Goal: Transaction & Acquisition: Subscribe to service/newsletter

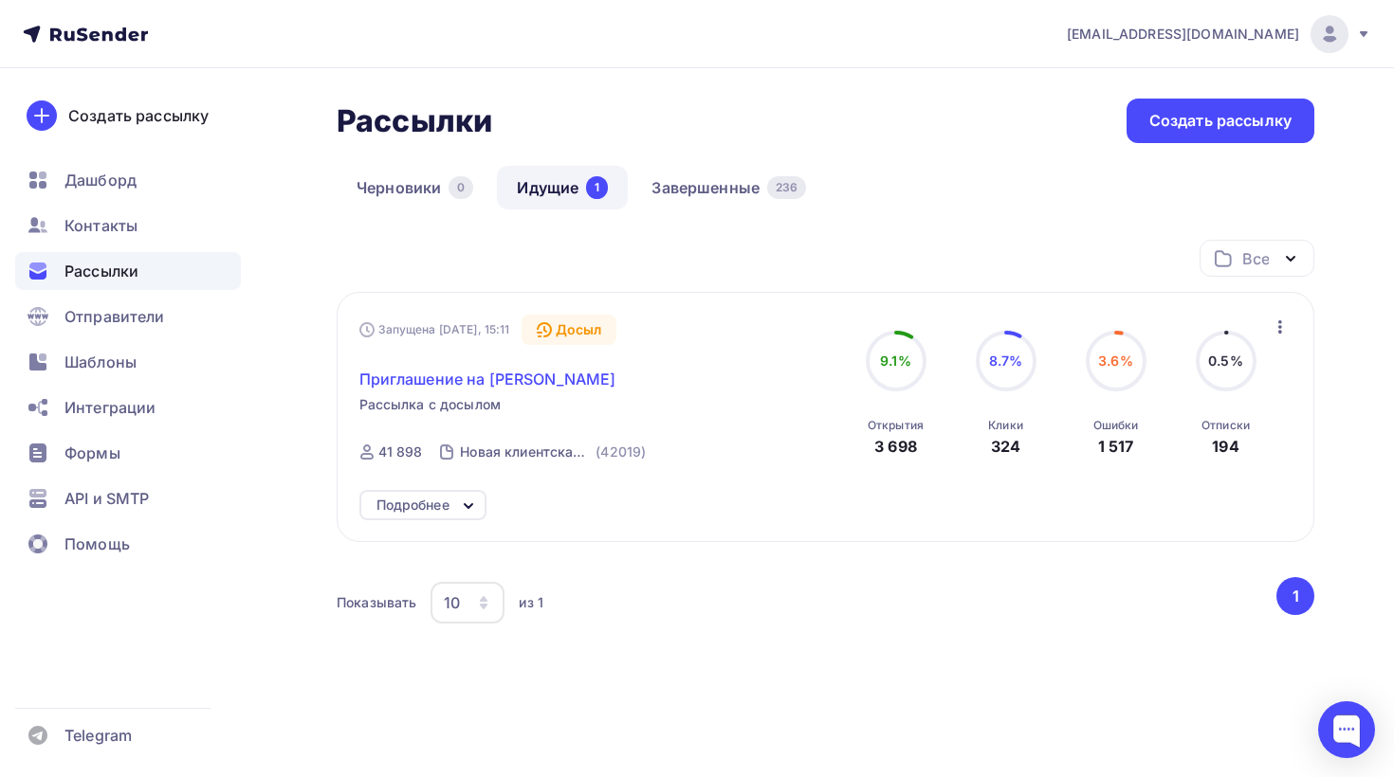
click at [480, 380] on span "Приглашение на [PERSON_NAME]" at bounding box center [487, 379] width 257 height 23
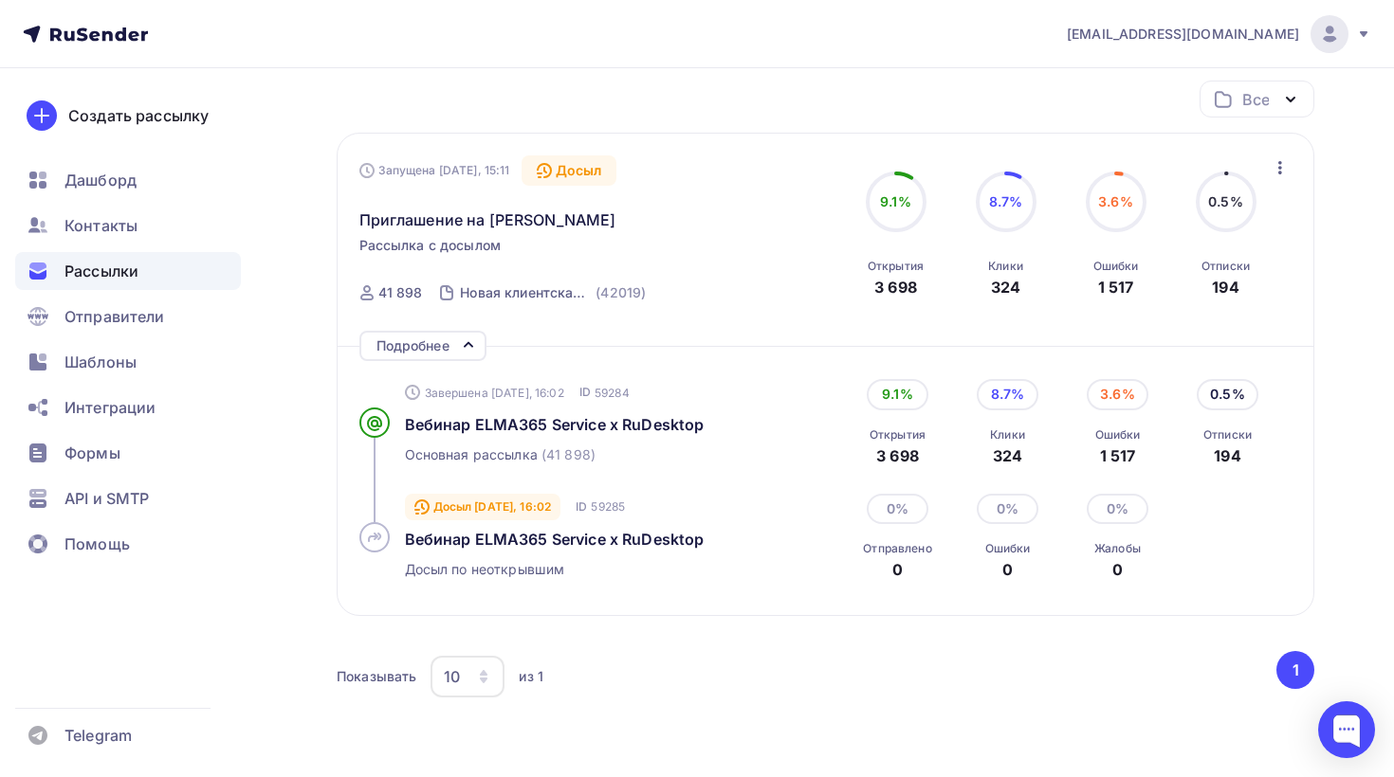
scroll to position [164, 0]
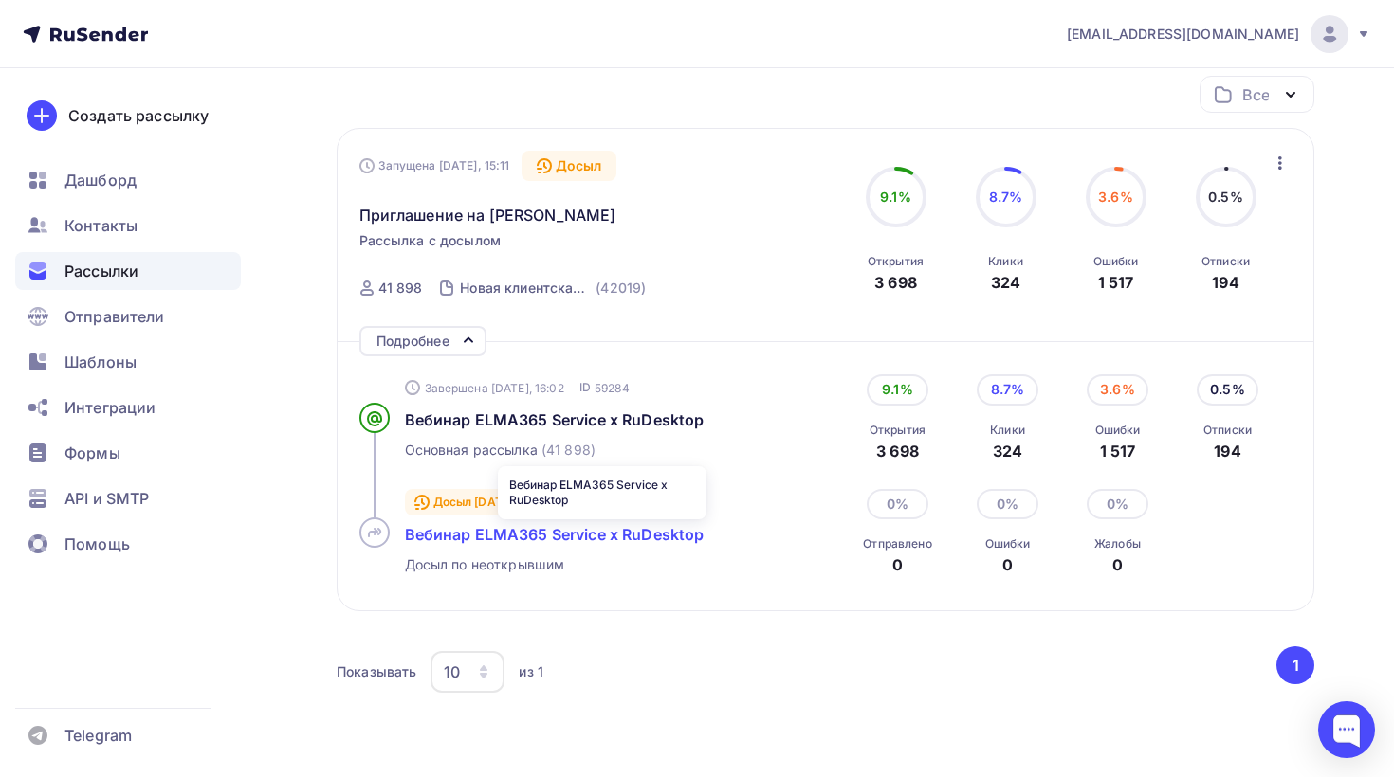
click at [581, 529] on span "Вебинар ELMA365 Service x RuDesktop" at bounding box center [555, 534] width 300 height 19
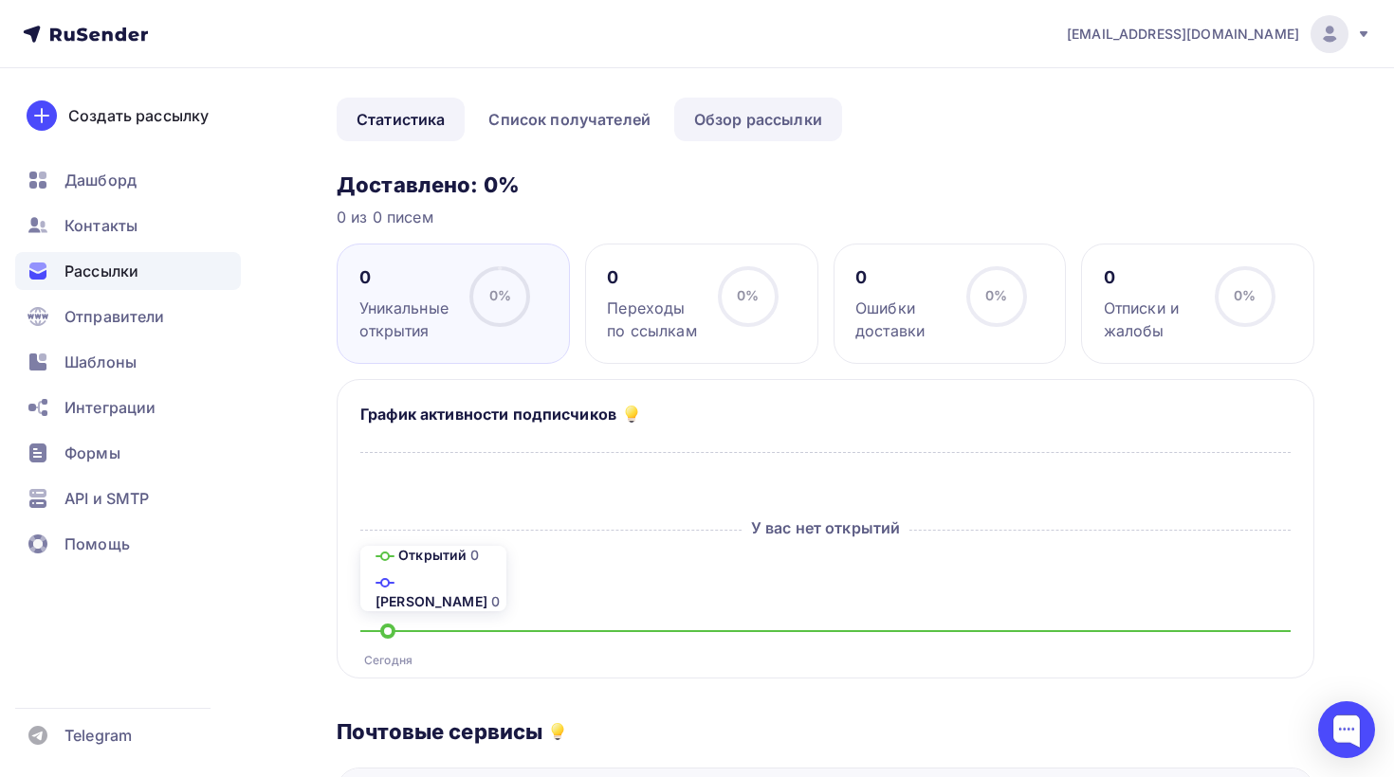
scroll to position [120, 0]
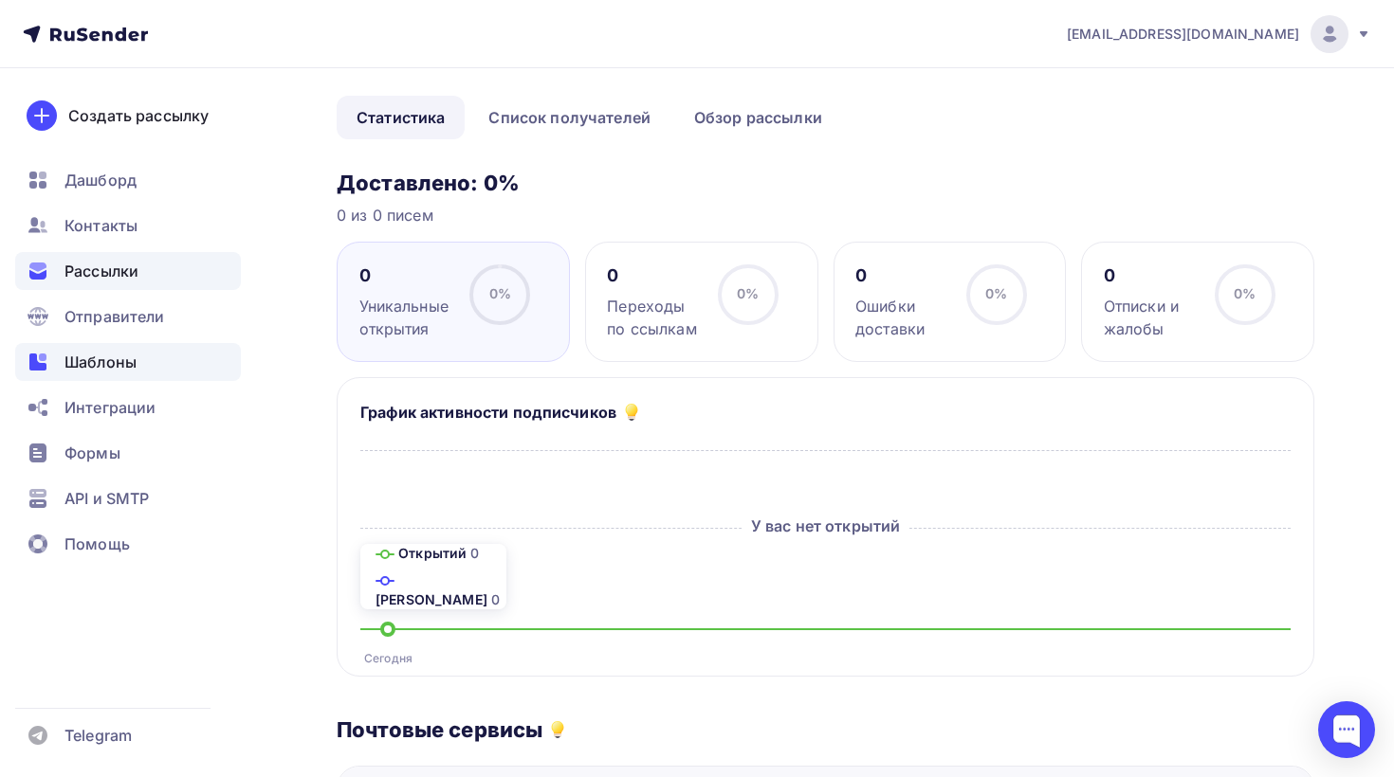
click at [109, 371] on span "Шаблоны" at bounding box center [100, 362] width 72 height 23
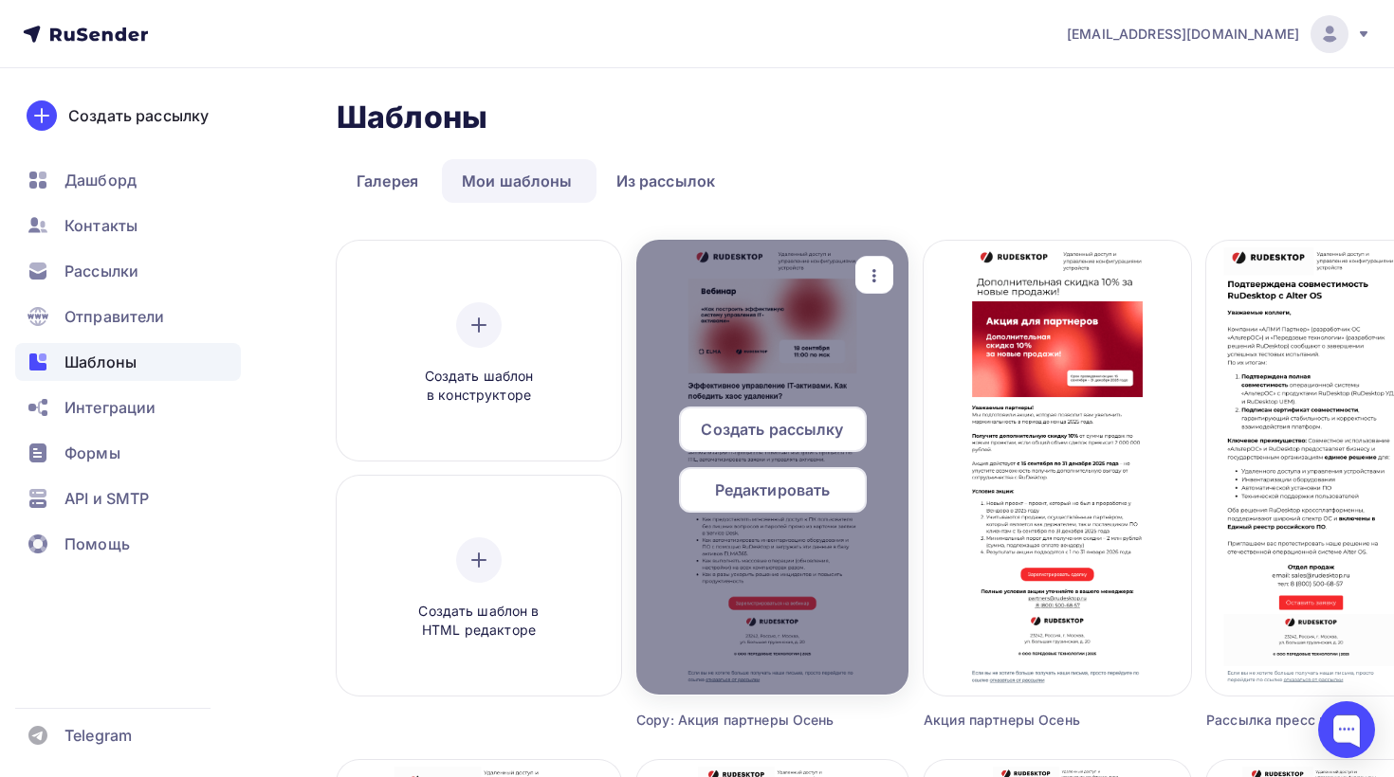
click at [715, 494] on span "Редактировать" at bounding box center [773, 490] width 116 height 23
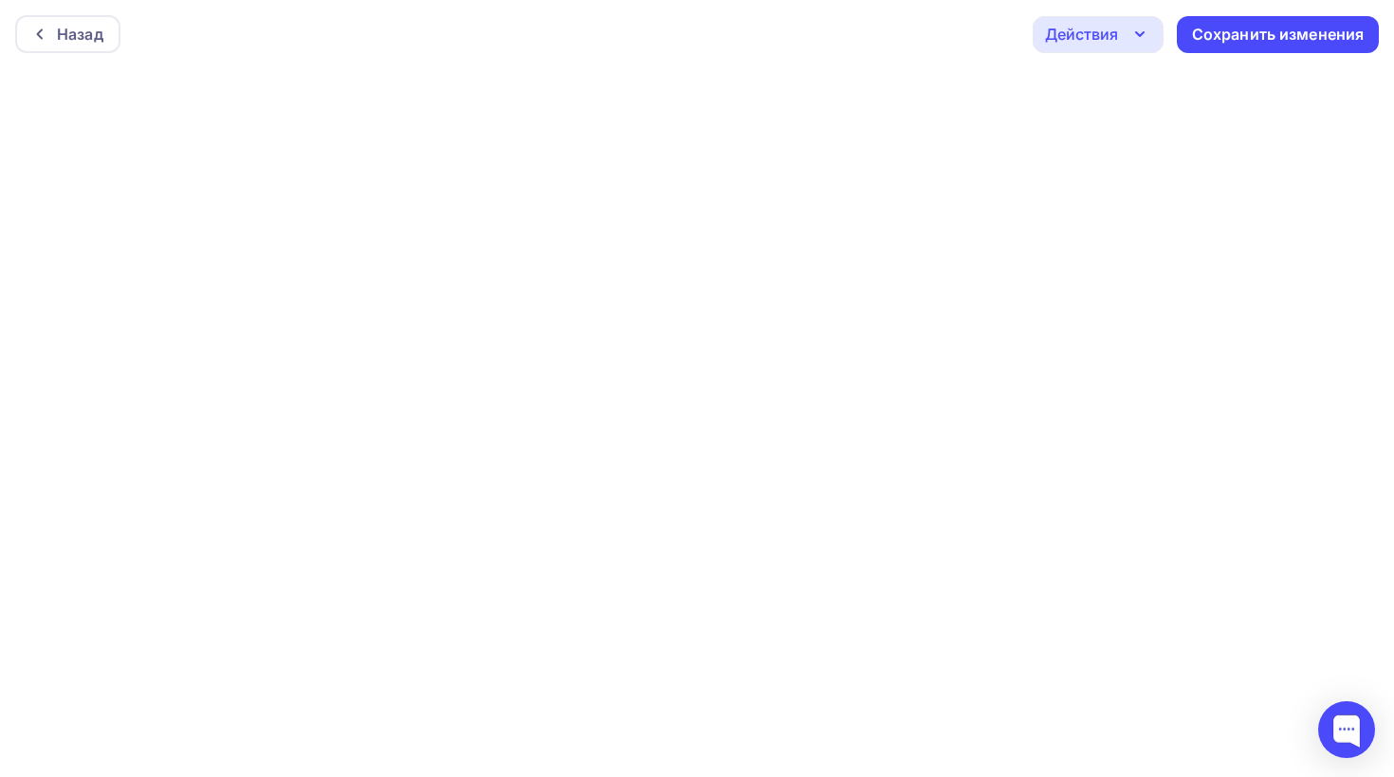
scroll to position [5, 0]
click at [1257, 25] on div "Сохранить изменения" at bounding box center [1278, 30] width 173 height 22
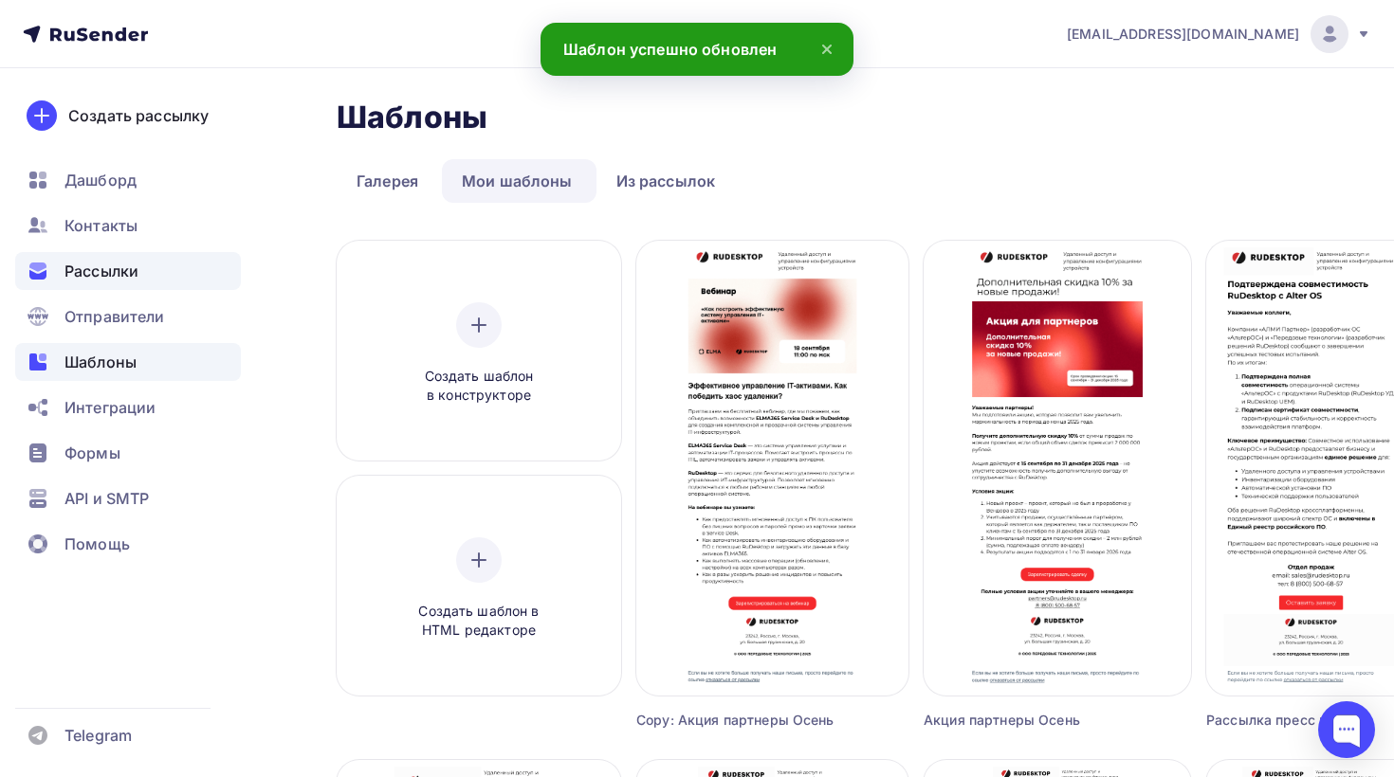
click at [141, 259] on div "Рассылки" at bounding box center [128, 271] width 226 height 38
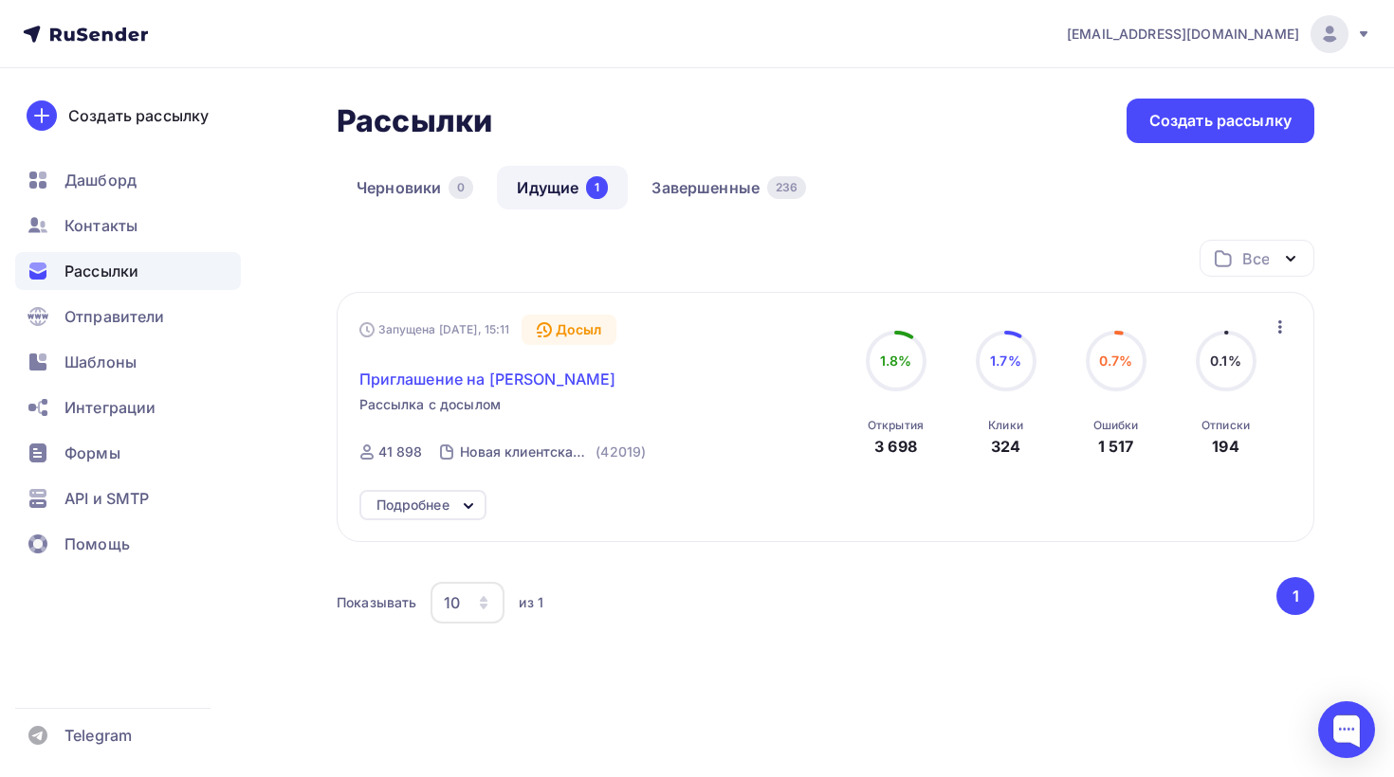
click at [530, 382] on span "Приглашение на [PERSON_NAME]" at bounding box center [487, 379] width 257 height 23
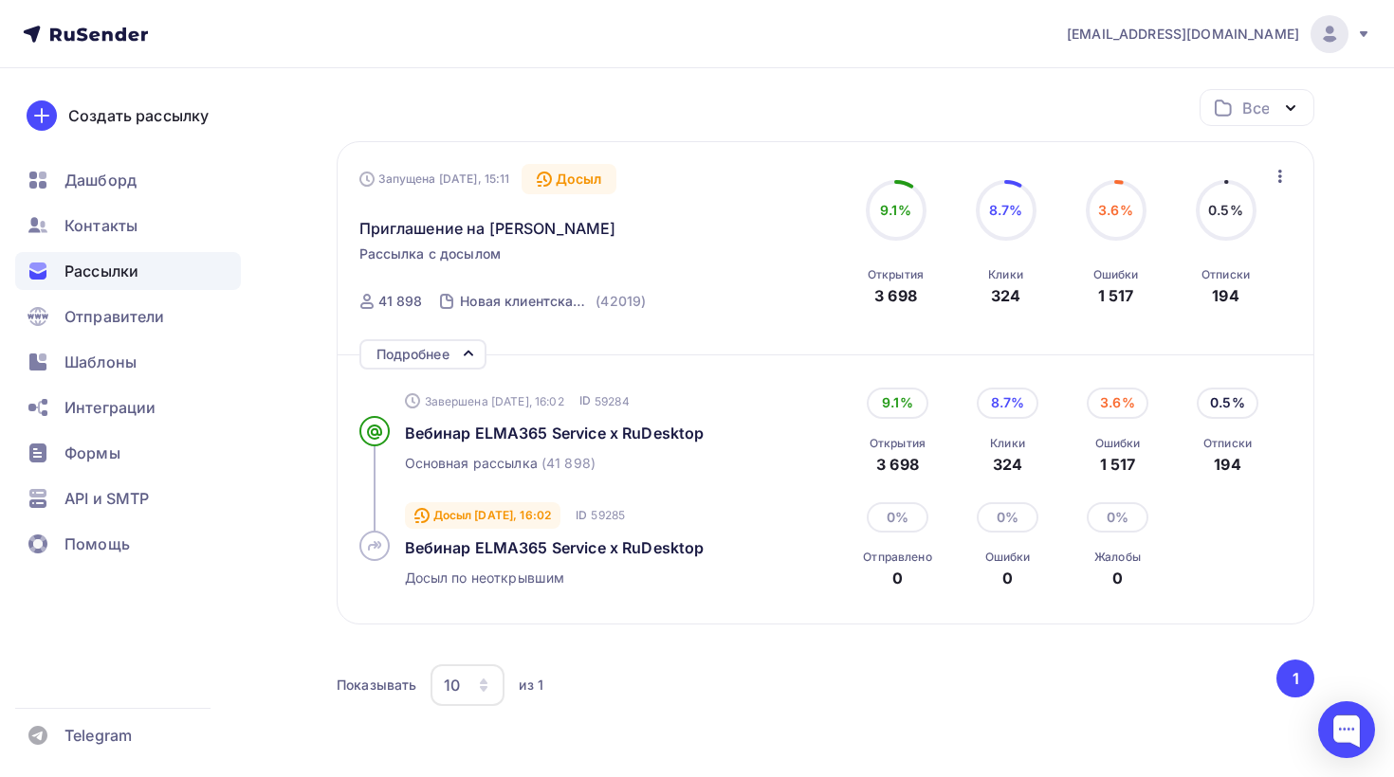
scroll to position [166, 0]
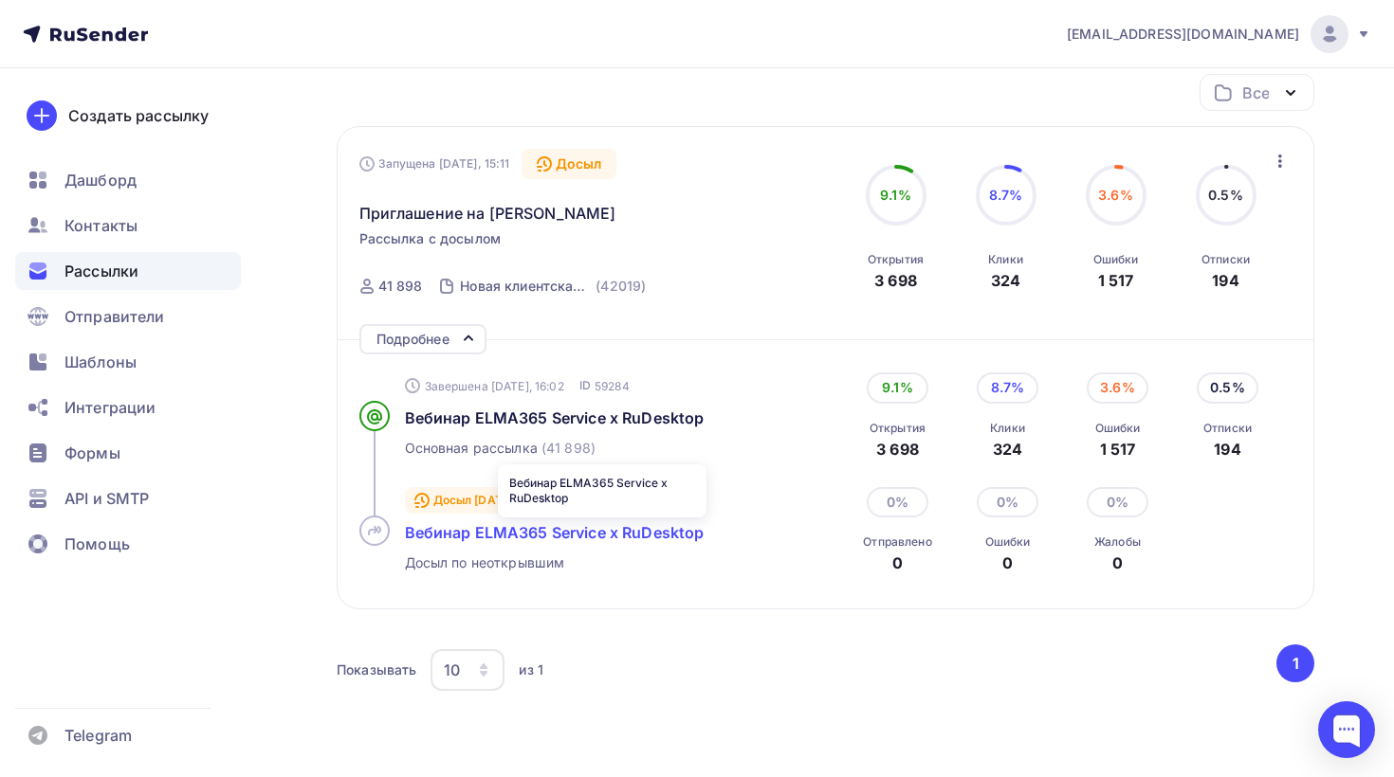
click at [666, 532] on span "Вебинар ELMA365 Service x RuDesktop" at bounding box center [555, 532] width 300 height 19
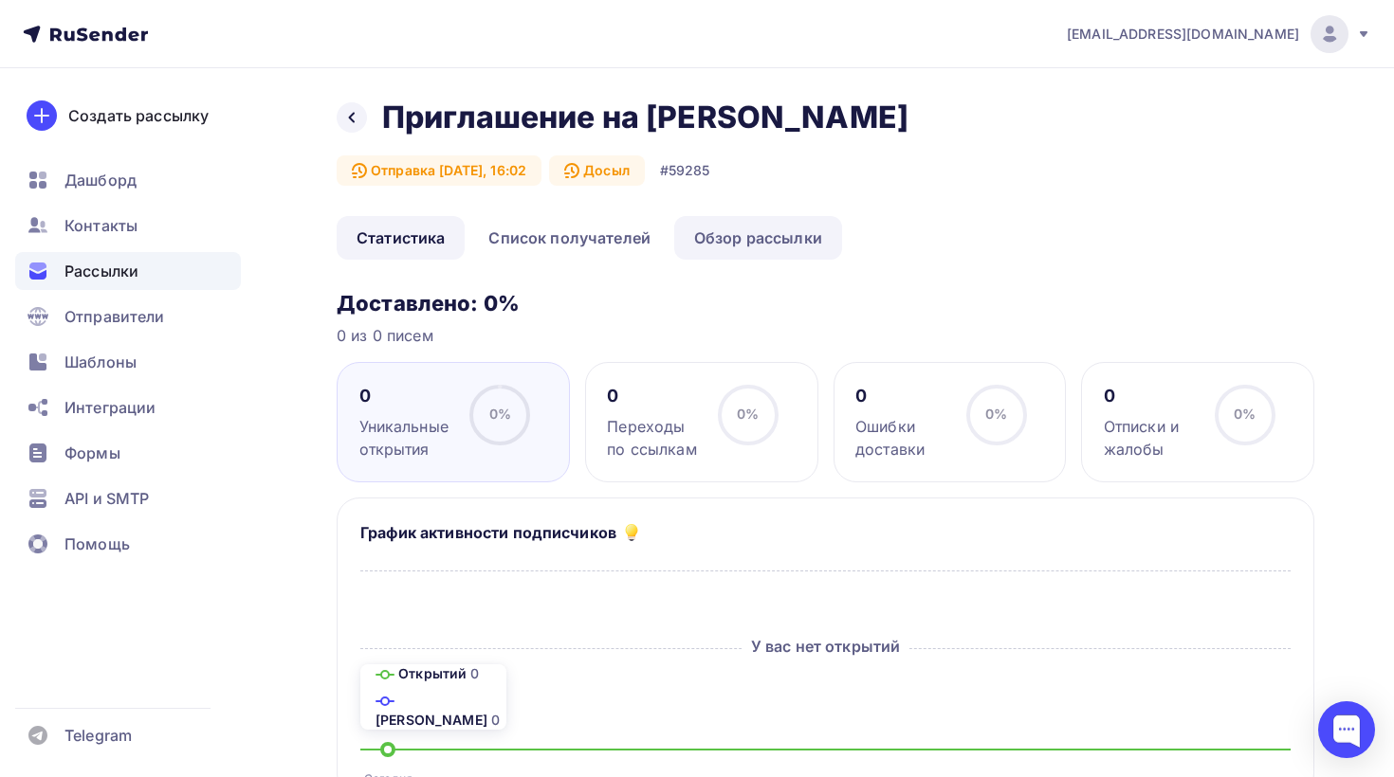
click at [713, 250] on link "Обзор рассылки" at bounding box center [758, 238] width 168 height 44
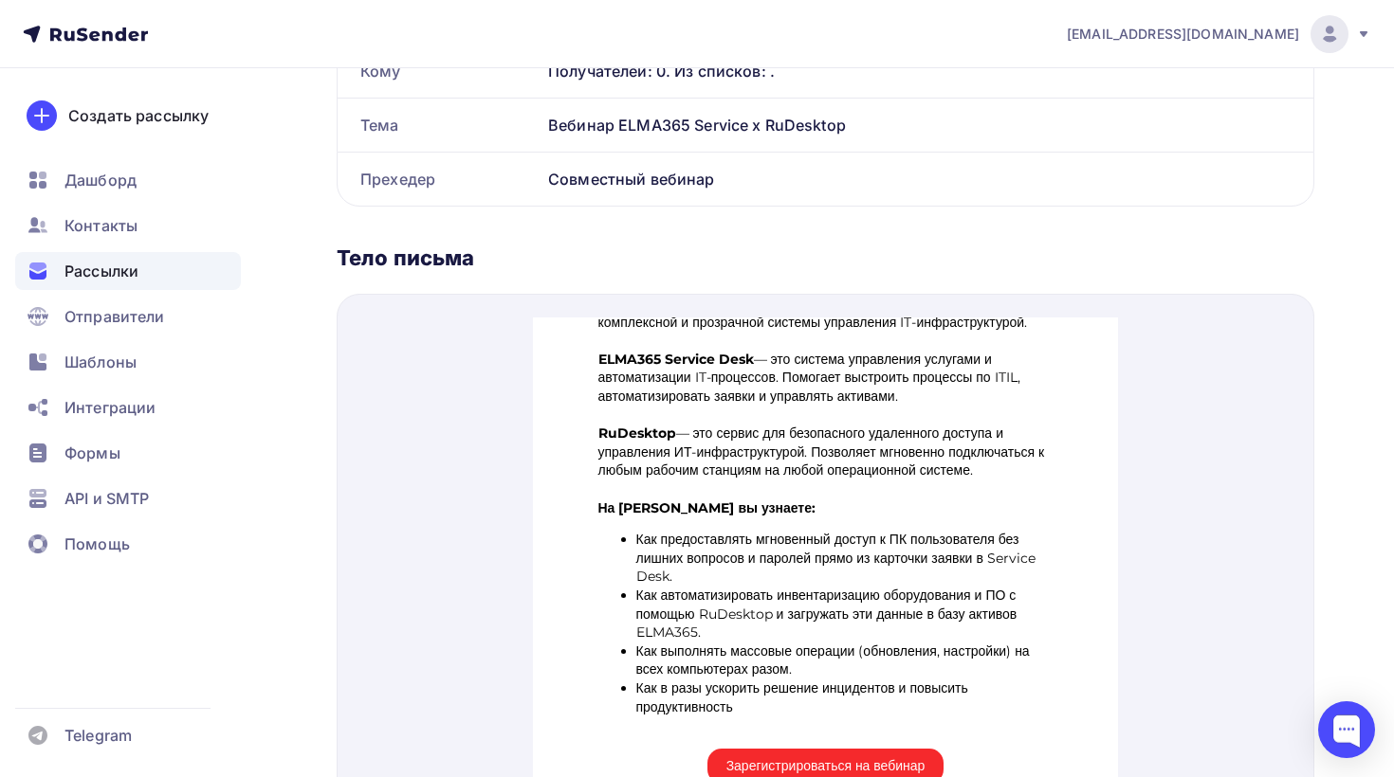
scroll to position [594, 0]
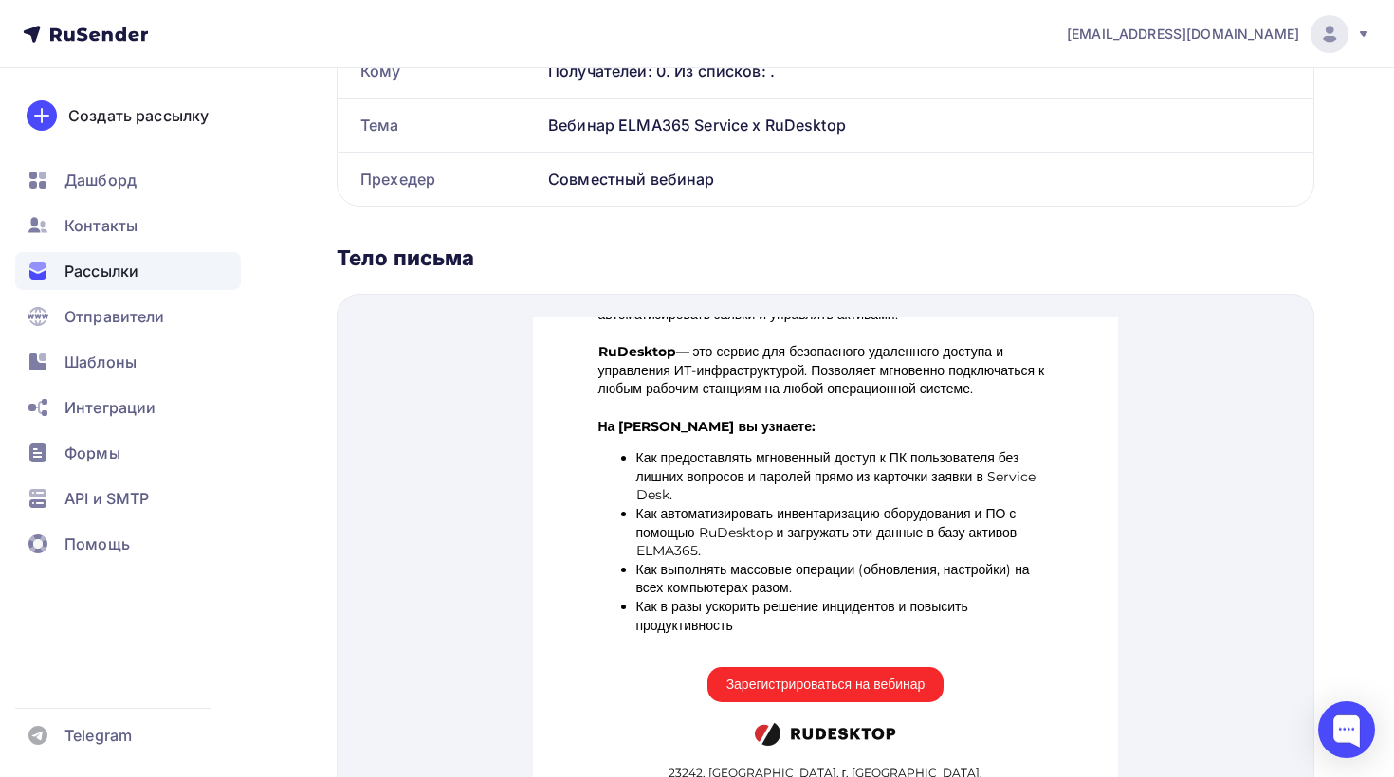
click at [856, 706] on img at bounding box center [824, 712] width 141 height 26
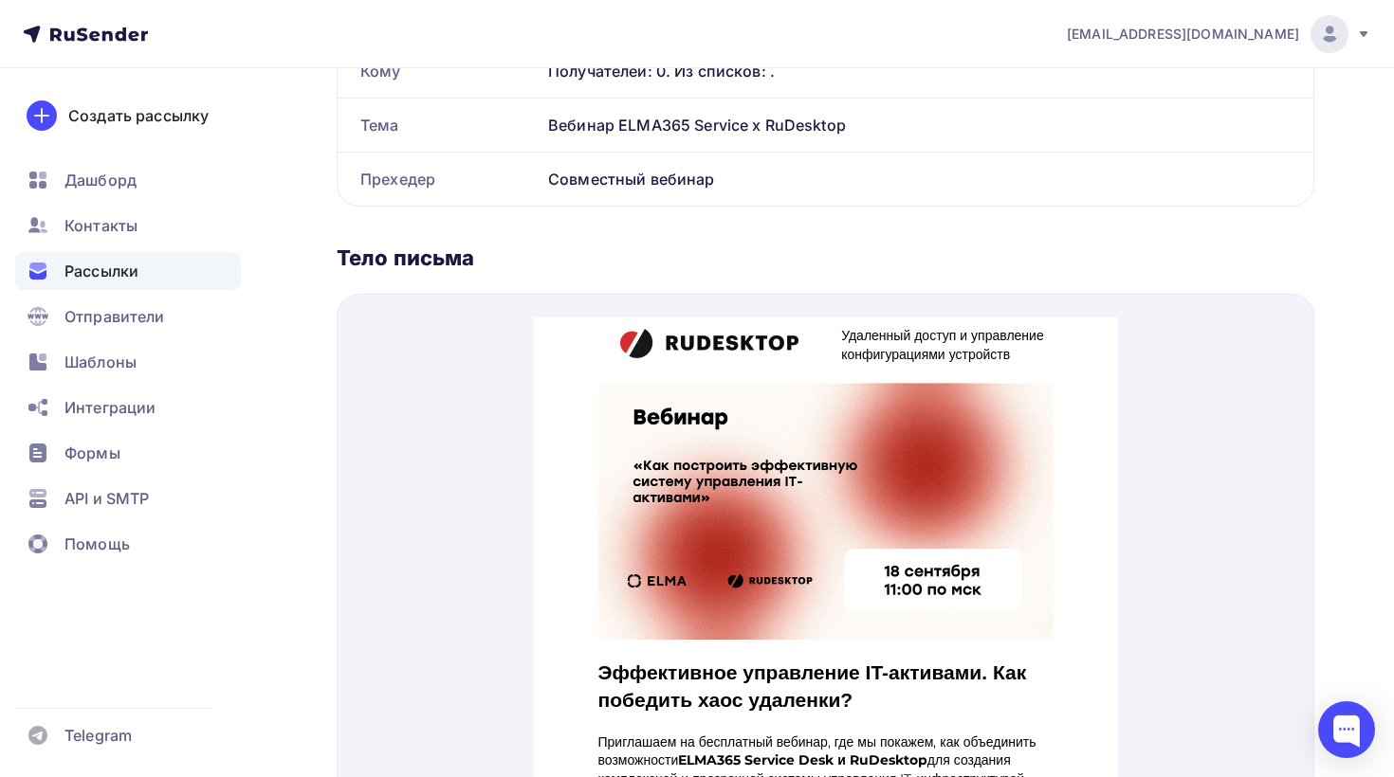
scroll to position [0, 0]
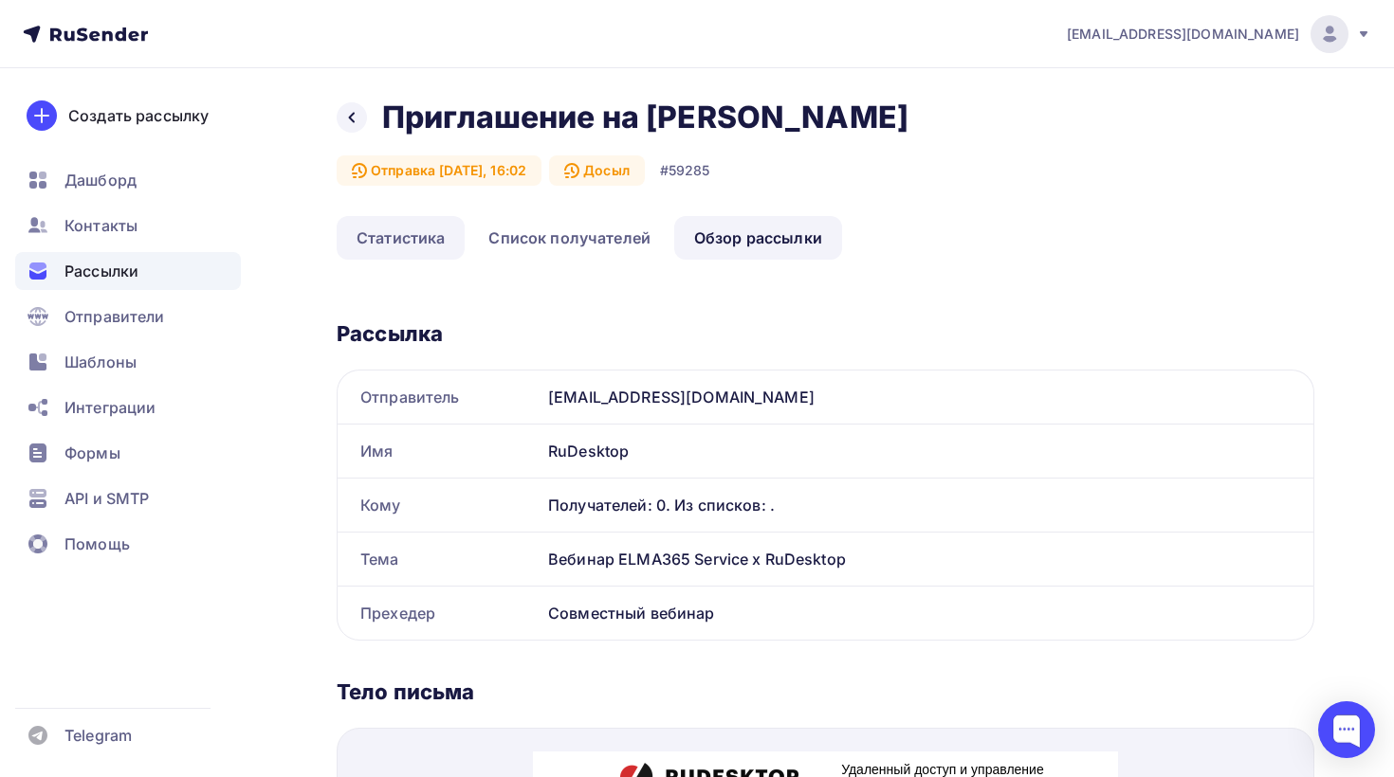
click at [430, 228] on link "Статистика" at bounding box center [401, 238] width 128 height 44
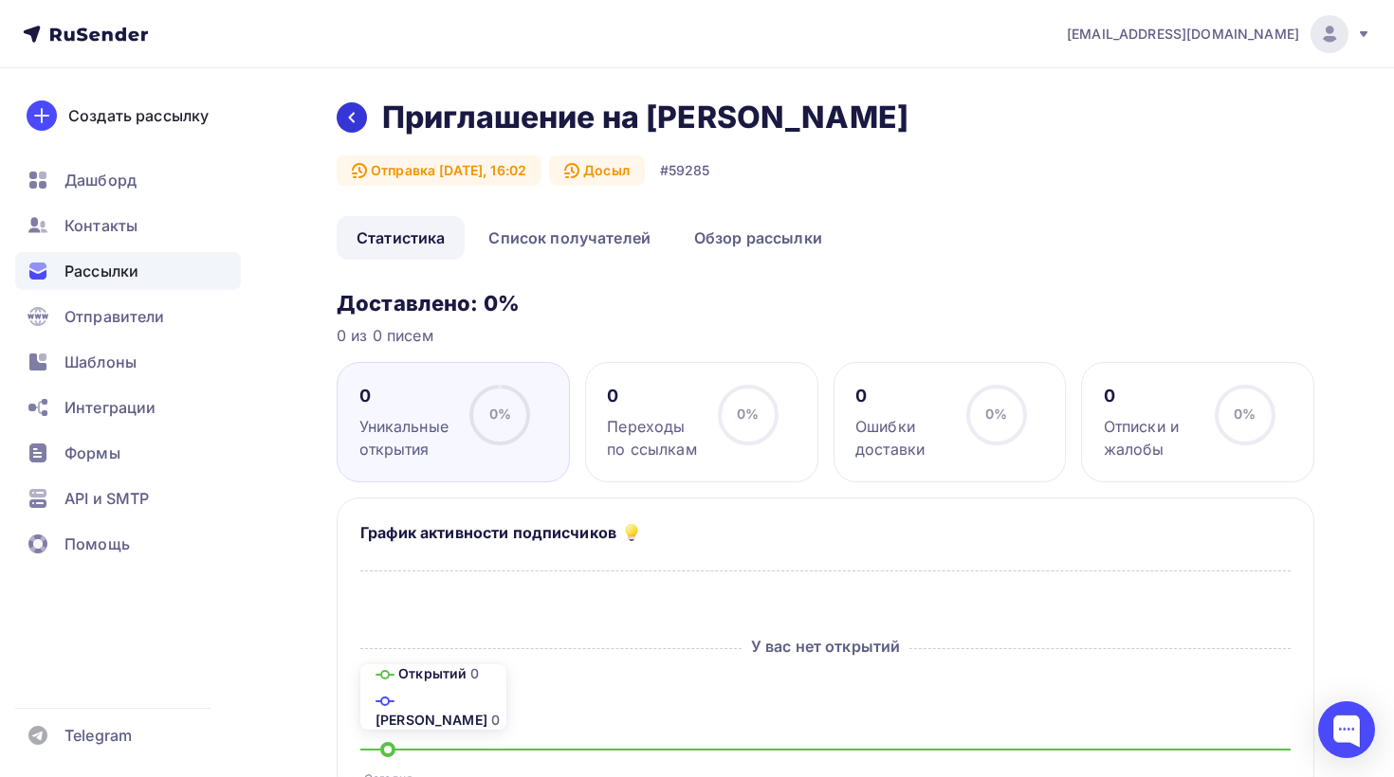
click at [355, 122] on icon at bounding box center [351, 117] width 15 height 15
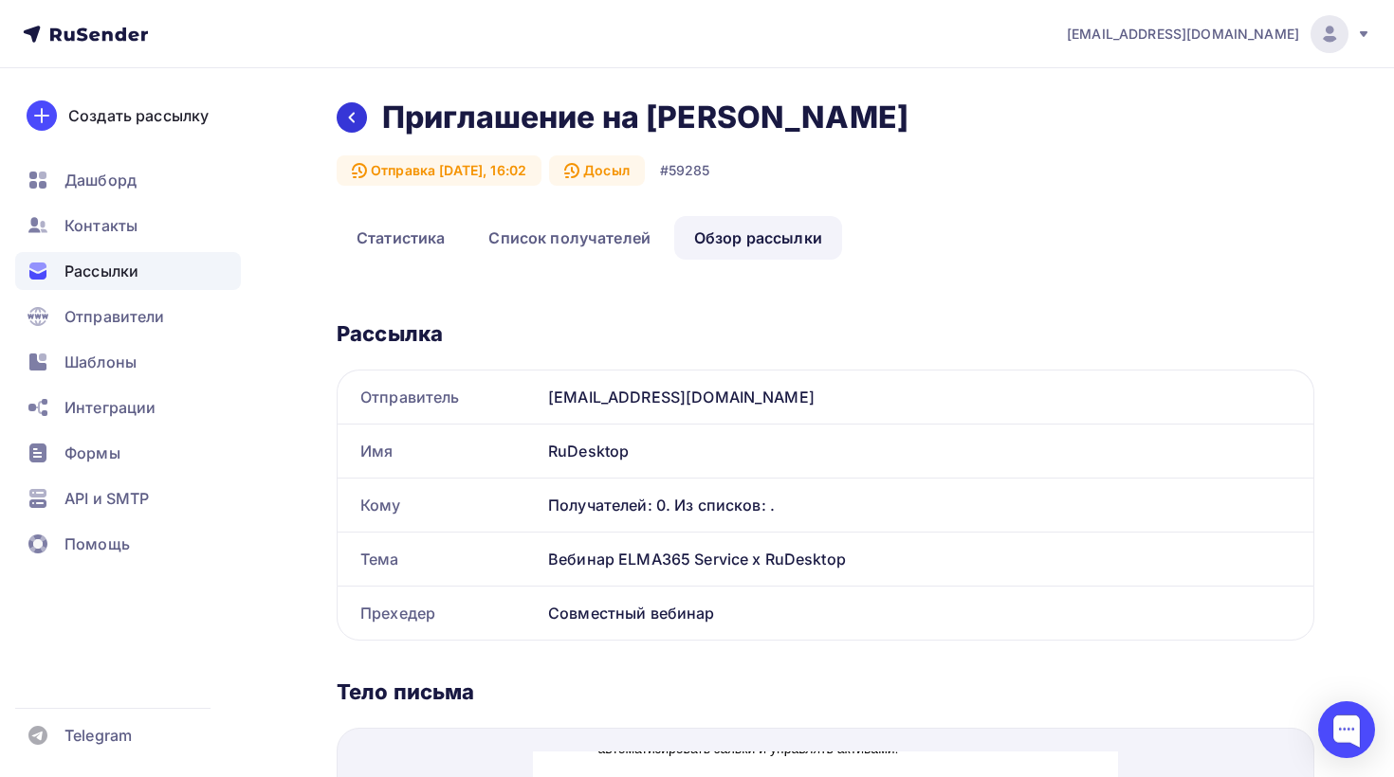
click at [351, 123] on icon at bounding box center [351, 117] width 15 height 15
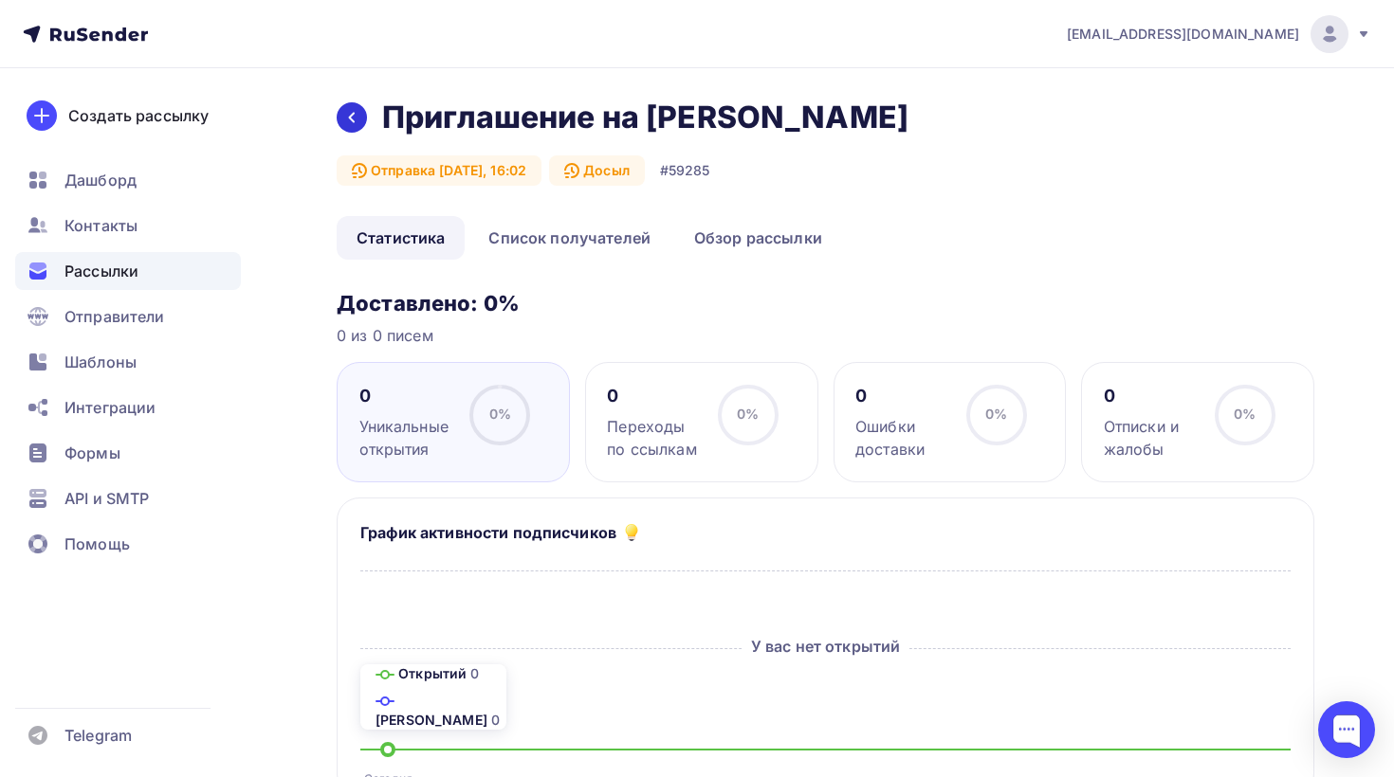
click at [347, 112] on icon at bounding box center [351, 117] width 15 height 15
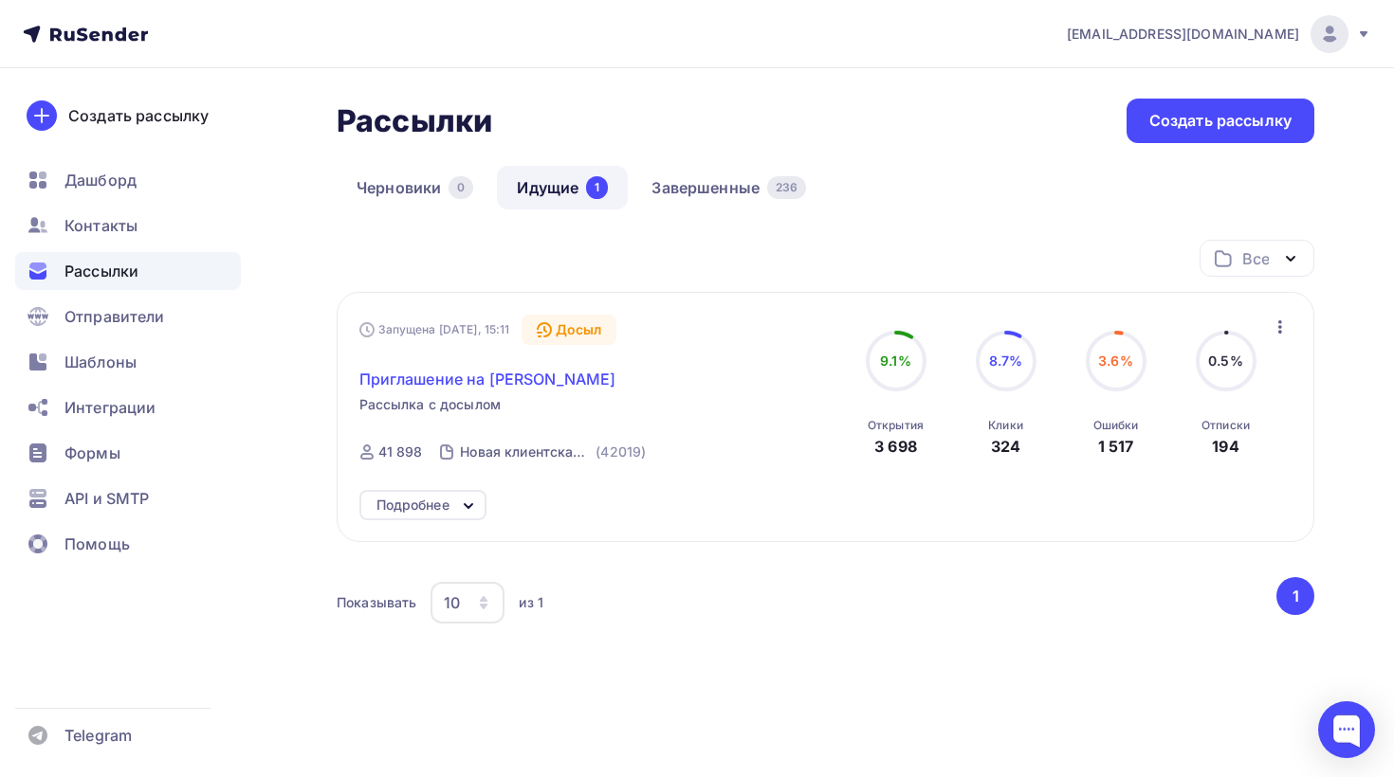
click at [557, 385] on span "Приглашение на [PERSON_NAME]" at bounding box center [487, 379] width 257 height 23
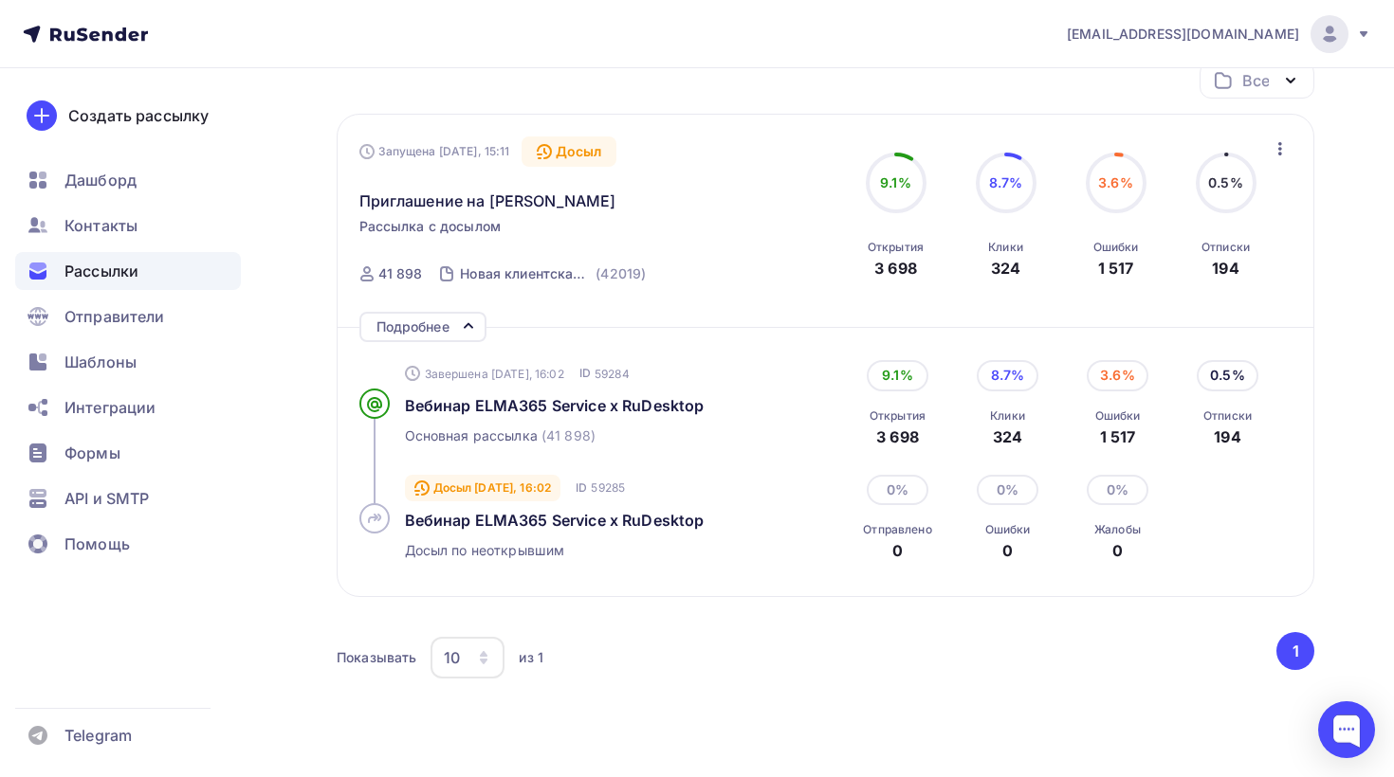
scroll to position [198, 0]
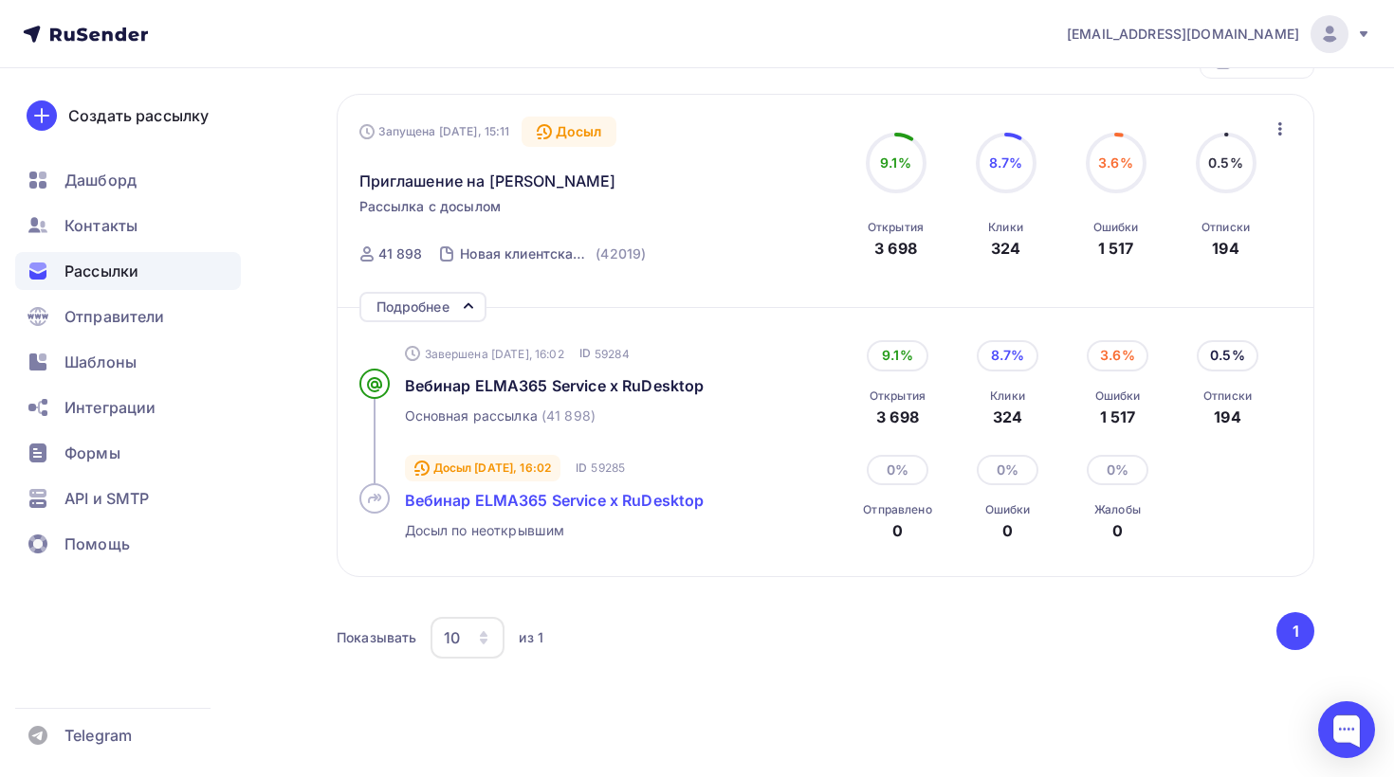
click at [649, 502] on span "Вебинар ELMA365 Service x RuDesktop" at bounding box center [555, 500] width 300 height 19
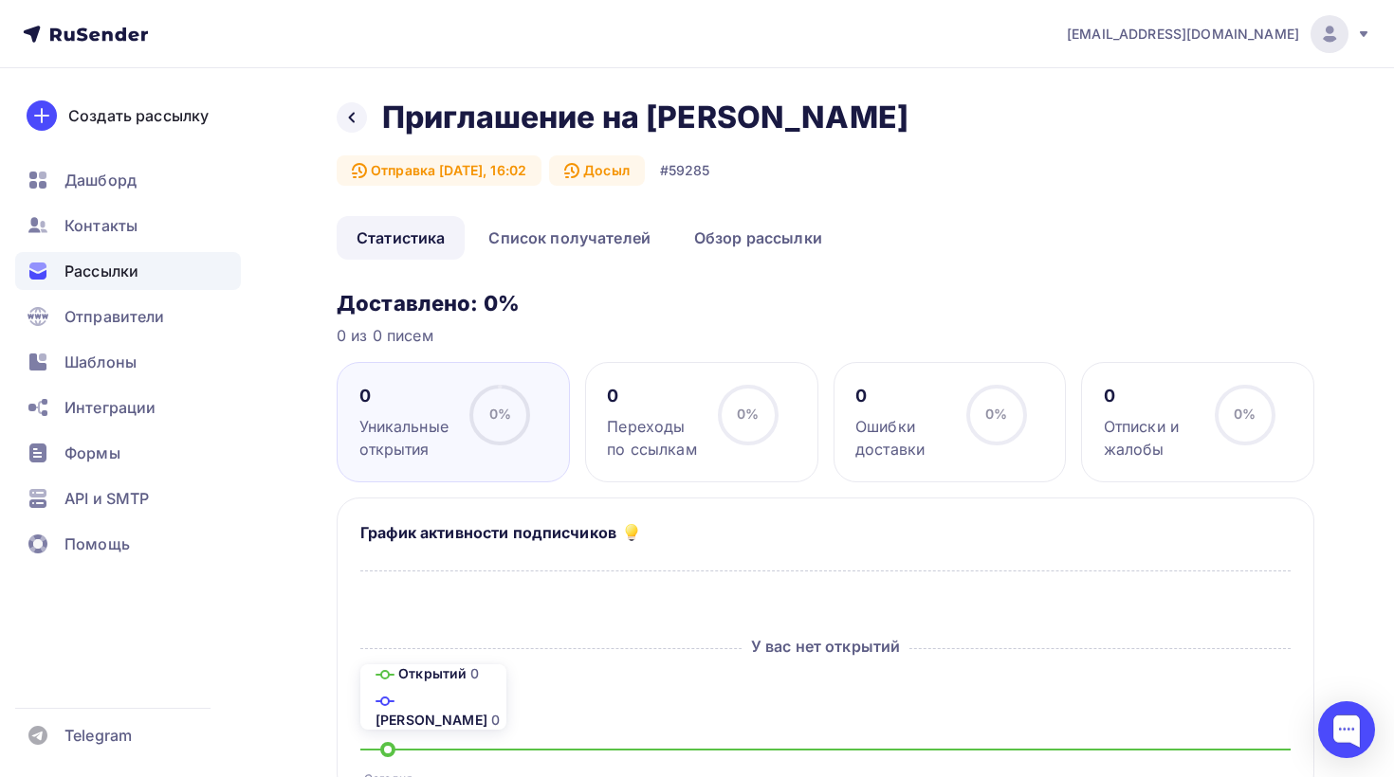
click at [592, 179] on div "Досыл" at bounding box center [597, 170] width 96 height 30
click at [354, 121] on icon at bounding box center [352, 118] width 6 height 10
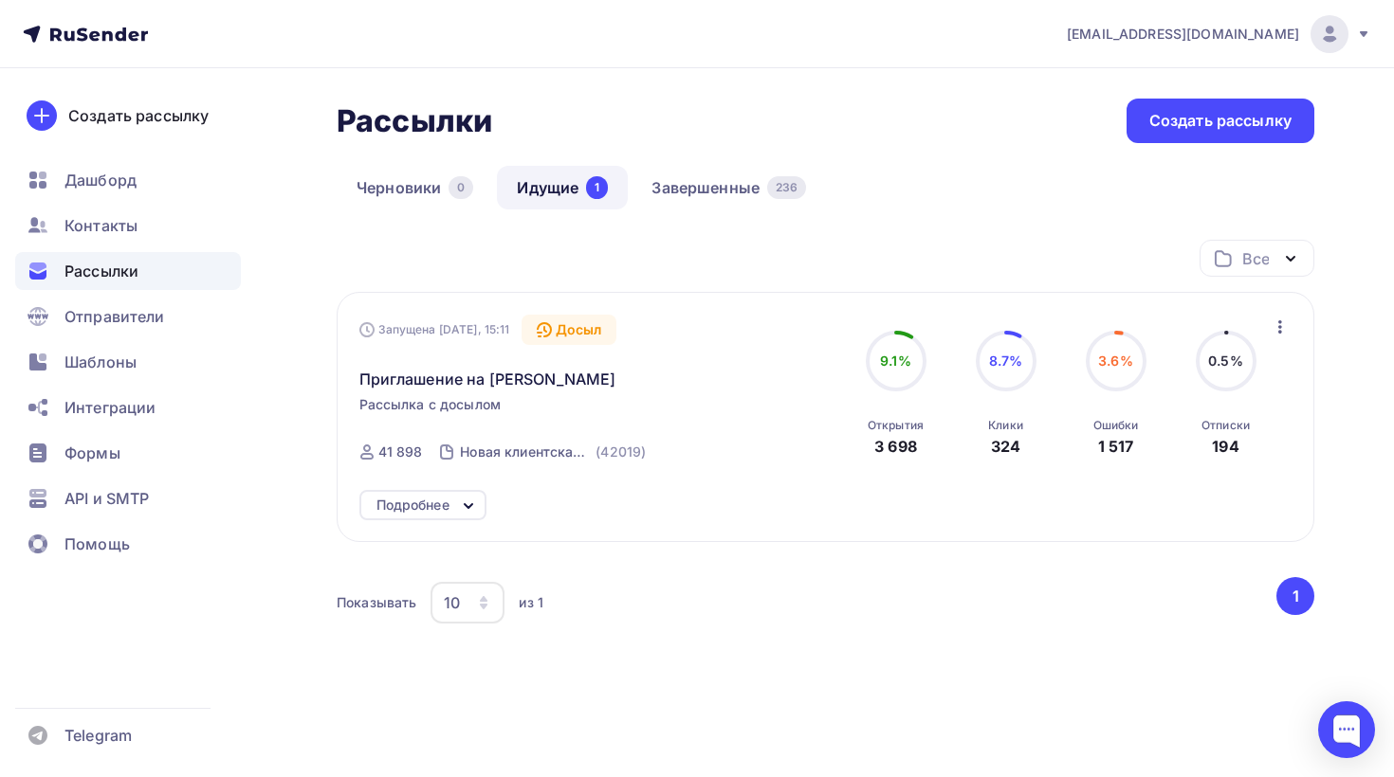
click at [1289, 331] on icon "button" at bounding box center [1280, 327] width 23 height 23
click at [1168, 390] on link "Отменить досыл" at bounding box center [1197, 376] width 205 height 38
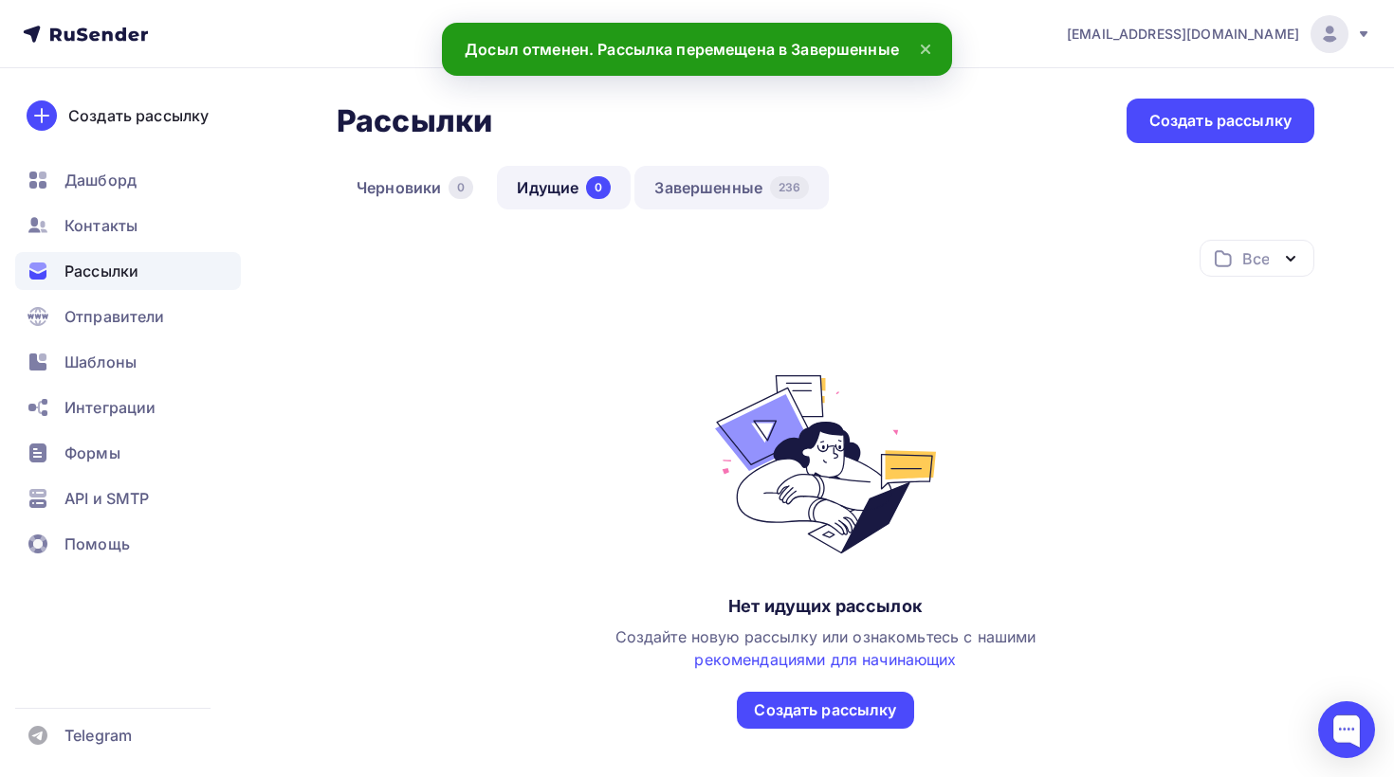
click at [703, 193] on link "Завершенные 236" at bounding box center [731, 188] width 194 height 44
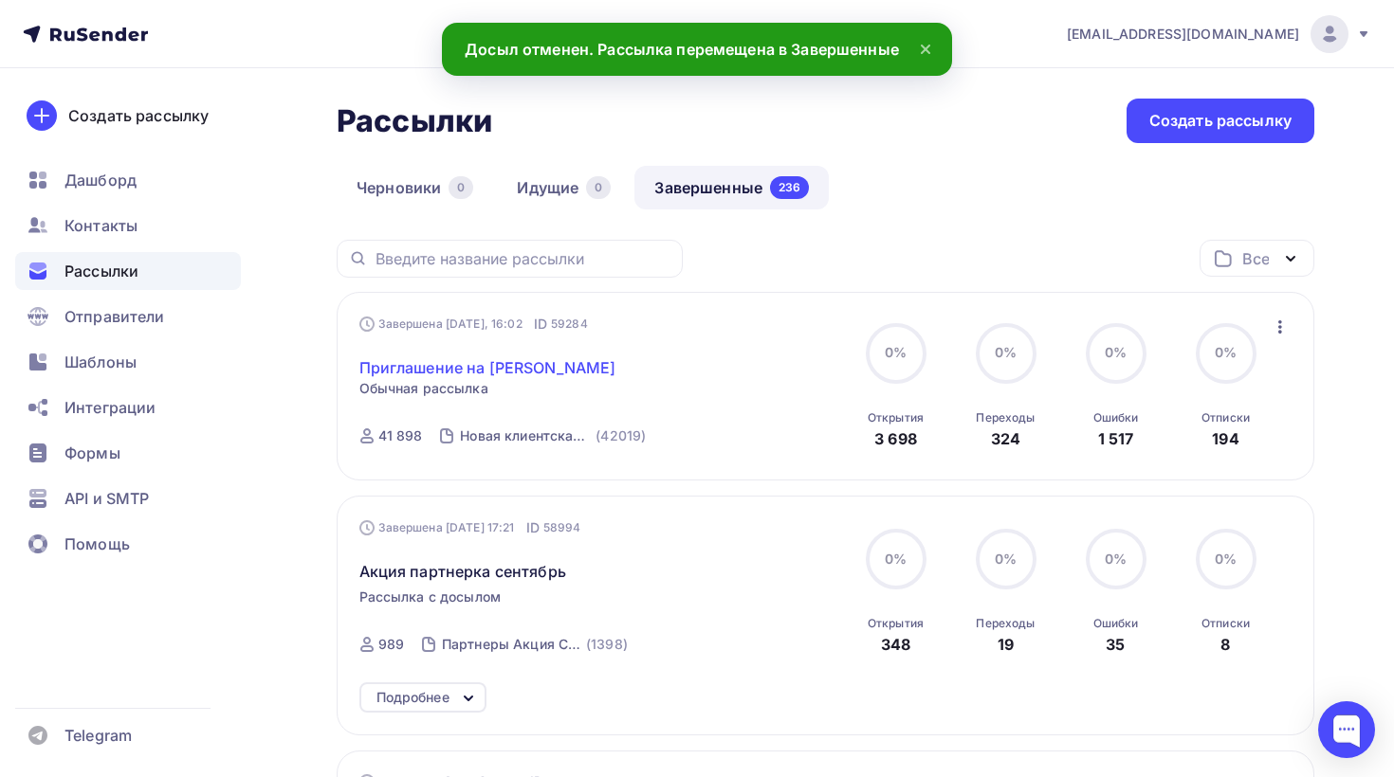
click at [548, 373] on link "Приглашение на [PERSON_NAME]" at bounding box center [487, 368] width 257 height 23
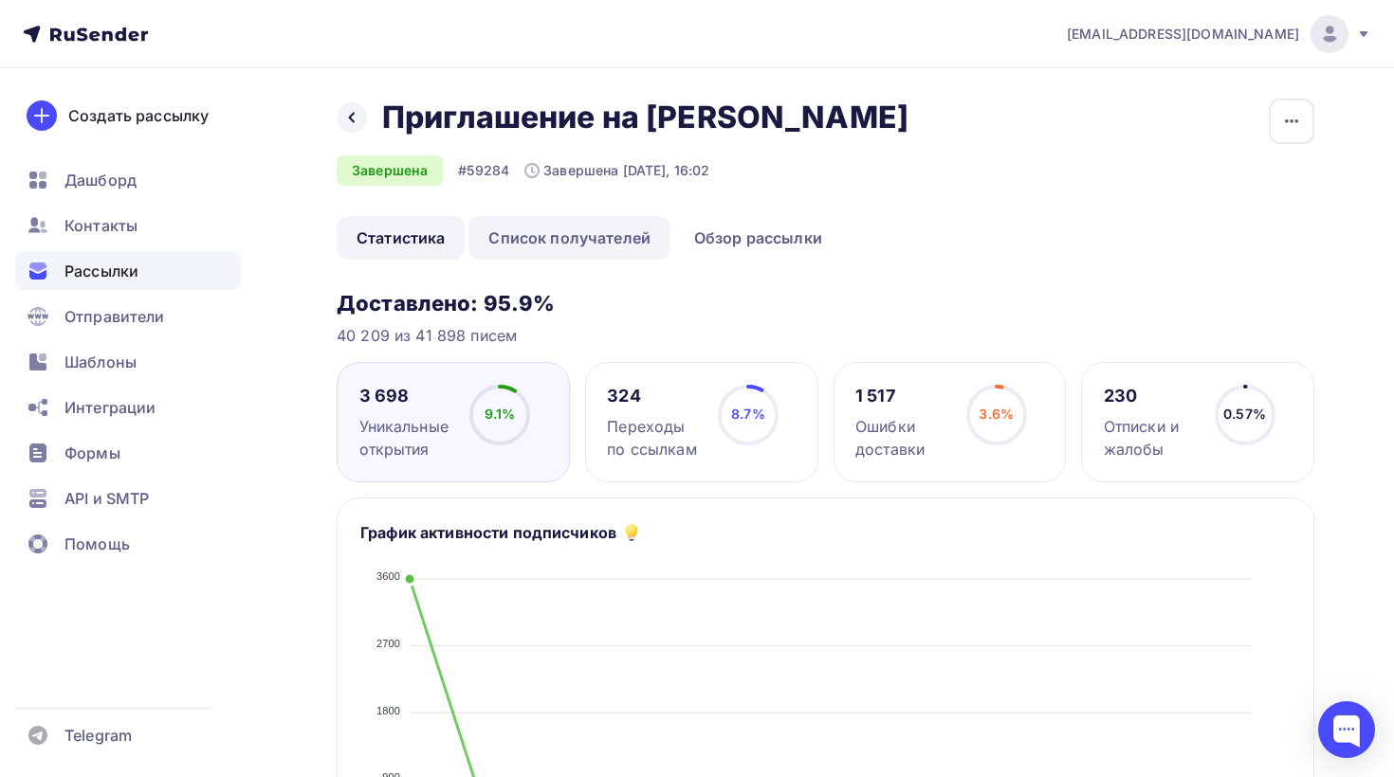
click at [594, 245] on link "Список получателей" at bounding box center [569, 238] width 202 height 44
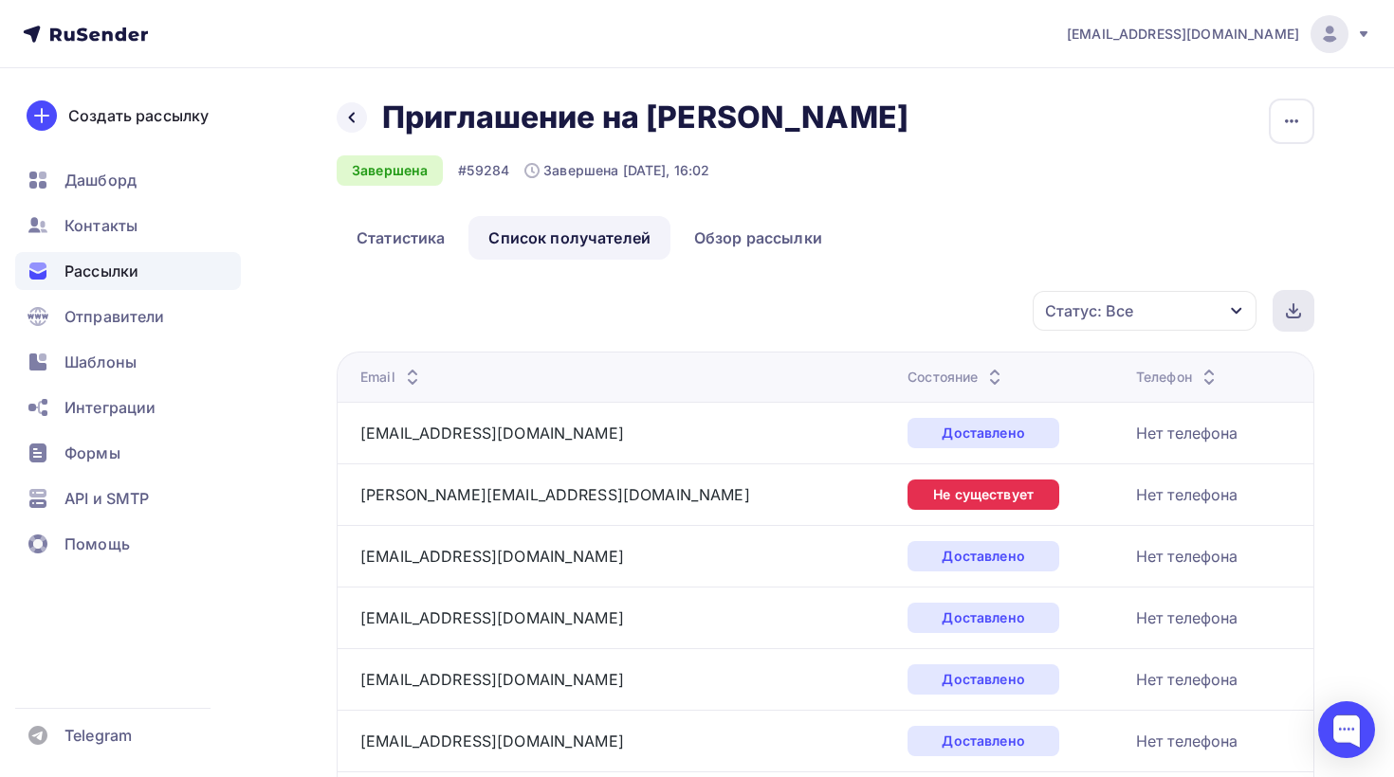
click at [1294, 303] on icon at bounding box center [1293, 310] width 15 height 15
click at [98, 228] on span "Контакты" at bounding box center [100, 225] width 73 height 23
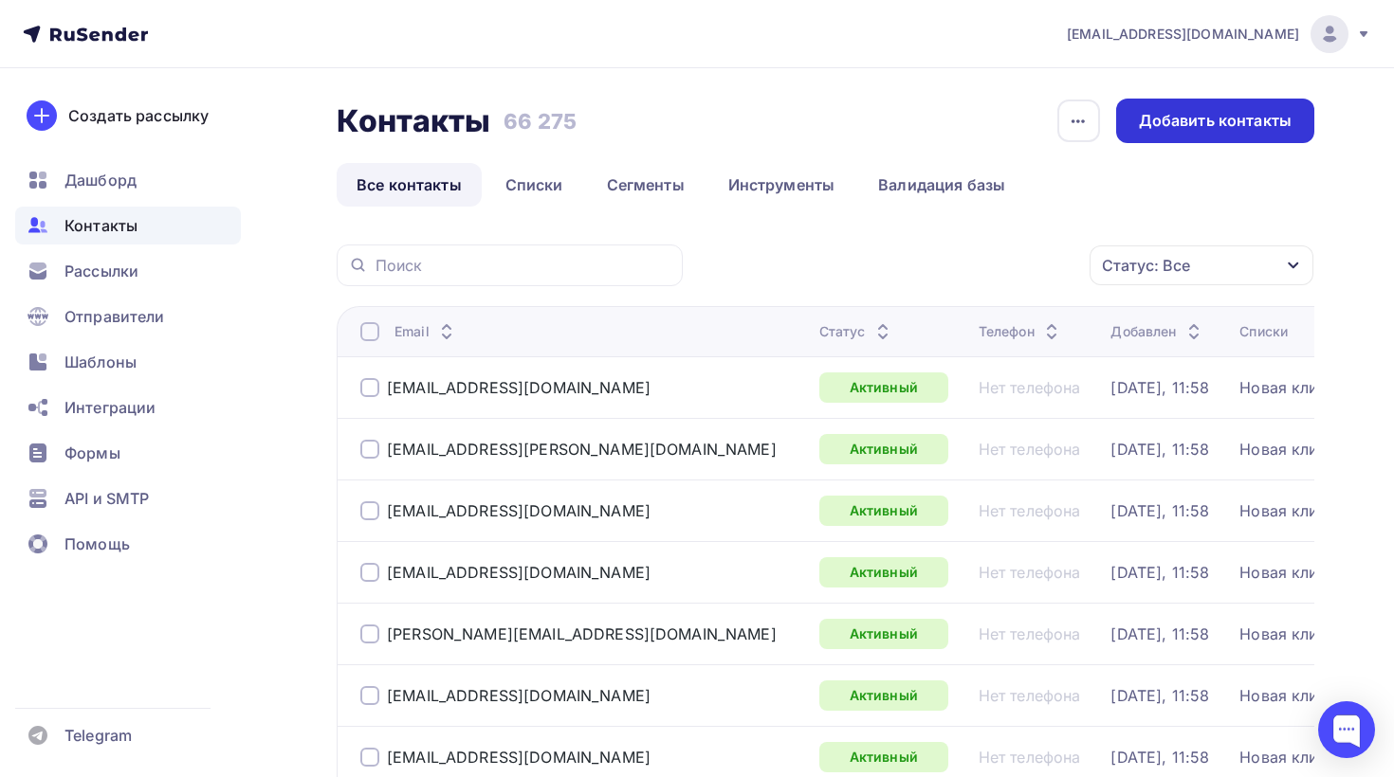
click at [1215, 128] on div "Добавить контакты" at bounding box center [1215, 121] width 153 height 22
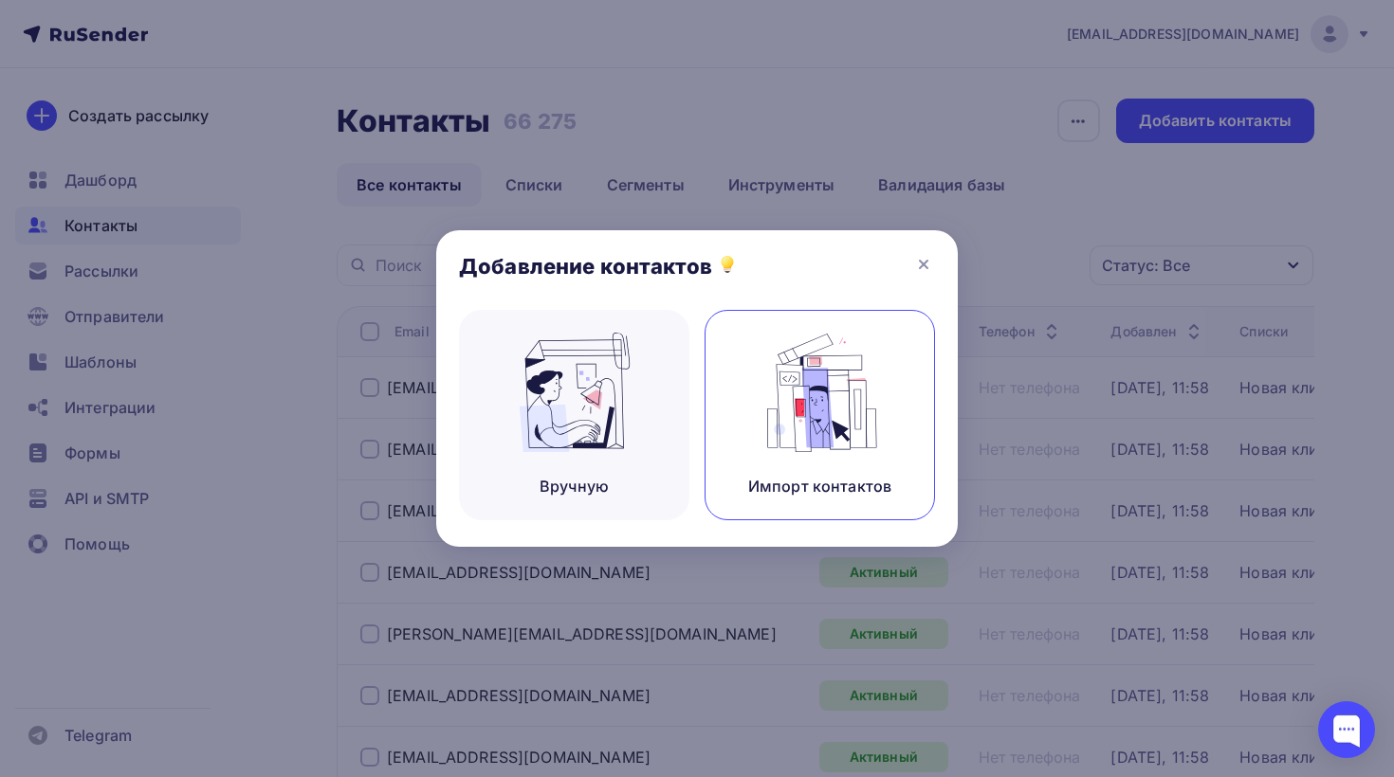
click at [805, 396] on img at bounding box center [820, 392] width 127 height 119
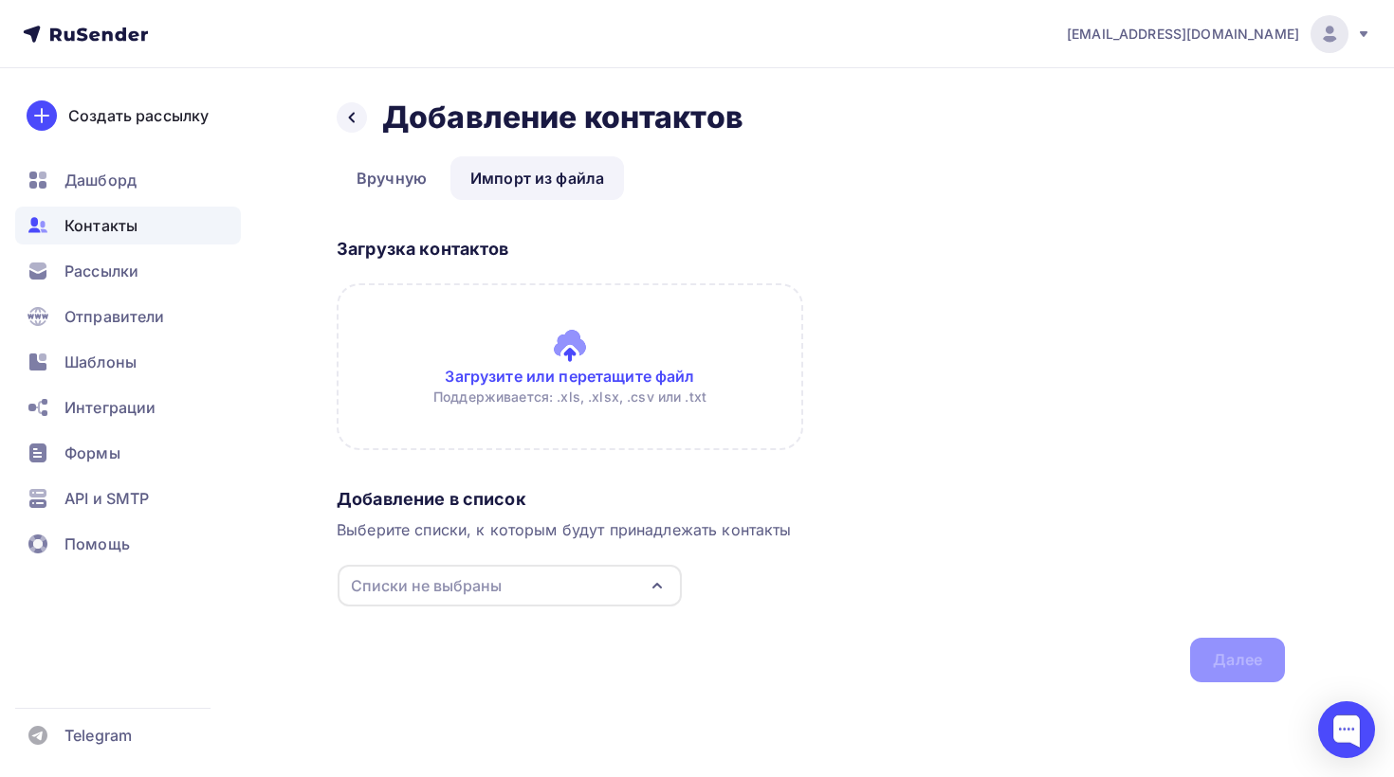
click at [449, 582] on div "Списки не выбраны" at bounding box center [426, 586] width 151 height 23
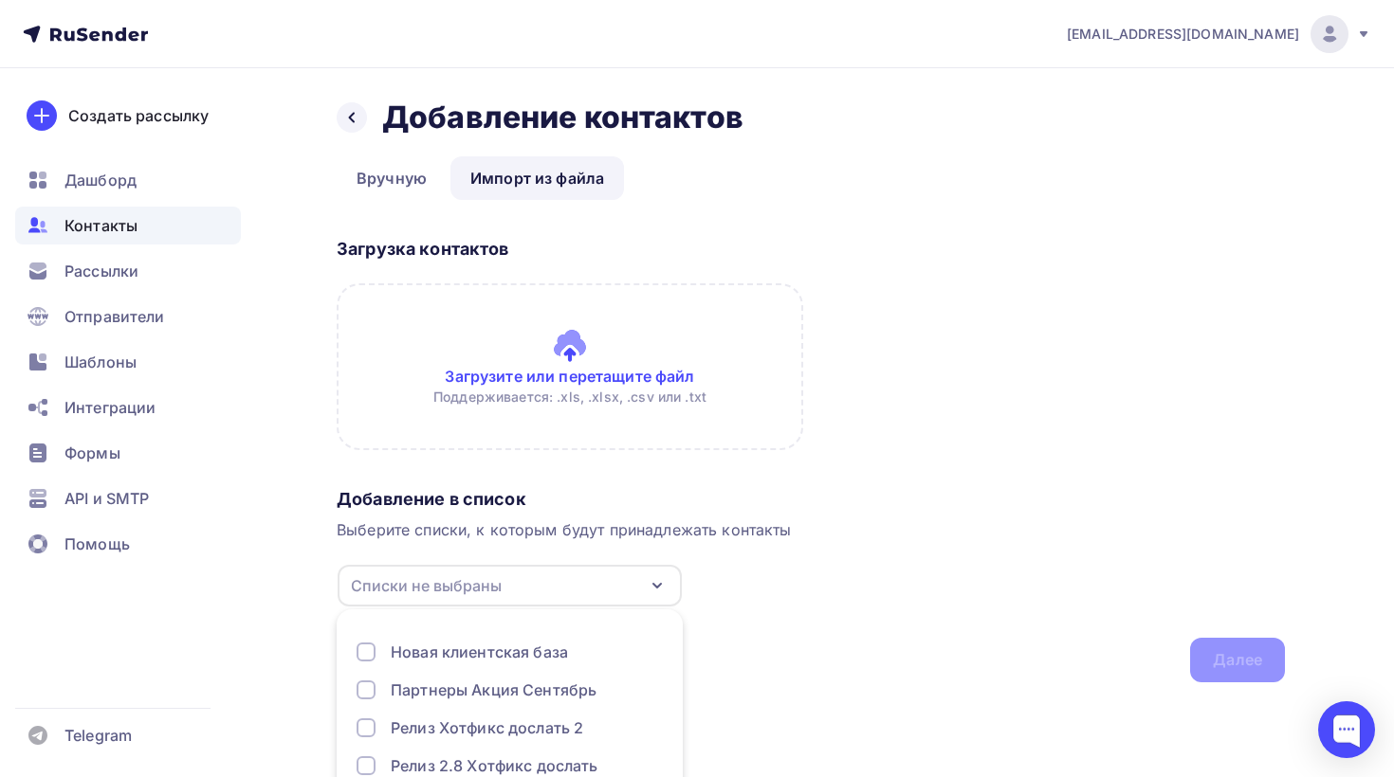
scroll to position [121, 0]
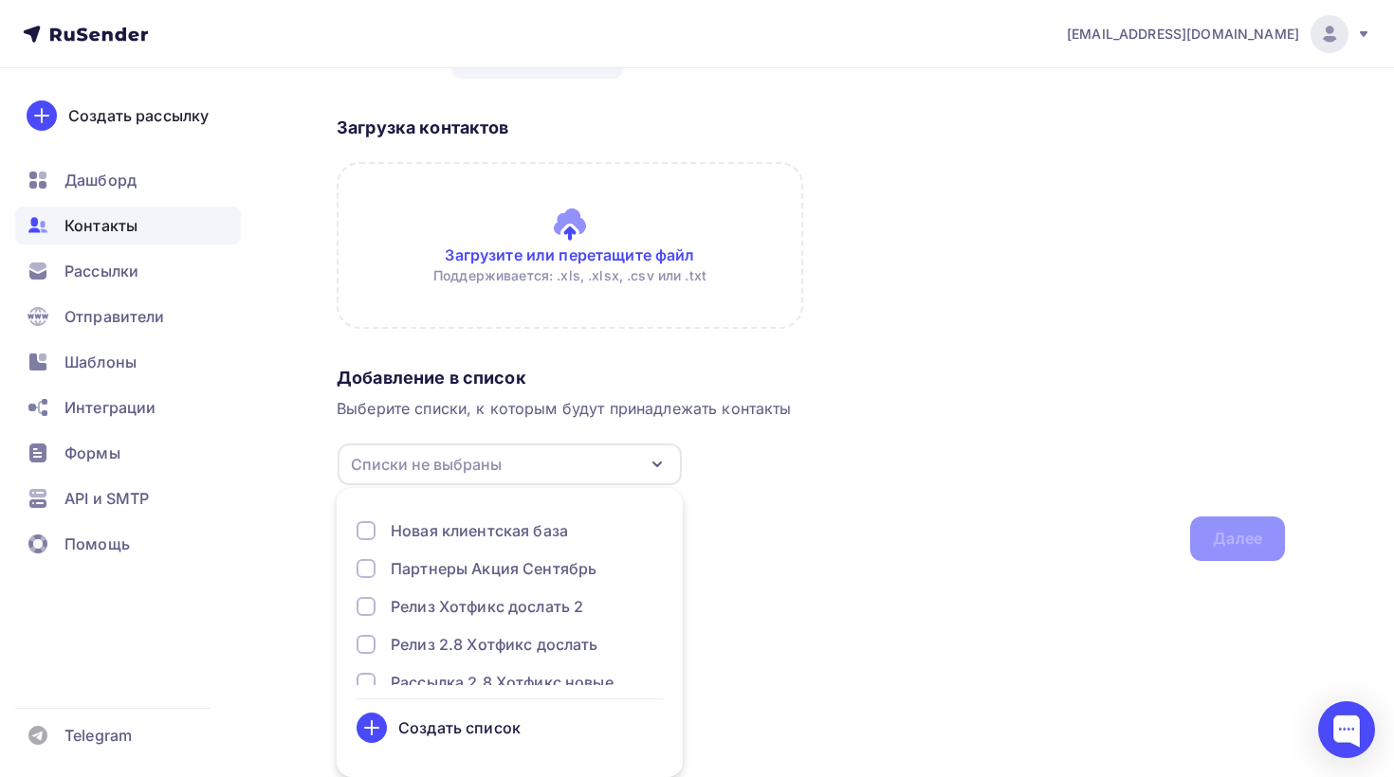
click at [465, 731] on div "Создать список" at bounding box center [459, 728] width 122 height 23
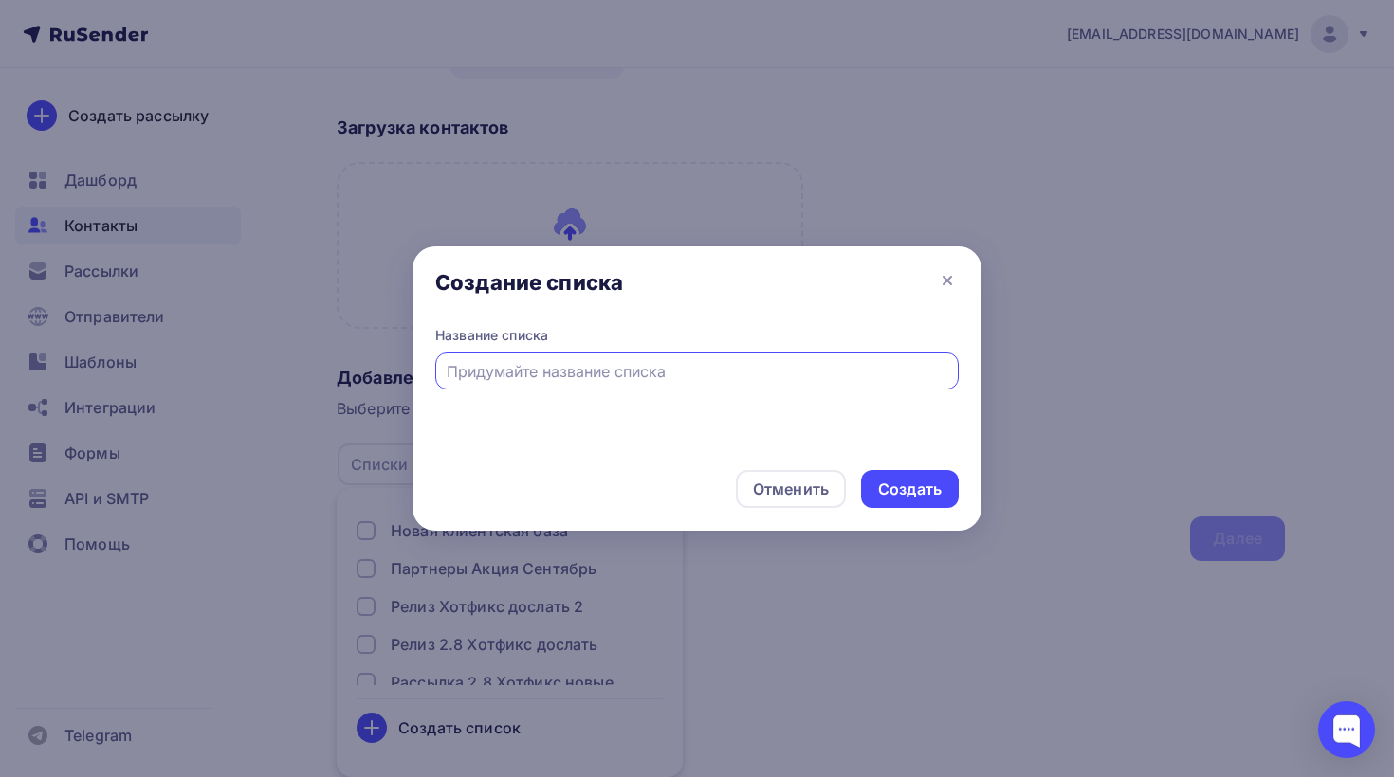
scroll to position [0, 0]
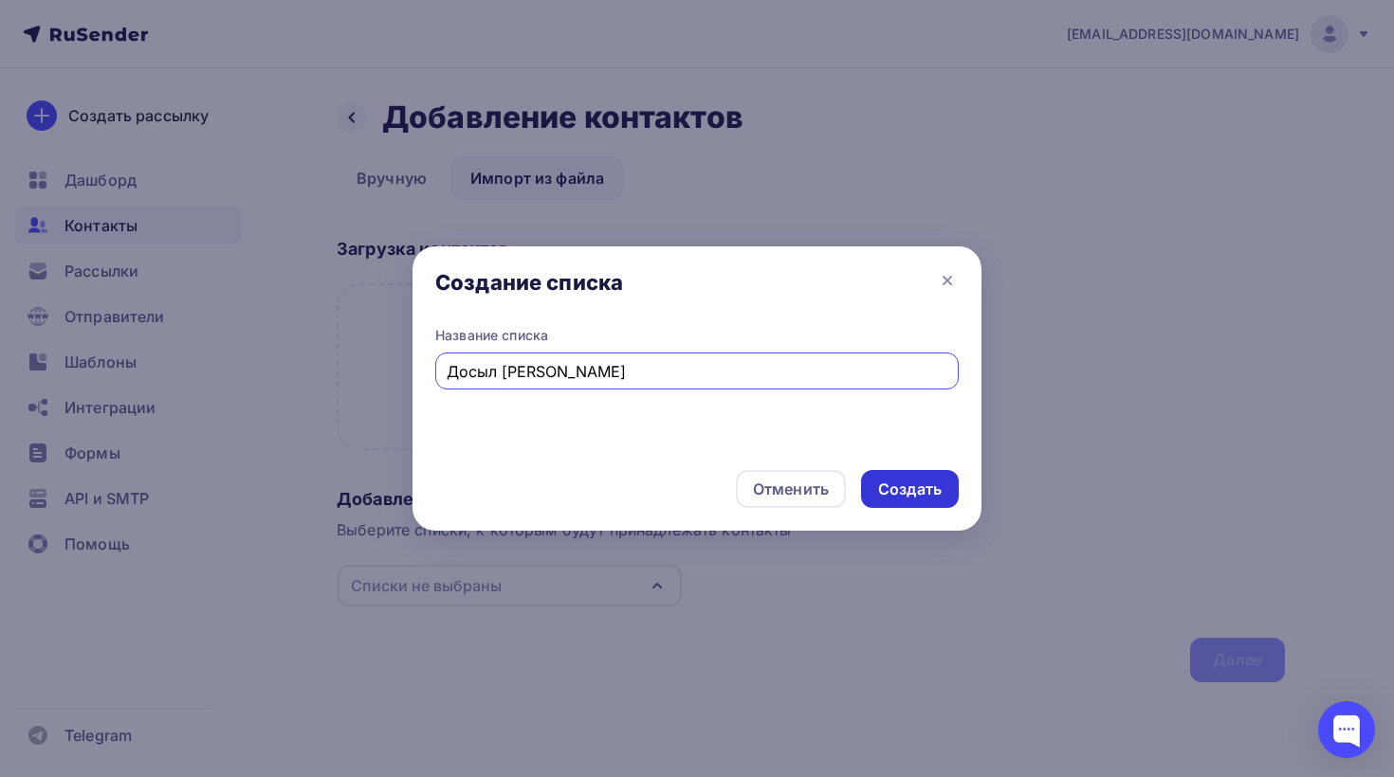
type input "Досыл [PERSON_NAME]"
click at [905, 479] on div "Создать" at bounding box center [910, 490] width 64 height 22
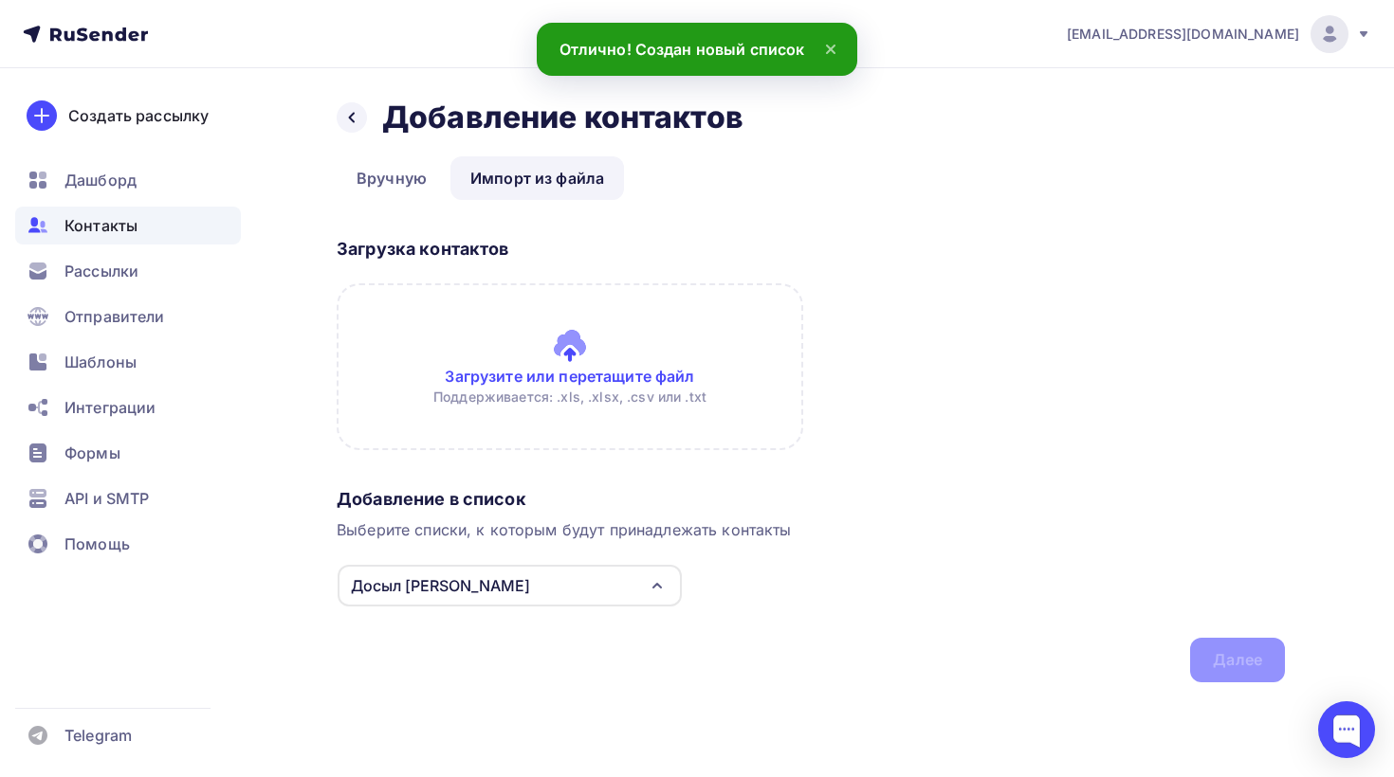
click at [586, 388] on input "file" at bounding box center [570, 366] width 466 height 167
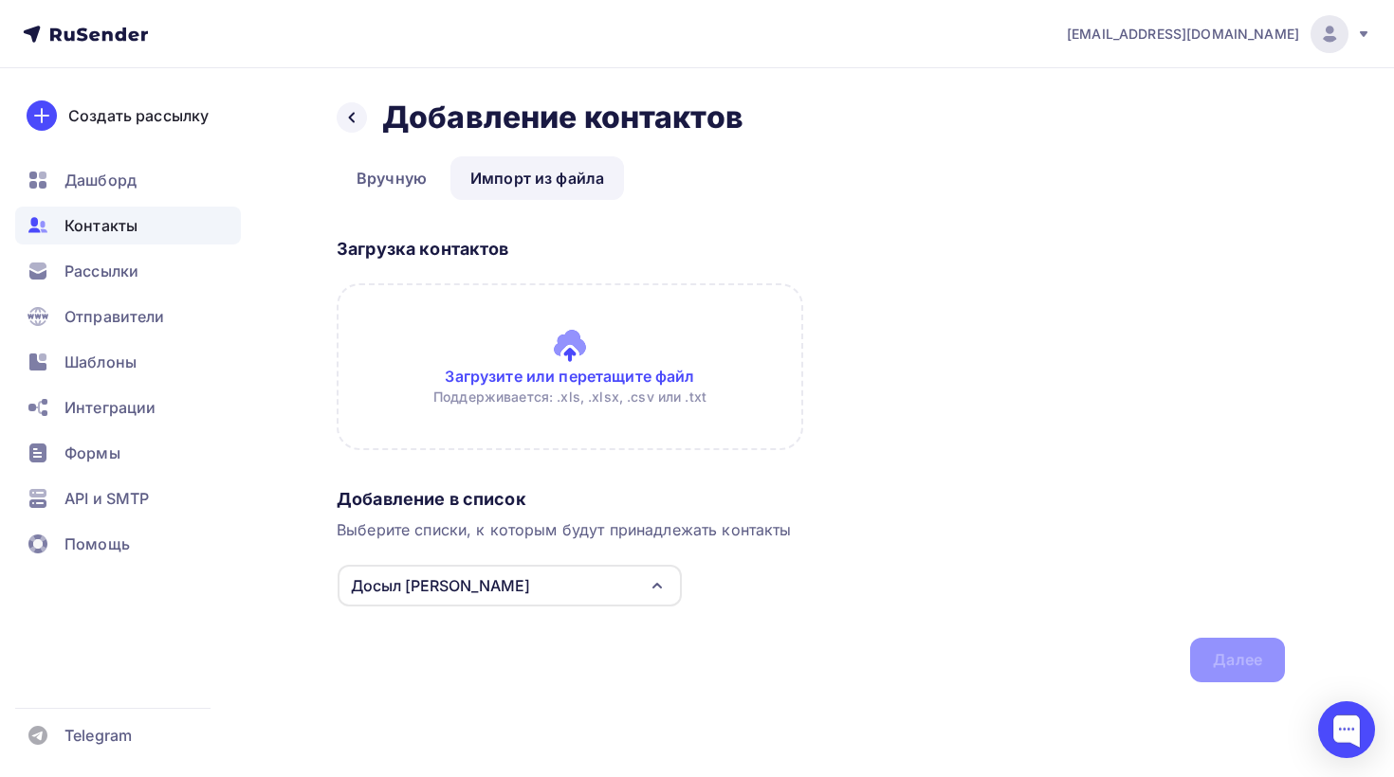
click at [550, 383] on input "file" at bounding box center [570, 366] width 466 height 167
click at [549, 363] on input "file" at bounding box center [570, 366] width 466 height 167
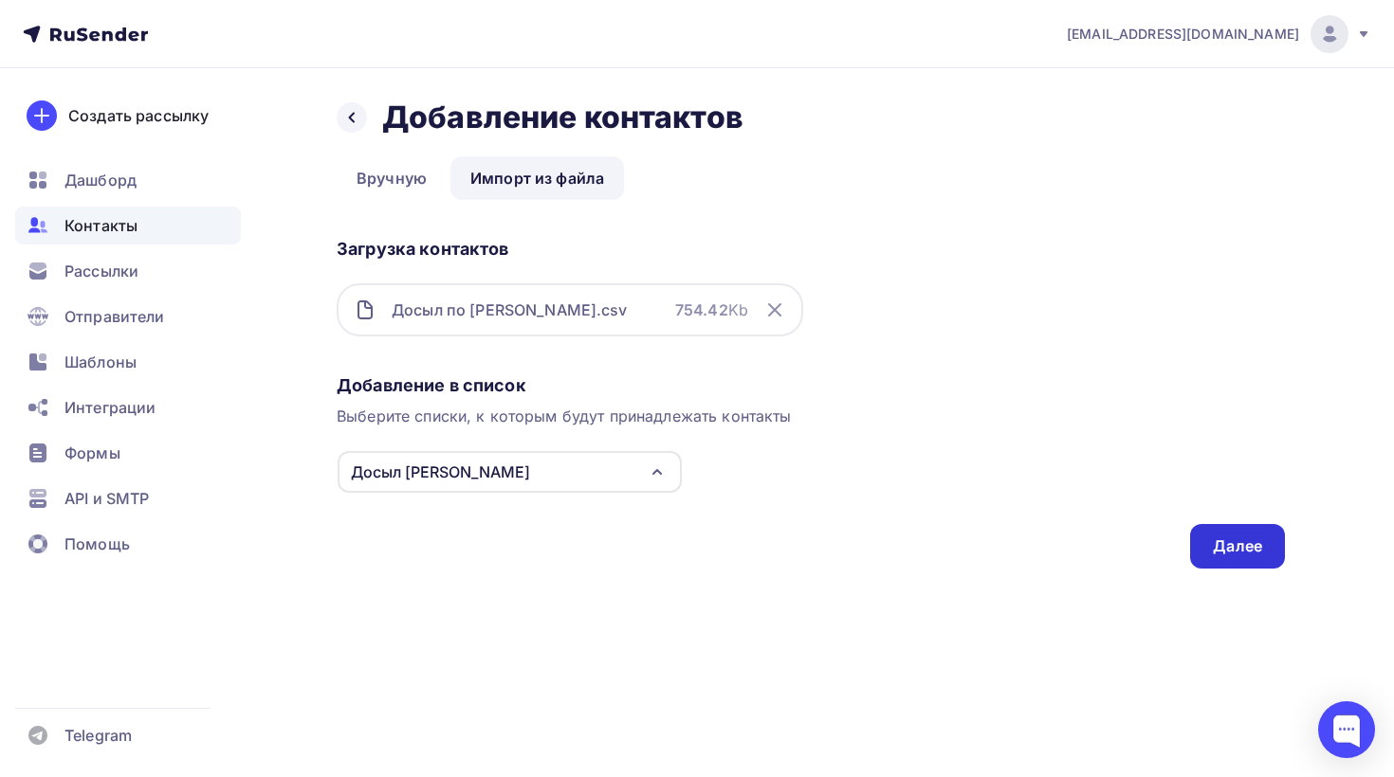
click at [1221, 549] on div "Далее" at bounding box center [1237, 547] width 49 height 22
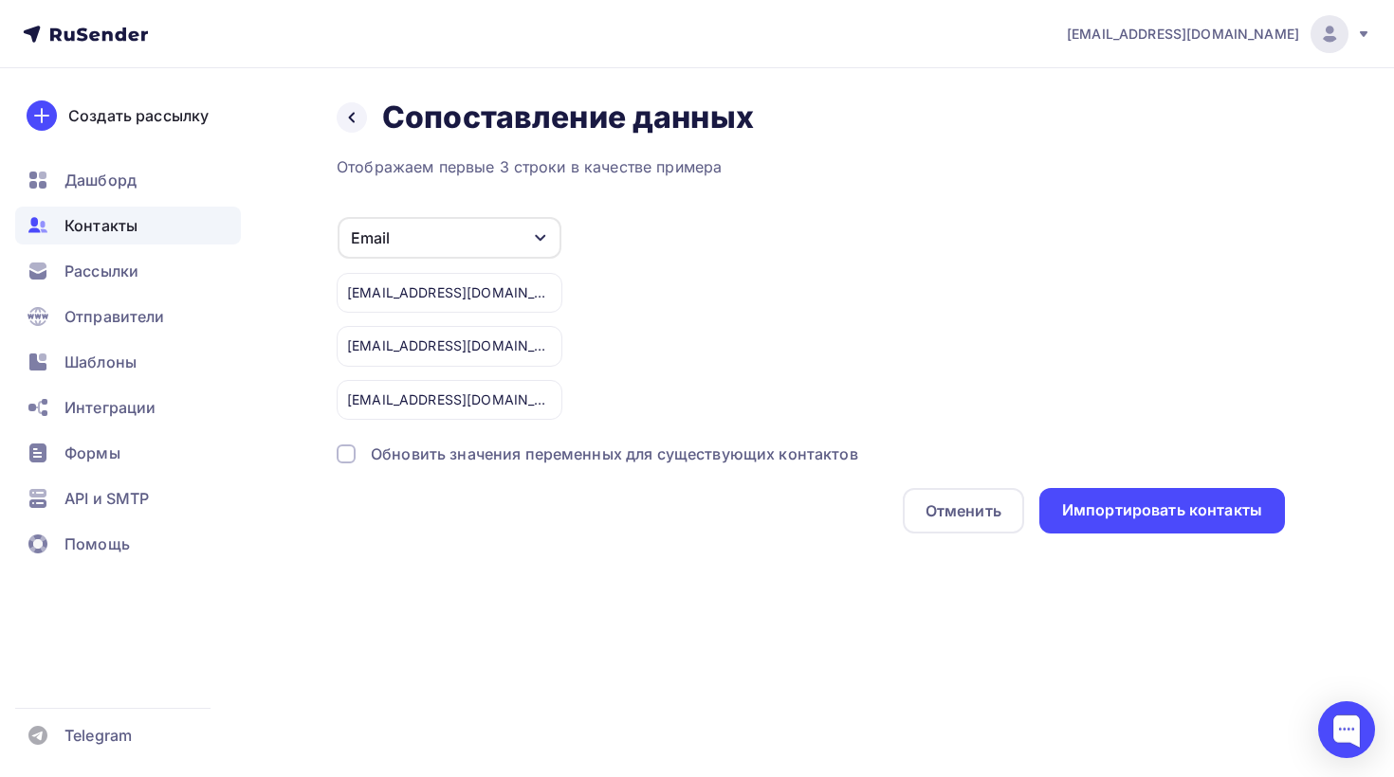
click at [704, 453] on div "Обновить значения переменных для существующих контактов" at bounding box center [614, 454] width 487 height 23
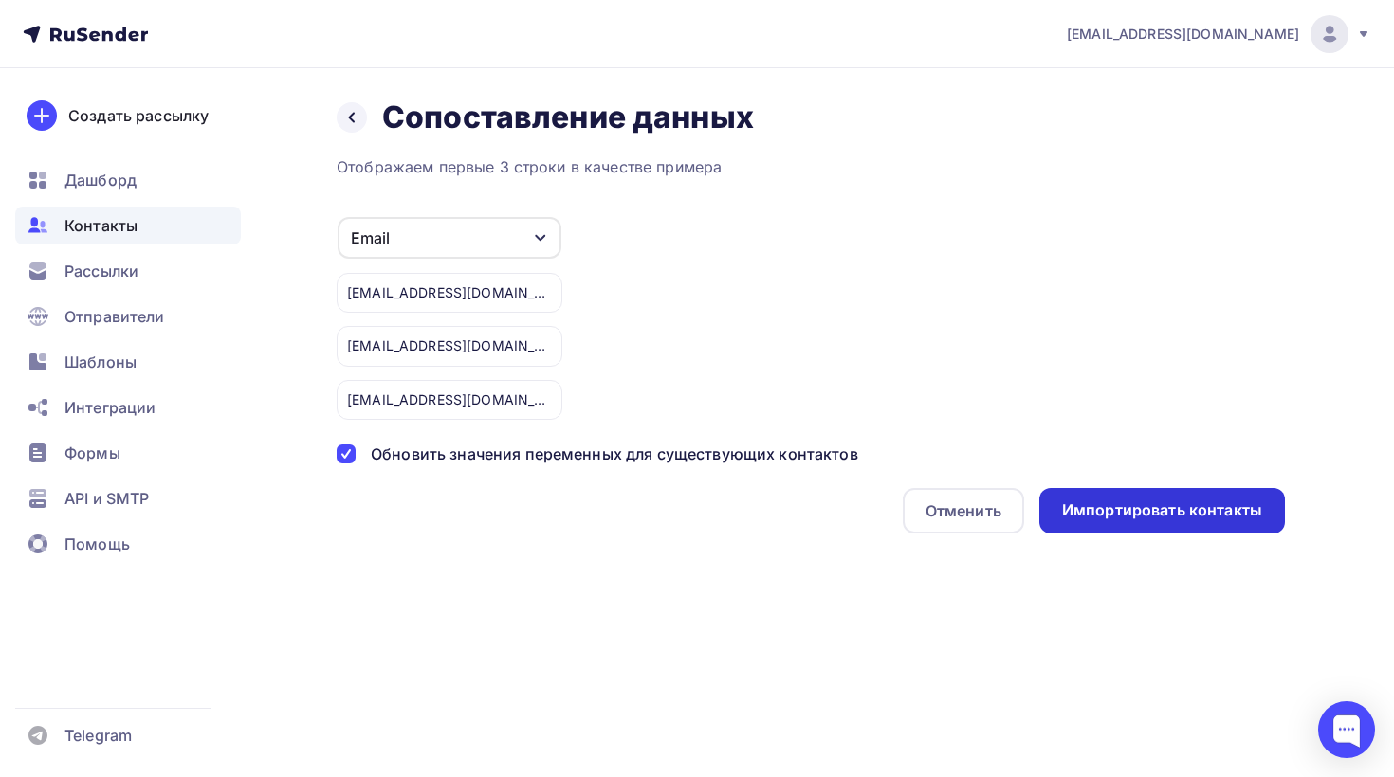
click at [1132, 516] on div "Импортировать контакты" at bounding box center [1162, 511] width 200 height 22
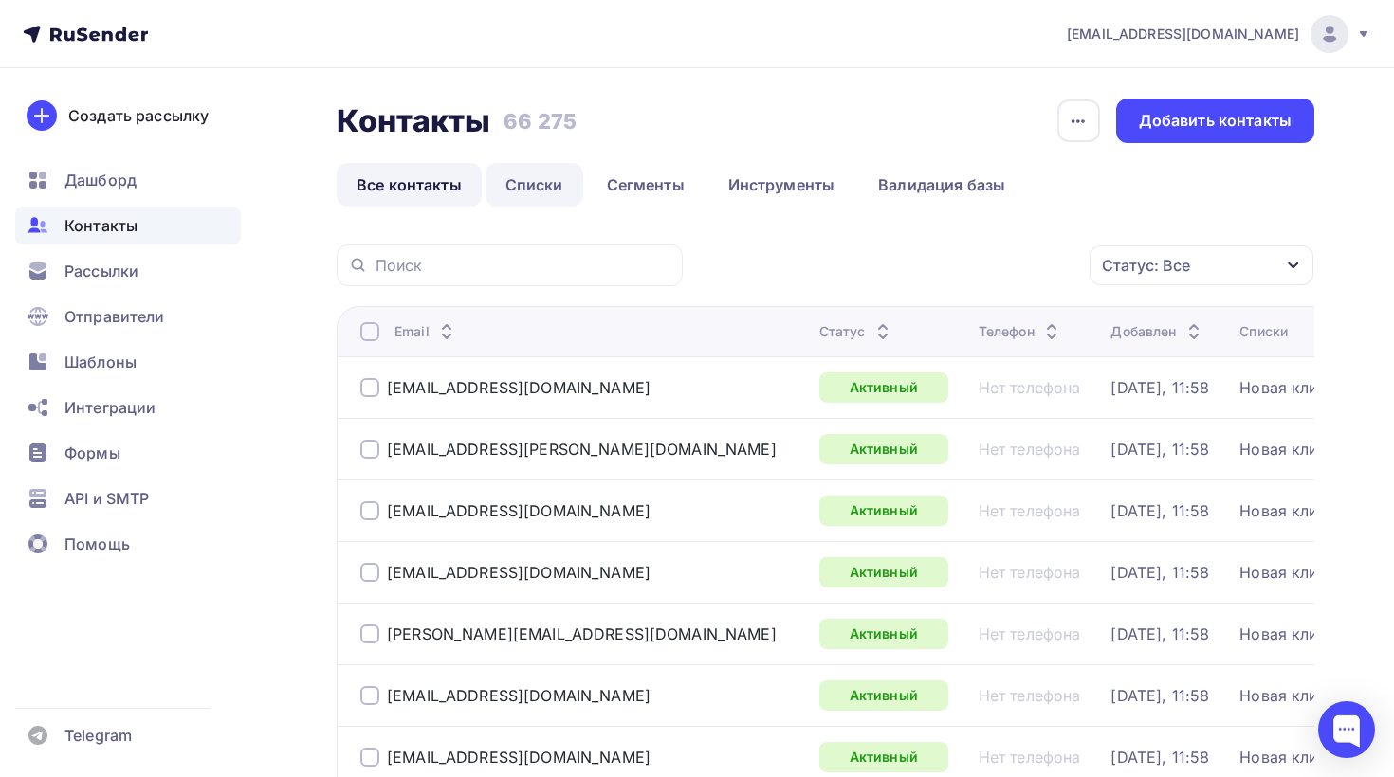
click at [530, 175] on link "Списки" at bounding box center [534, 185] width 98 height 44
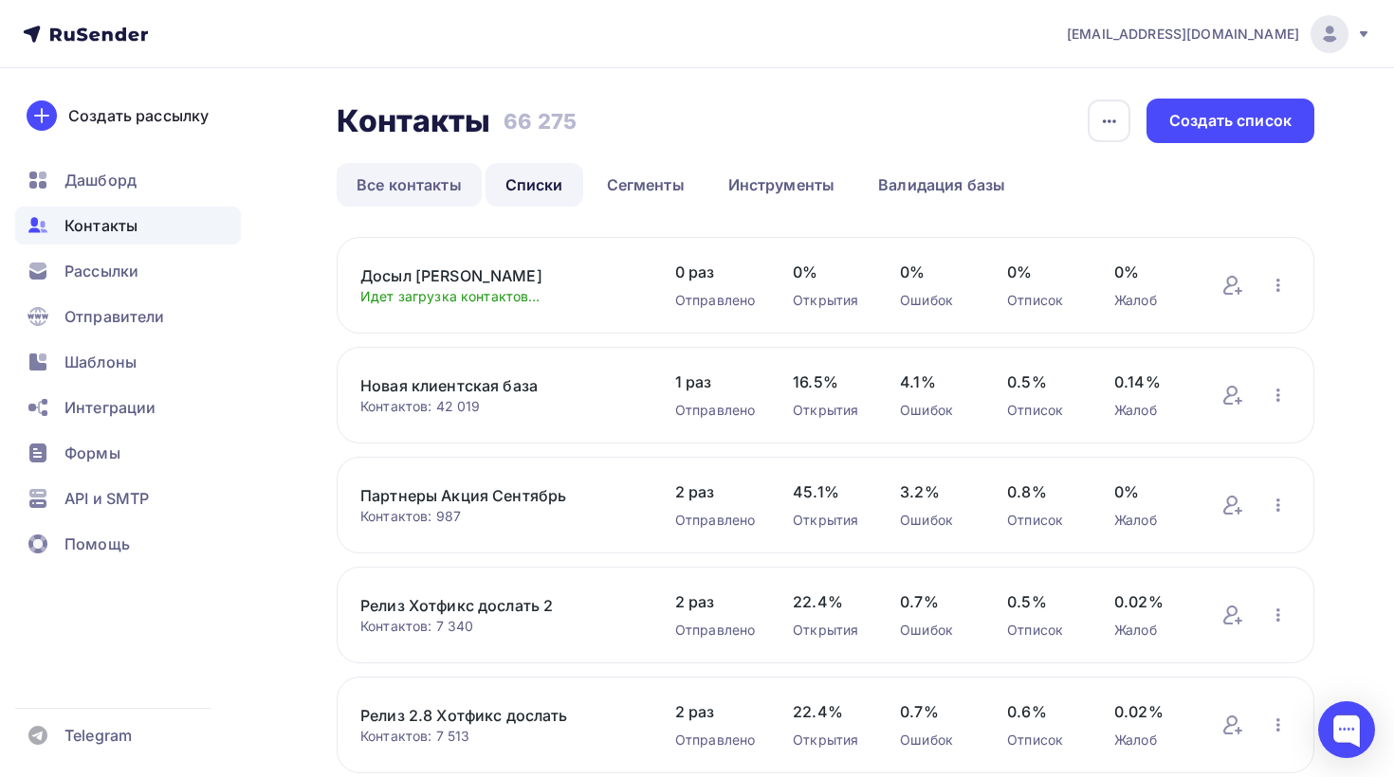
click at [404, 180] on link "Все контакты" at bounding box center [409, 185] width 145 height 44
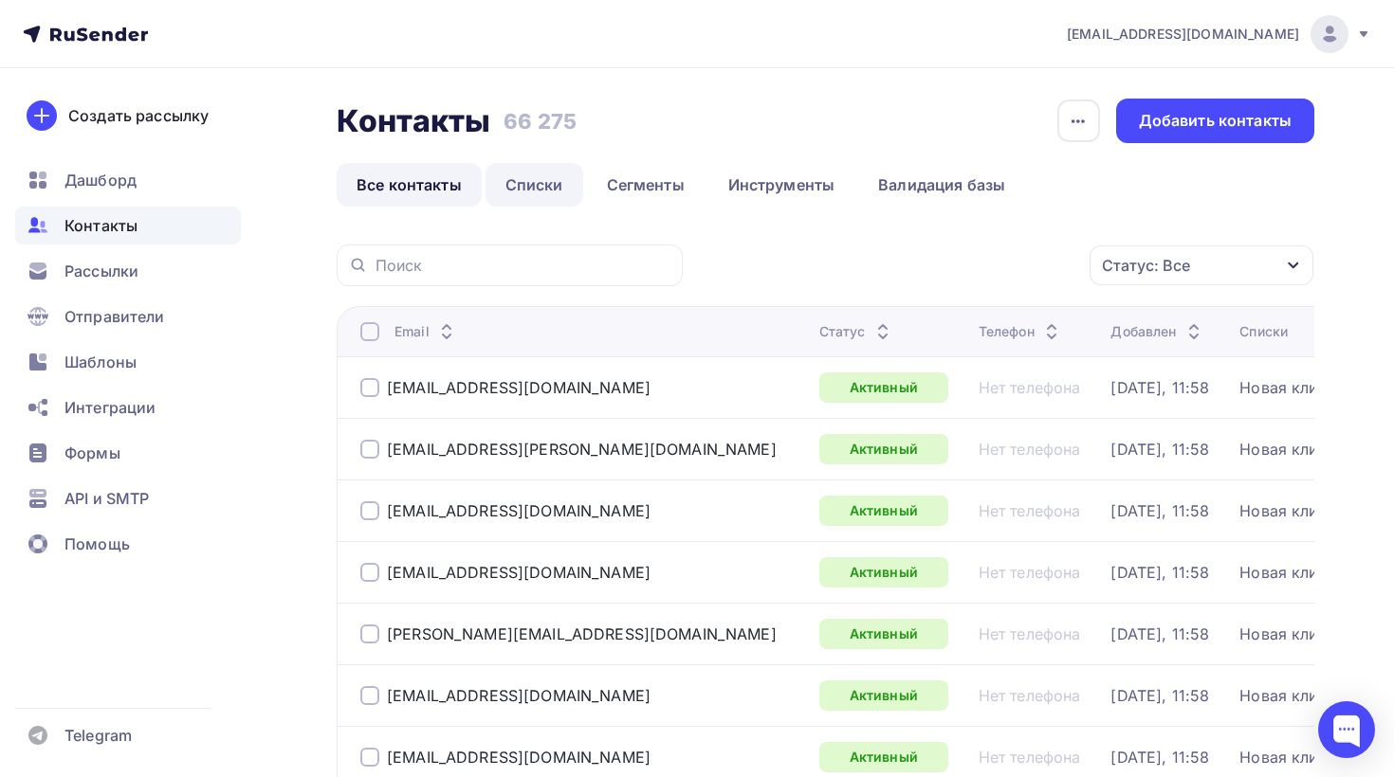
click at [510, 177] on link "Списки" at bounding box center [534, 185] width 98 height 44
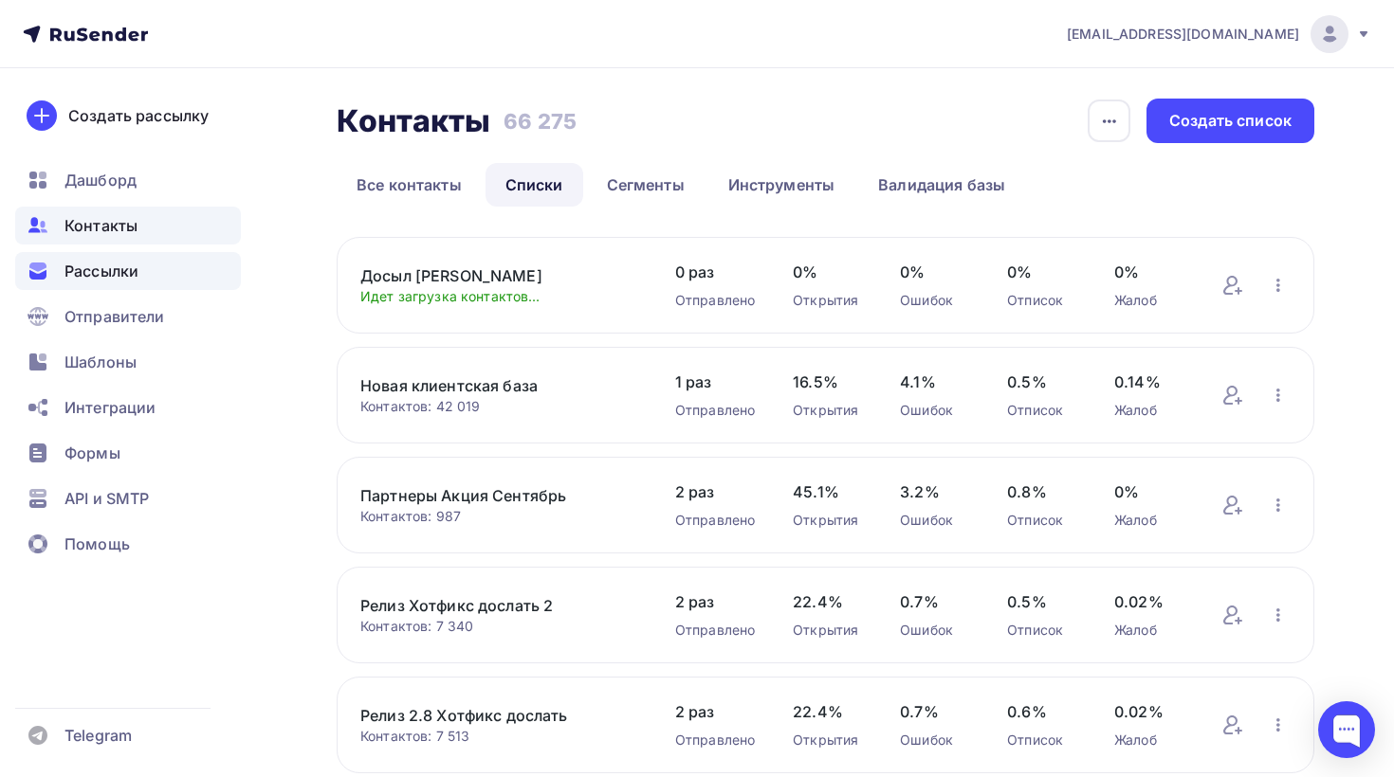
click at [134, 279] on span "Рассылки" at bounding box center [101, 271] width 74 height 23
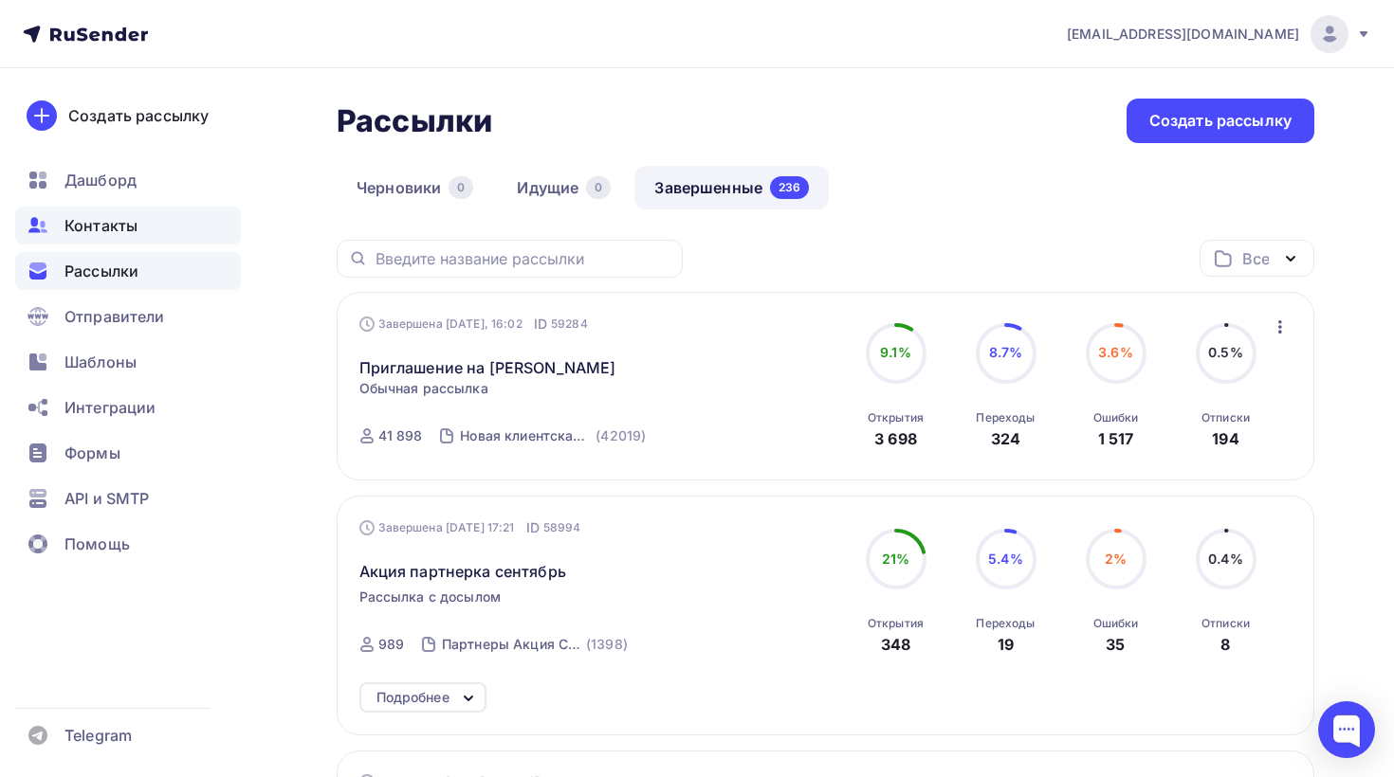
click at [129, 240] on div "Контакты" at bounding box center [128, 226] width 226 height 38
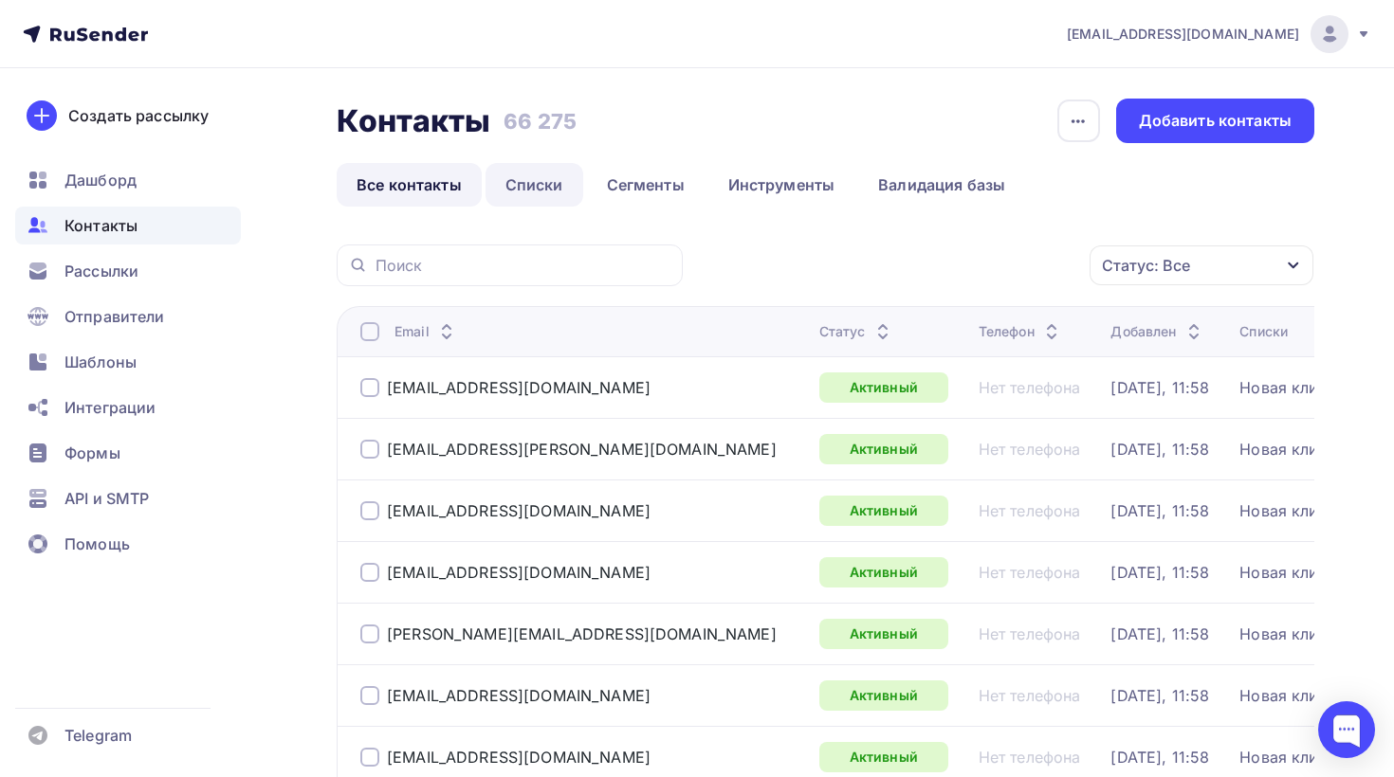
click at [527, 196] on link "Списки" at bounding box center [534, 185] width 98 height 44
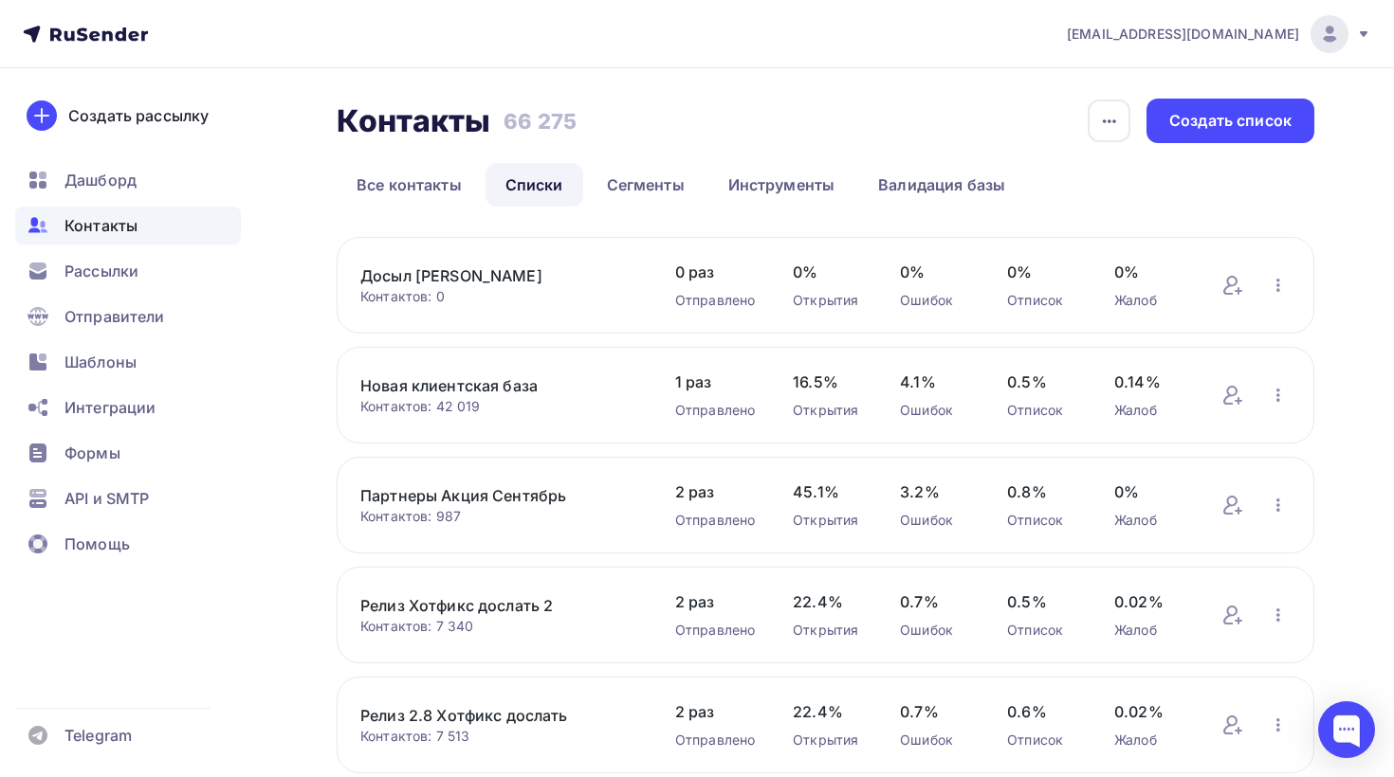
click at [492, 279] on link "Досыл [PERSON_NAME]" at bounding box center [498, 276] width 277 height 23
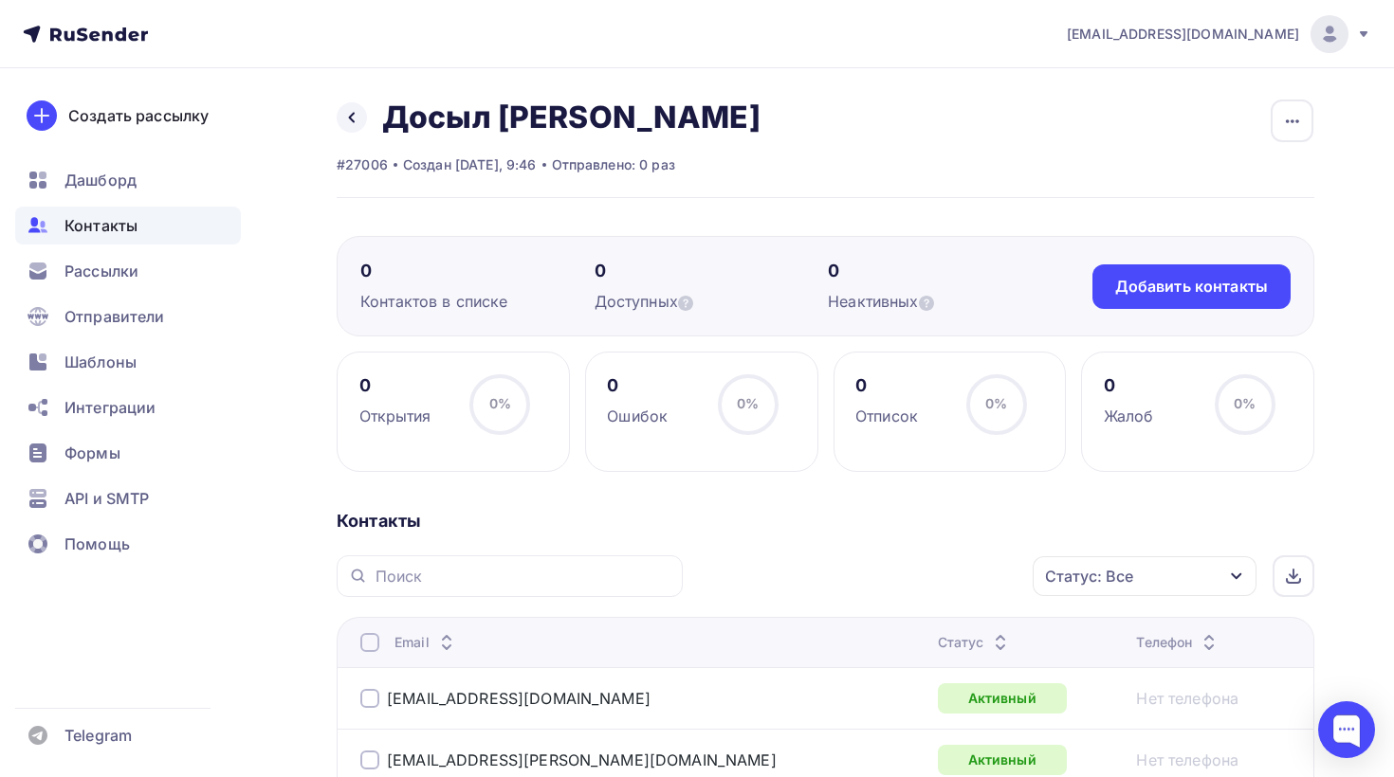
click at [1131, 580] on div "Статус: Все" at bounding box center [1089, 576] width 88 height 23
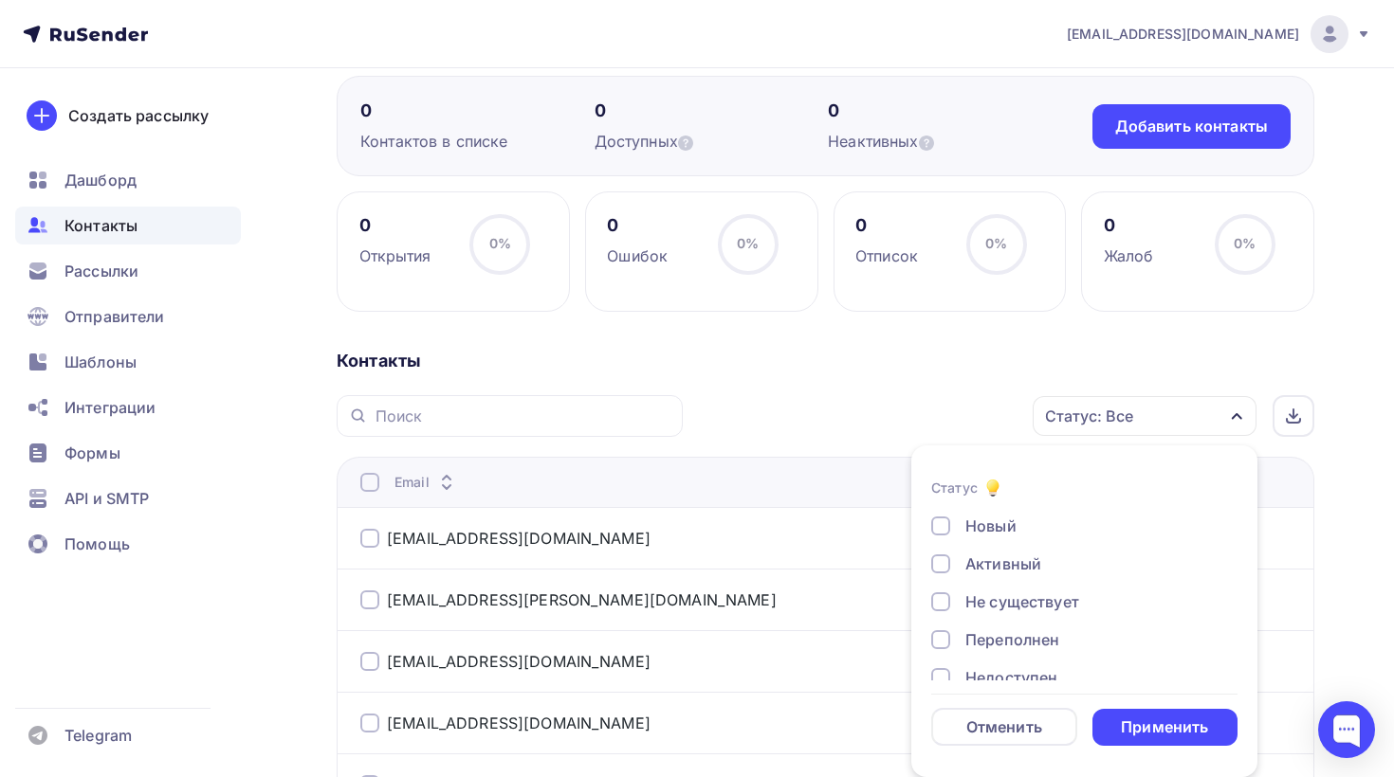
click at [993, 604] on div "Не существует" at bounding box center [1022, 602] width 114 height 23
click at [994, 518] on div "Переполнен" at bounding box center [1012, 517] width 94 height 23
click at [993, 539] on div "Новый Активный Не существует Переполнен Недоступен Отписан Отписан вручную [GEO…" at bounding box center [1084, 537] width 306 height 288
click at [987, 554] on div "Недоступен" at bounding box center [1011, 555] width 92 height 23
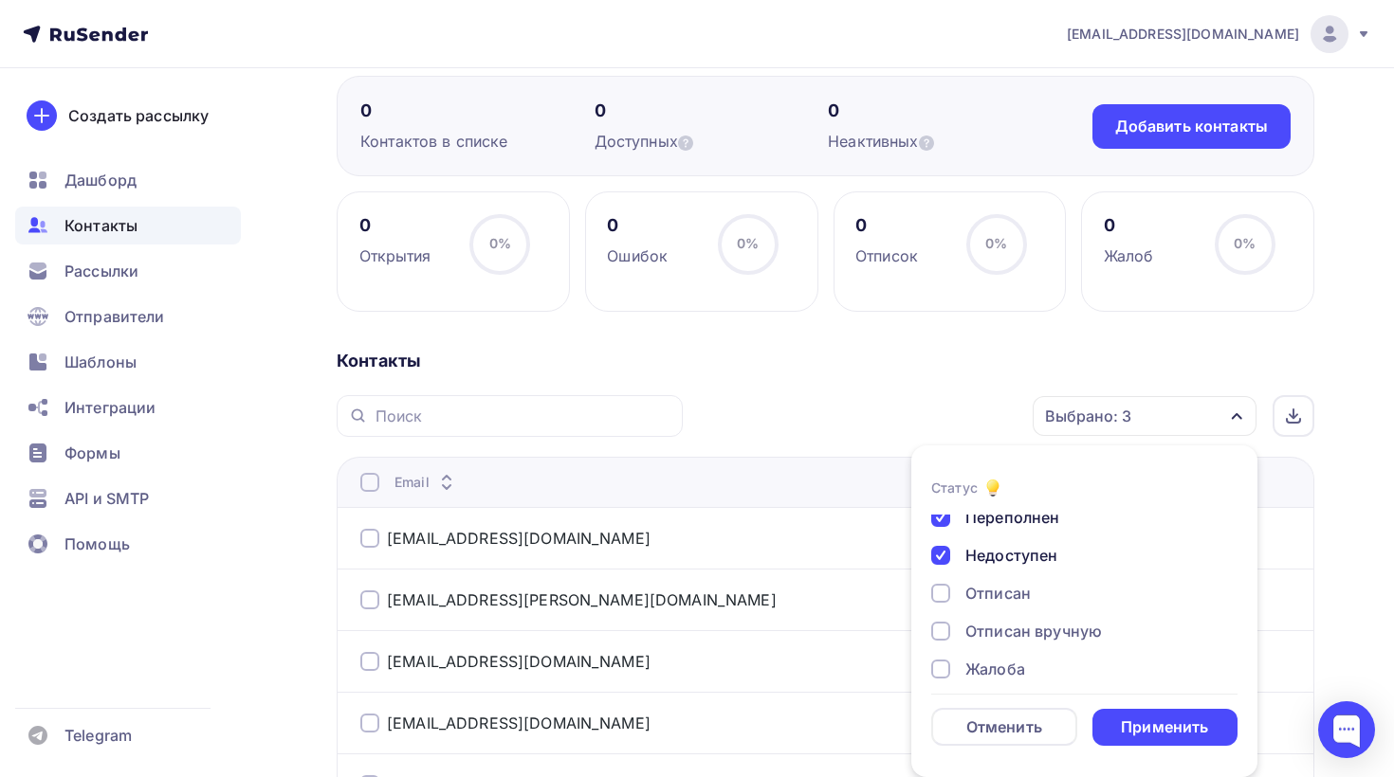
click at [984, 593] on div "Отписан" at bounding box center [997, 593] width 65 height 23
click at [982, 628] on div "Отписан вручную" at bounding box center [1033, 631] width 137 height 23
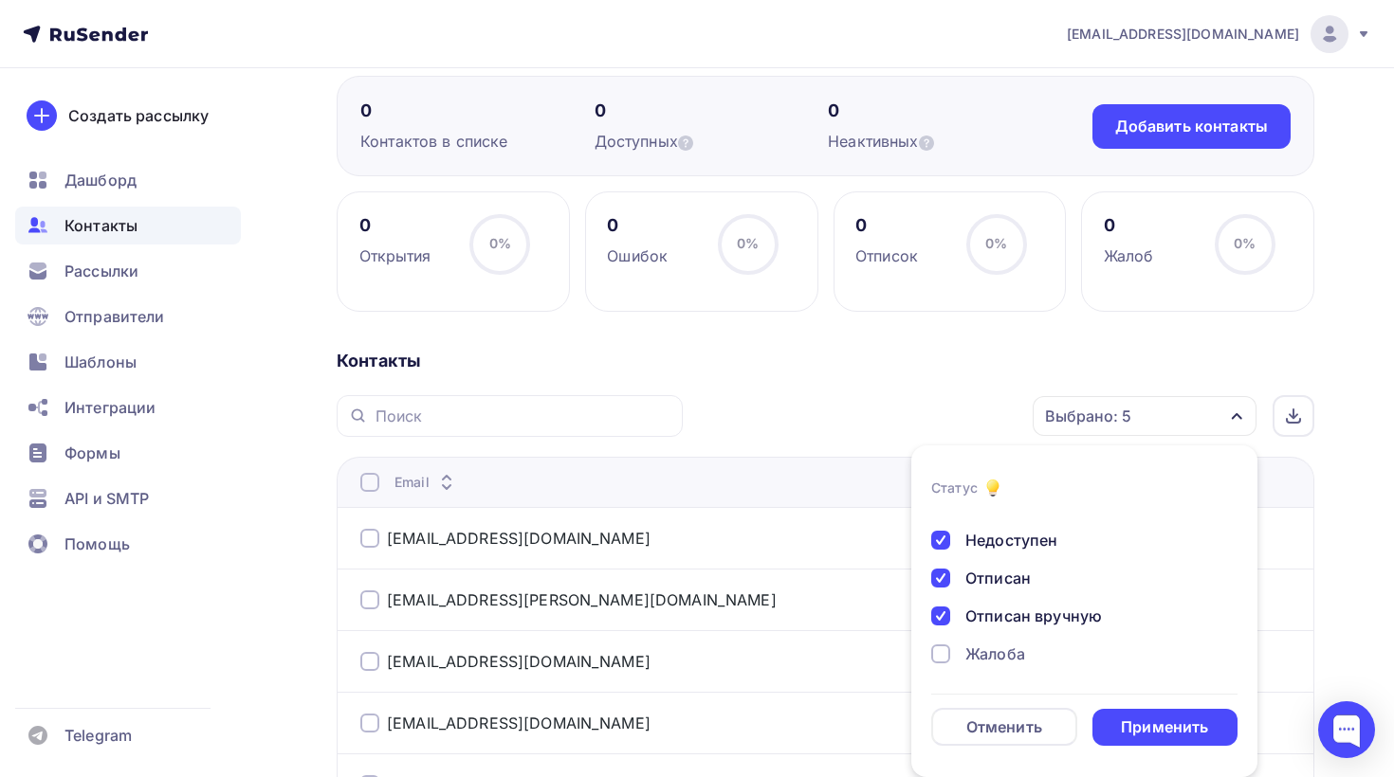
click at [978, 650] on div "Жалоба" at bounding box center [995, 654] width 60 height 23
click at [1133, 718] on div "Применить" at bounding box center [1164, 728] width 87 height 22
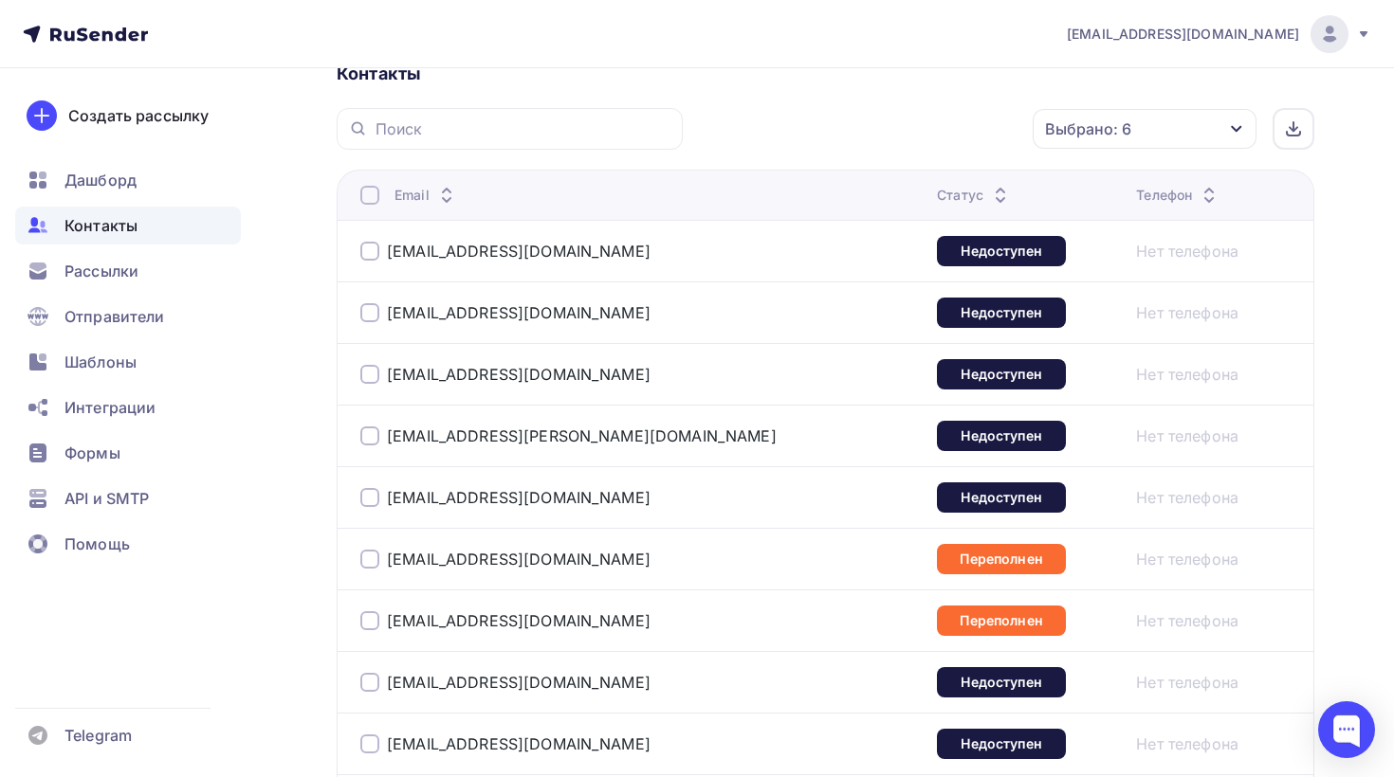
scroll to position [447, 0]
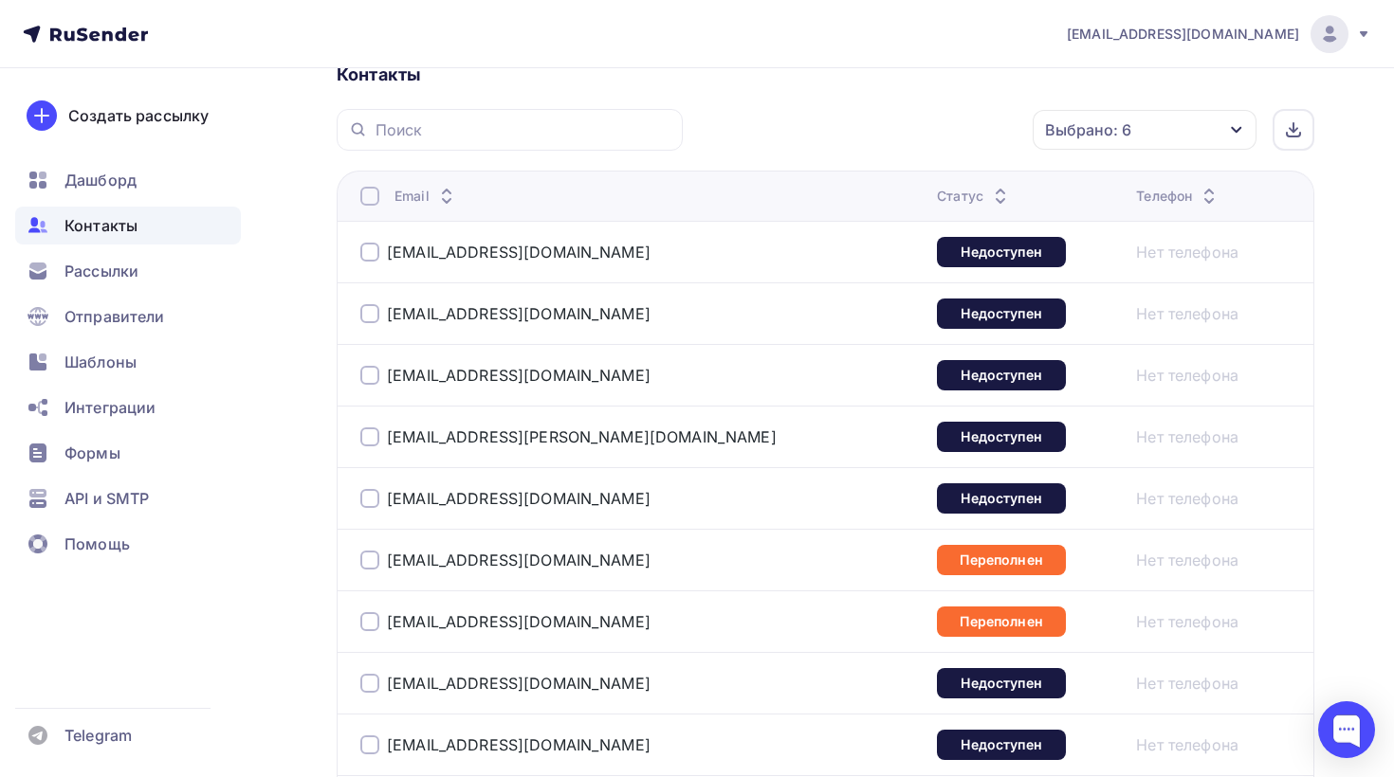
click at [371, 203] on div at bounding box center [369, 196] width 19 height 19
click at [964, 136] on div "Действие" at bounding box center [891, 130] width 250 height 37
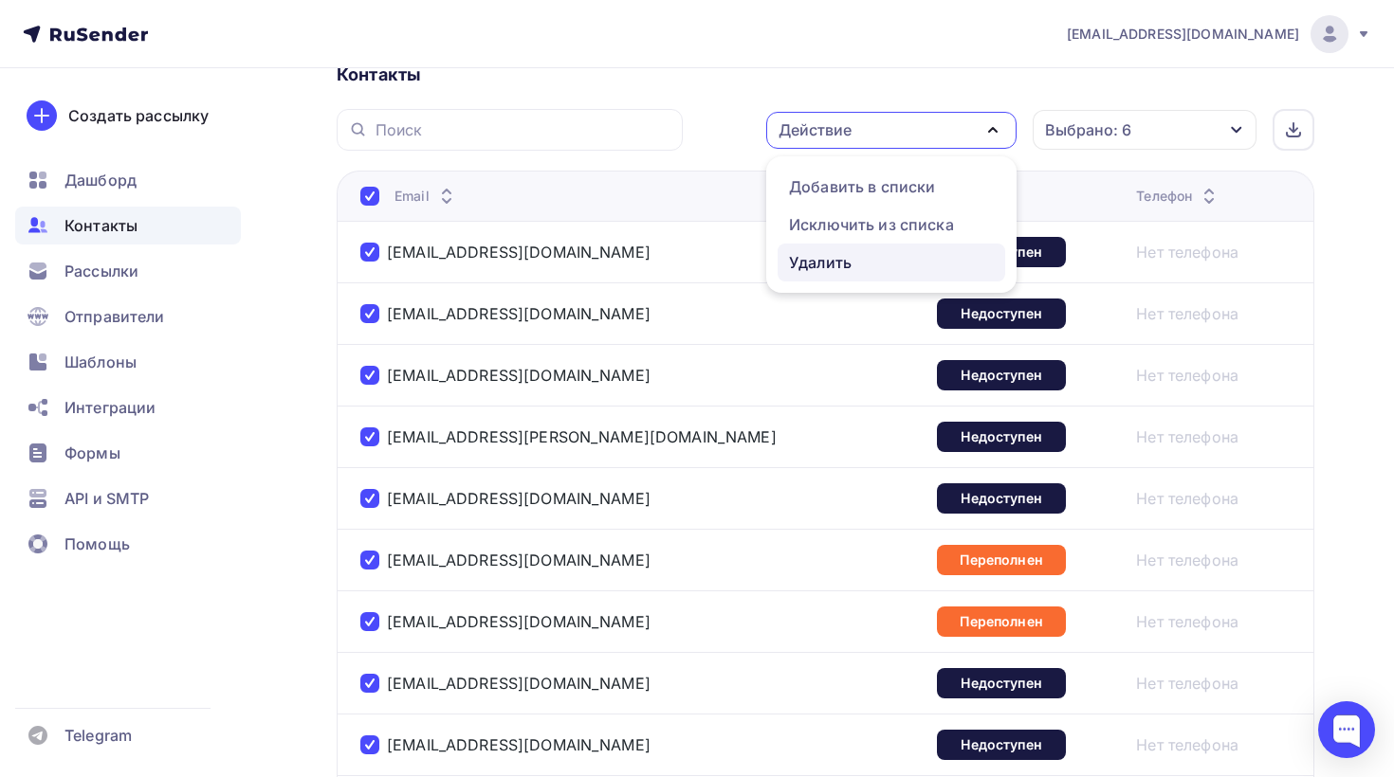
click at [872, 254] on div "Удалить" at bounding box center [891, 262] width 205 height 23
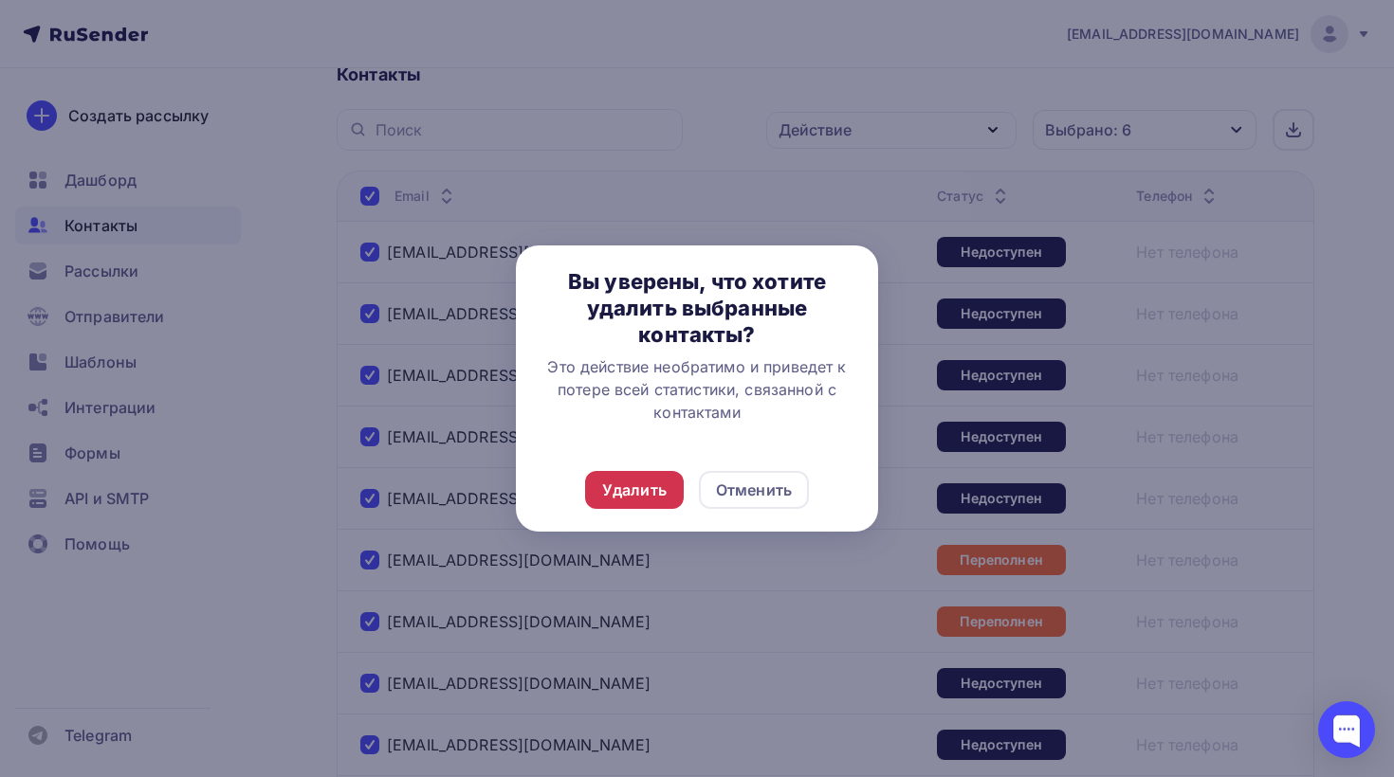
click at [624, 487] on div "Удалить" at bounding box center [634, 490] width 64 height 23
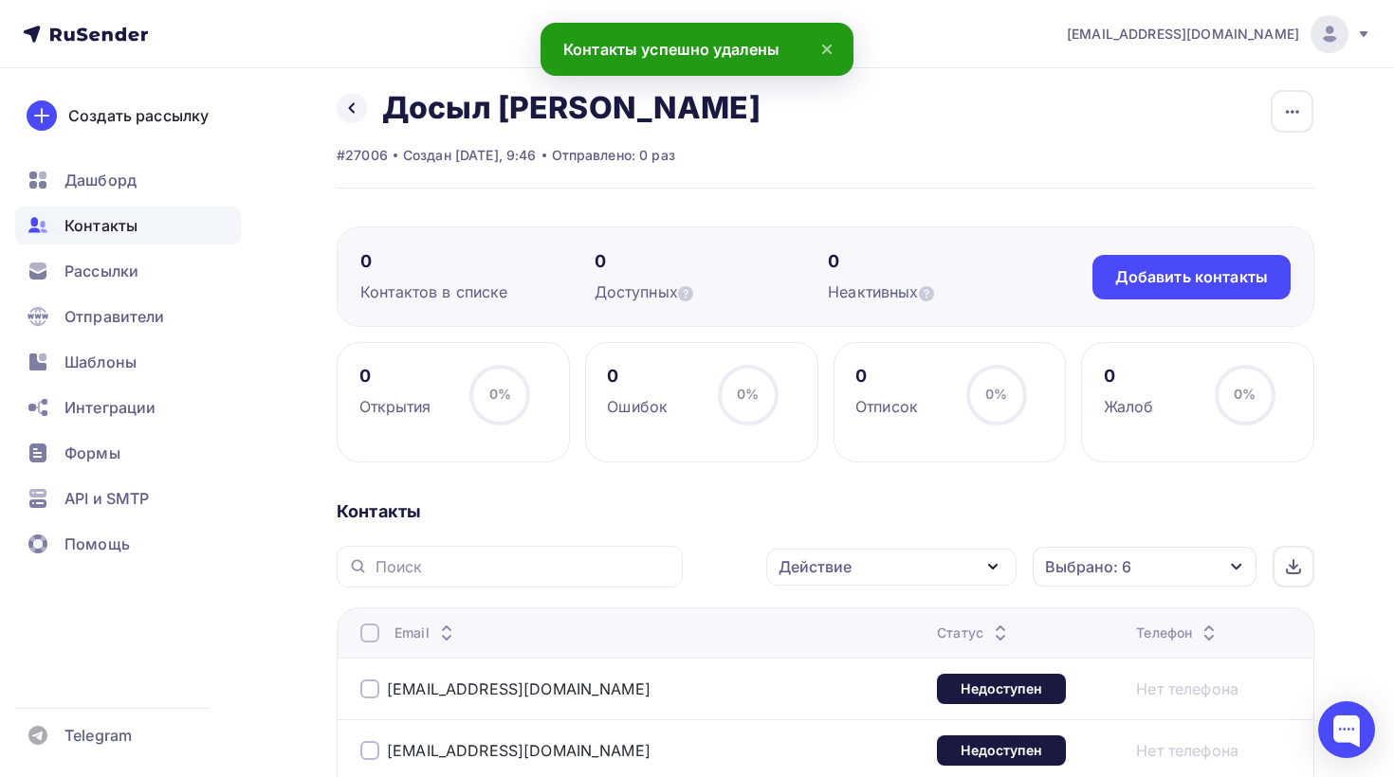
scroll to position [0, 0]
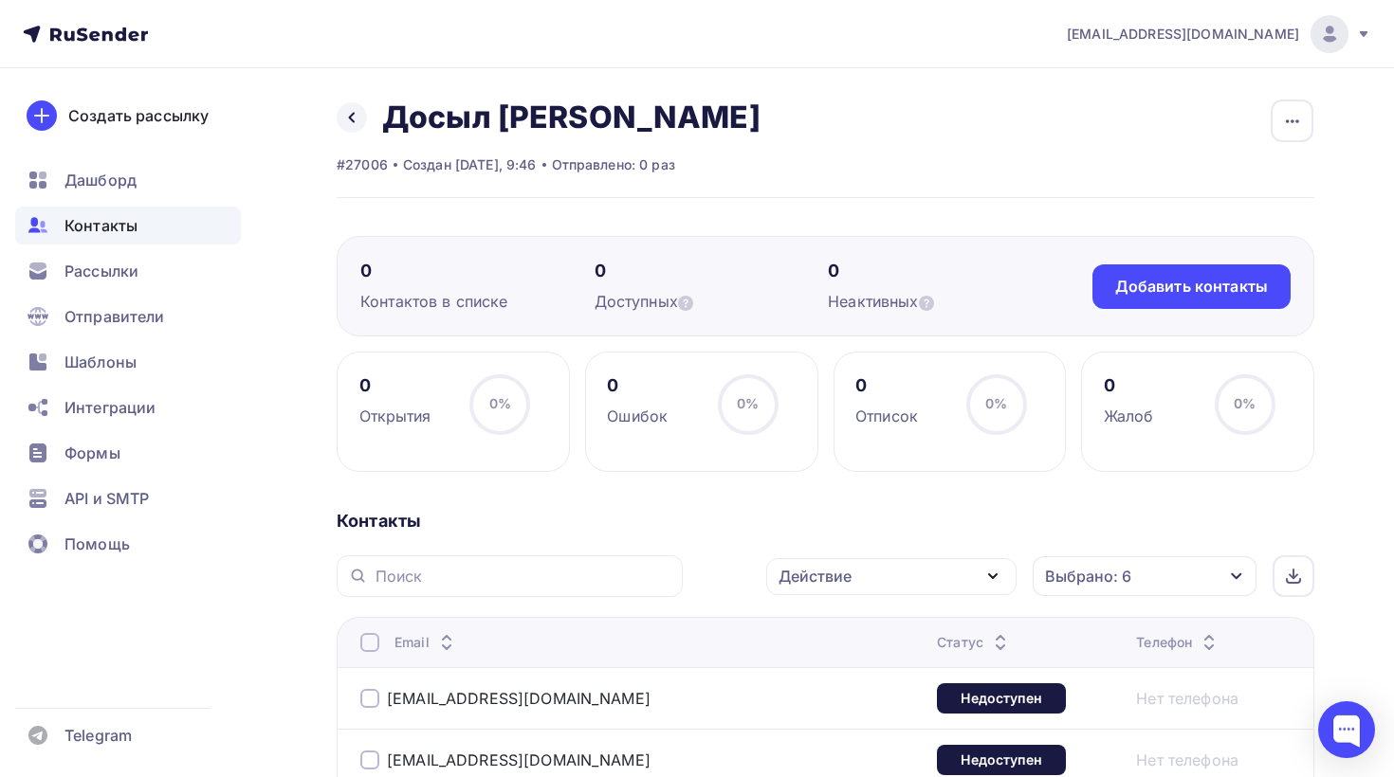
click at [796, 590] on div "Действие" at bounding box center [891, 576] width 250 height 37
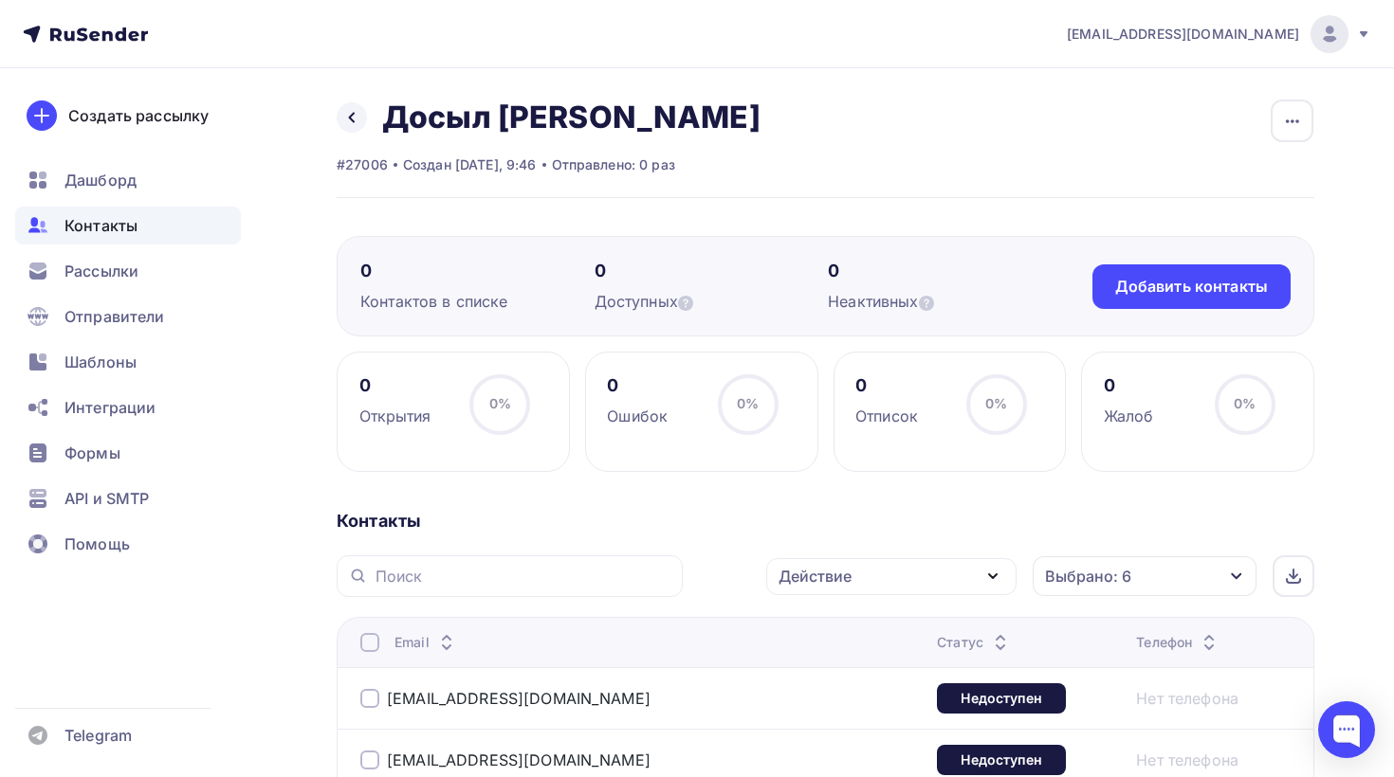
click at [877, 568] on div "Действие" at bounding box center [891, 576] width 250 height 37
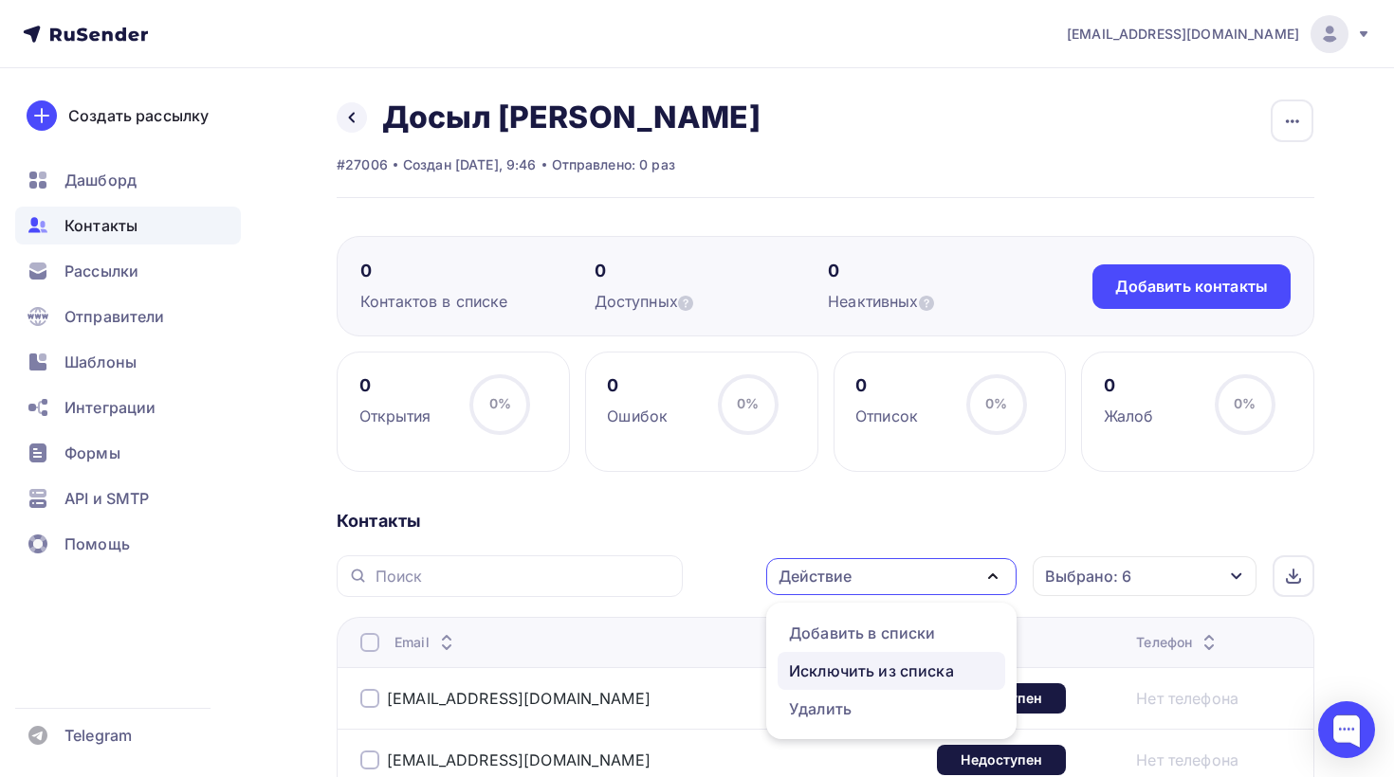
click at [854, 677] on div "Исключить из списка" at bounding box center [871, 671] width 165 height 23
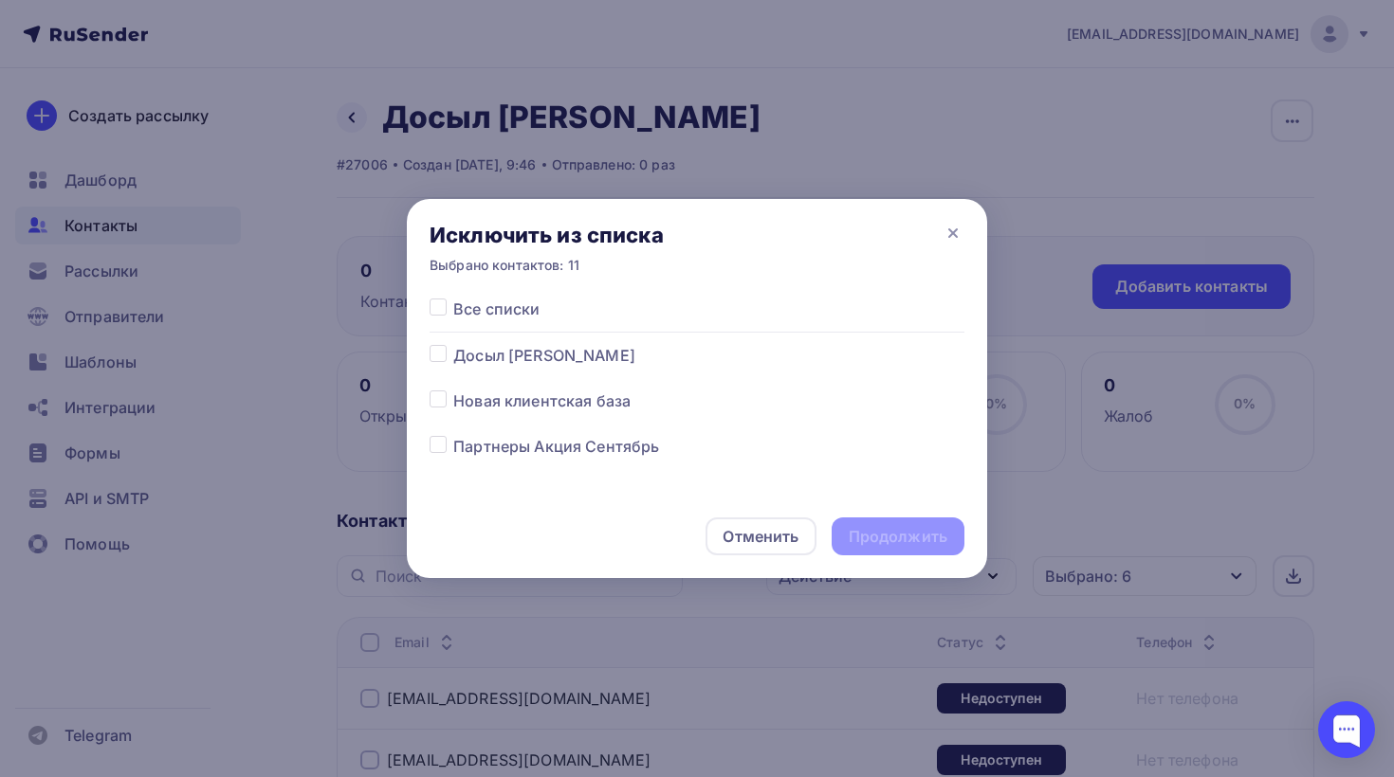
click at [454, 299] on span "Все списки" at bounding box center [496, 309] width 86 height 23
click at [453, 298] on label at bounding box center [453, 298] width 0 height 0
click at [444, 302] on input "checkbox" at bounding box center [438, 306] width 17 height 17
checkbox input "true"
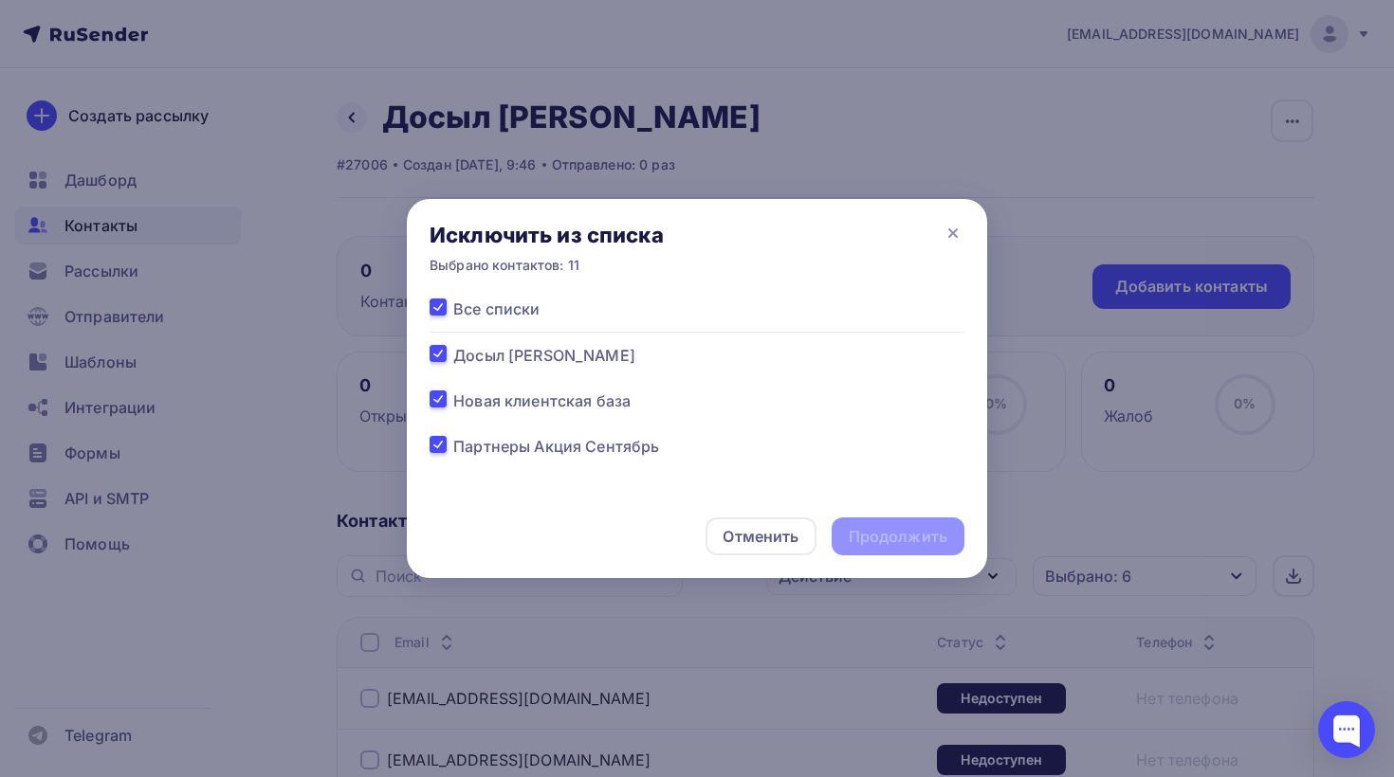
checkbox input "true"
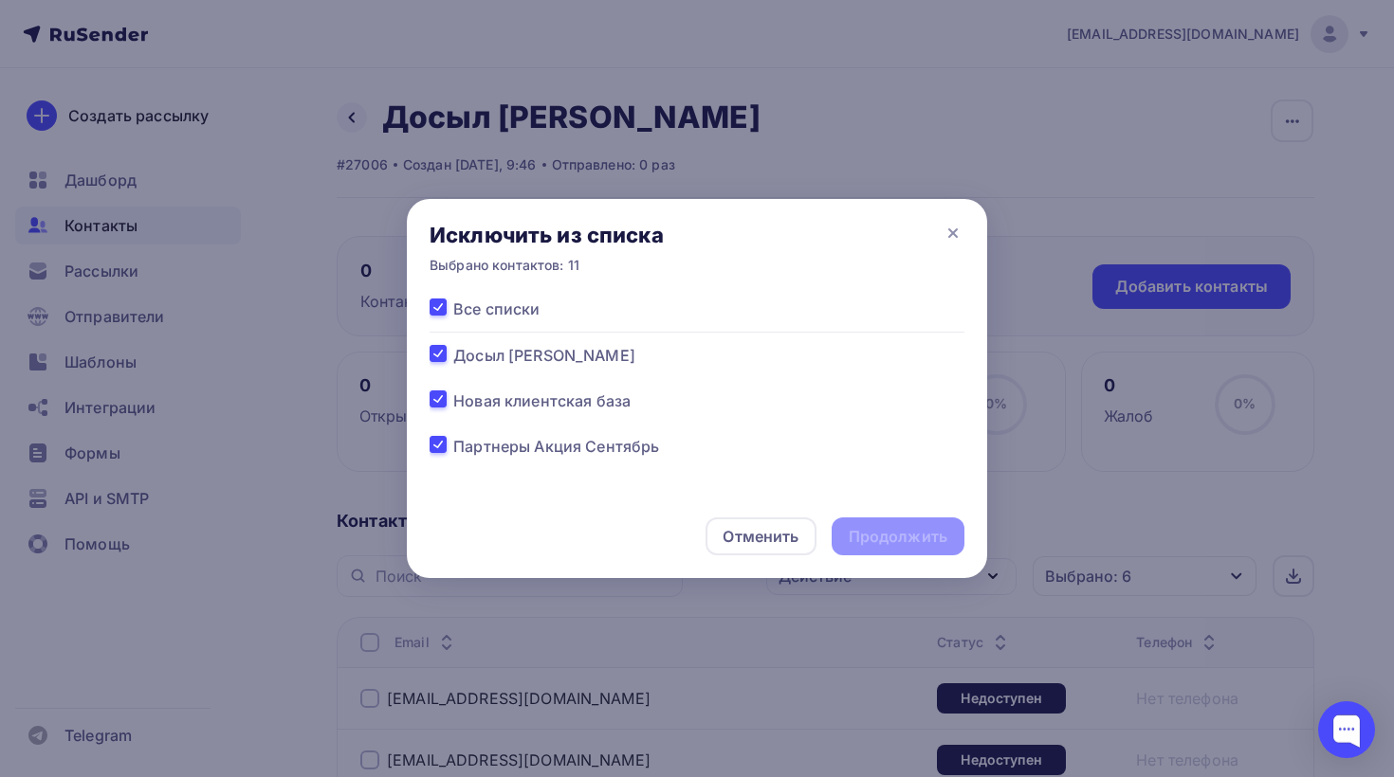
checkbox input "true"
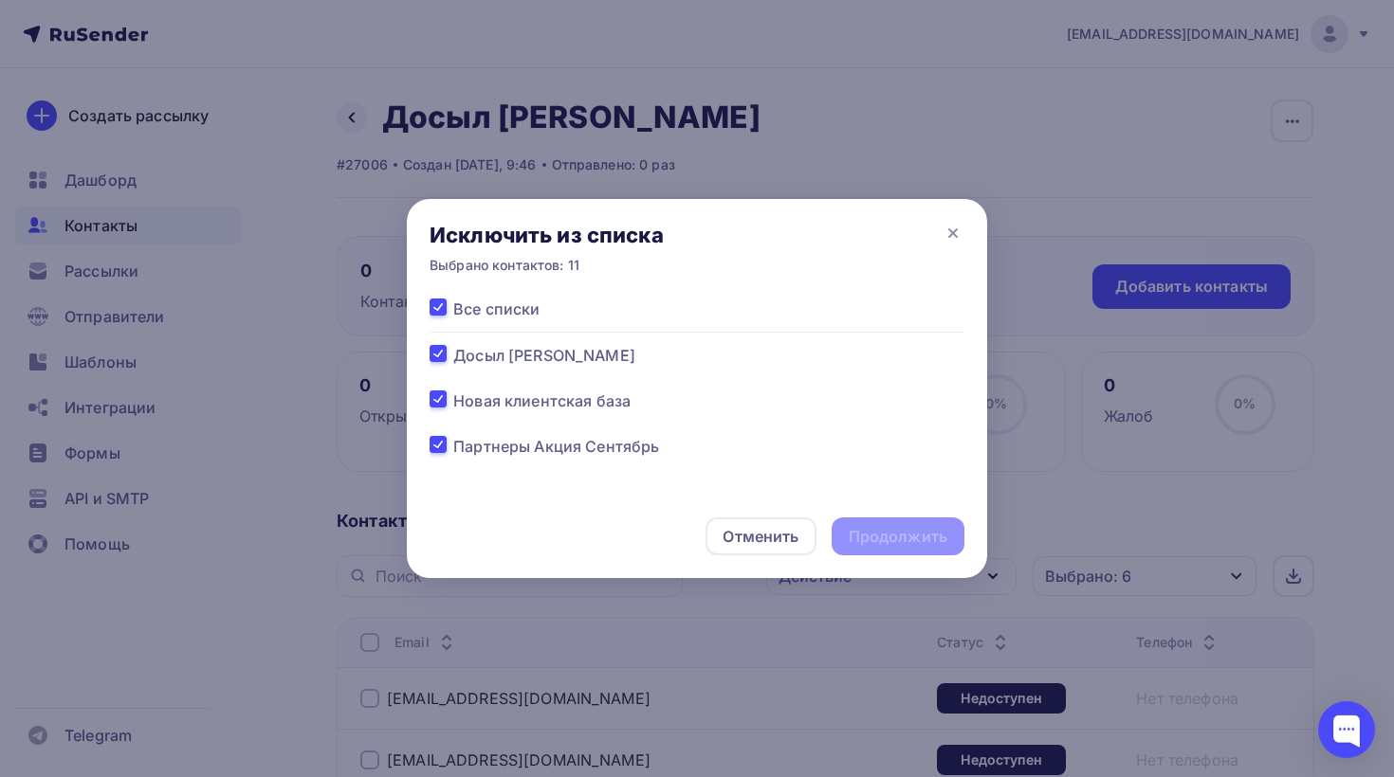
checkbox input "true"
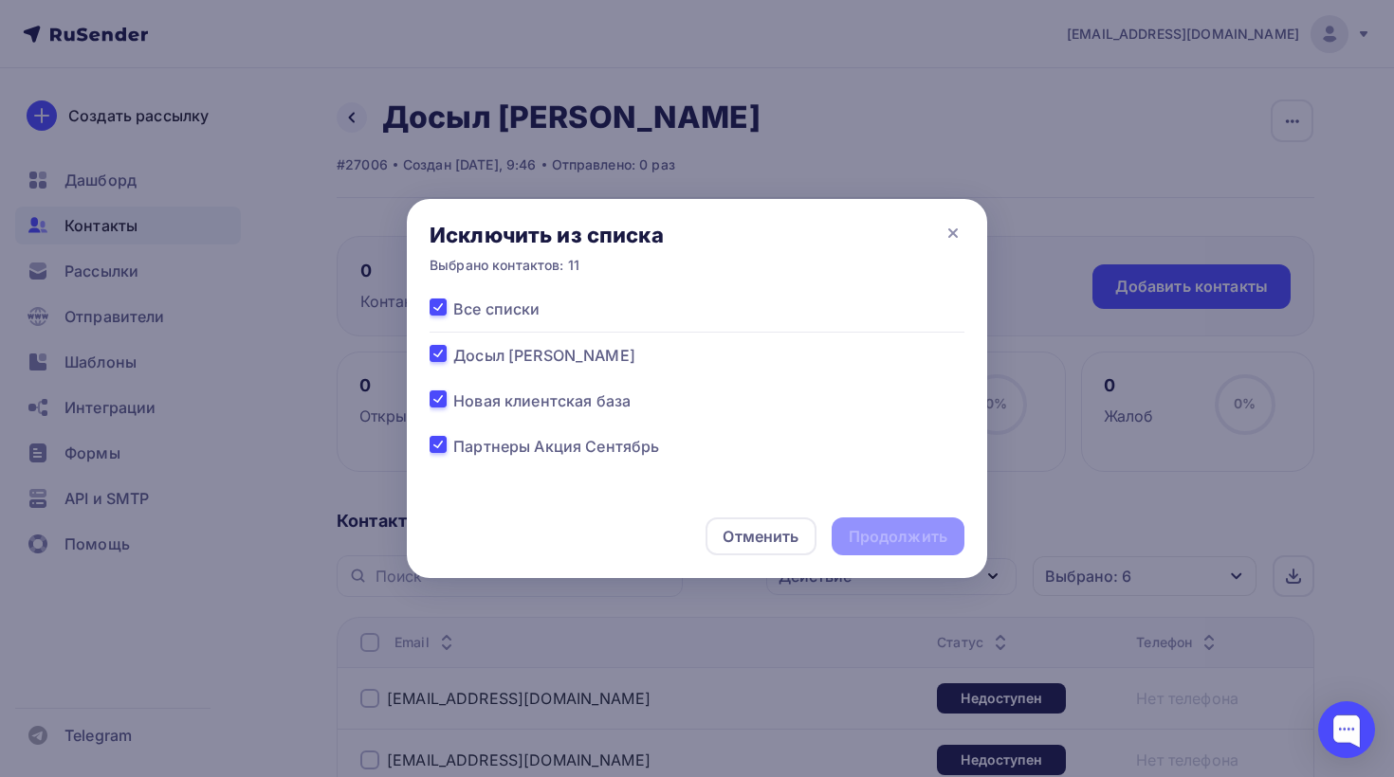
checkbox input "true"
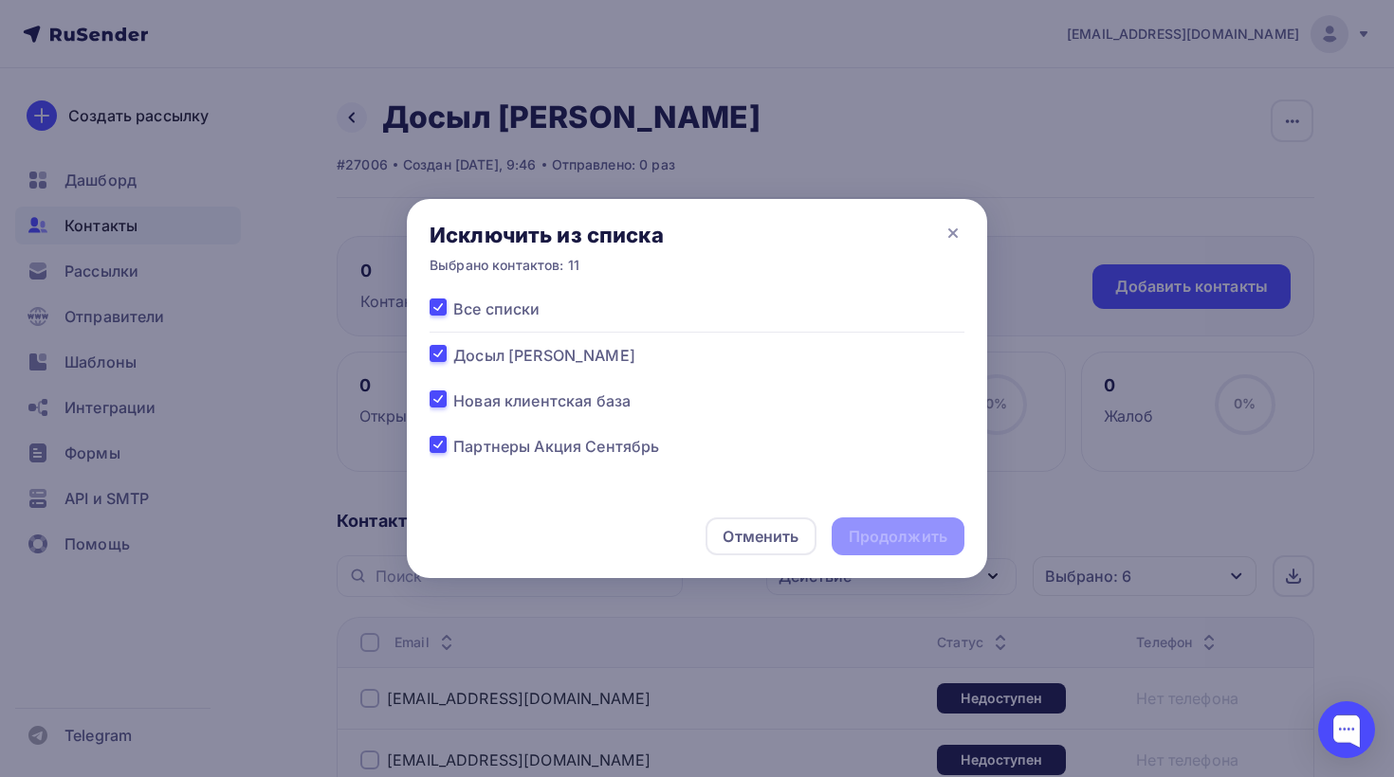
checkbox input "true"
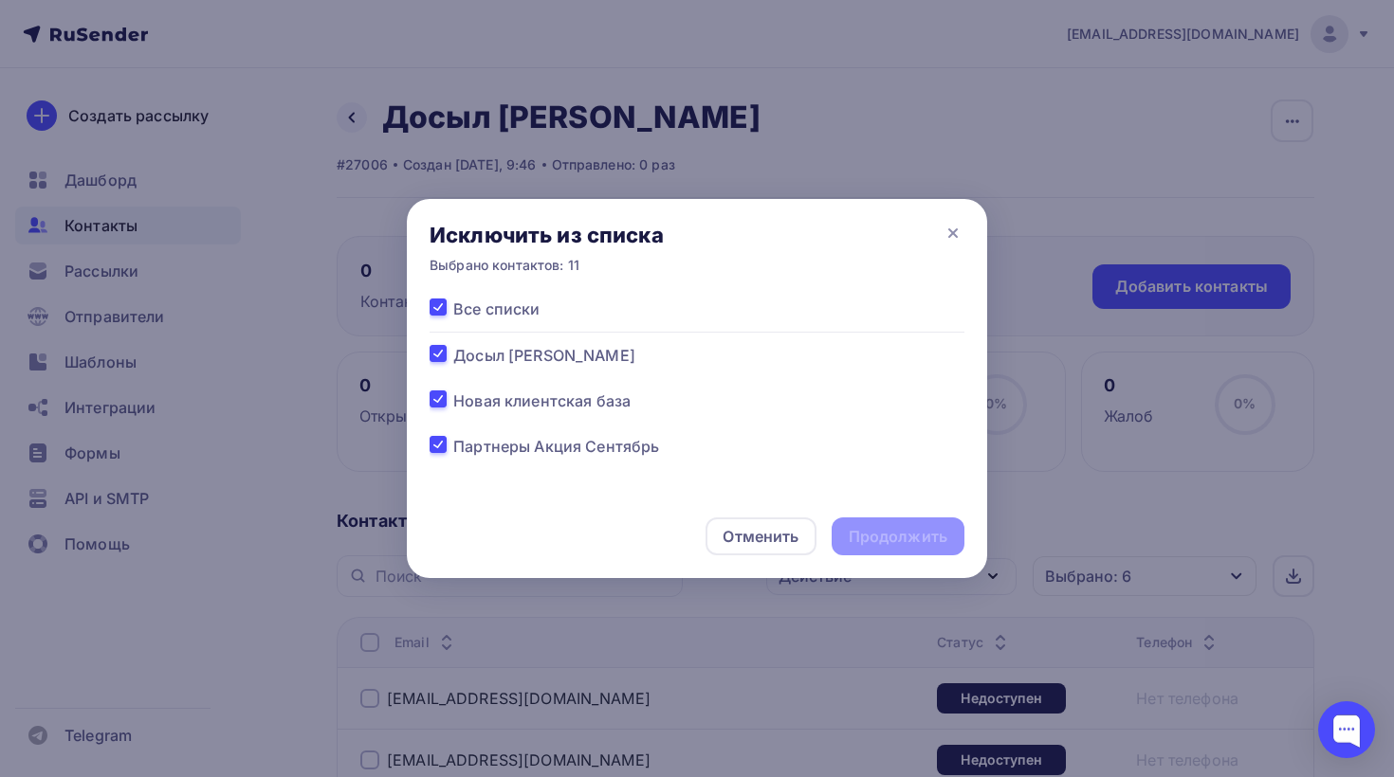
checkbox input "true"
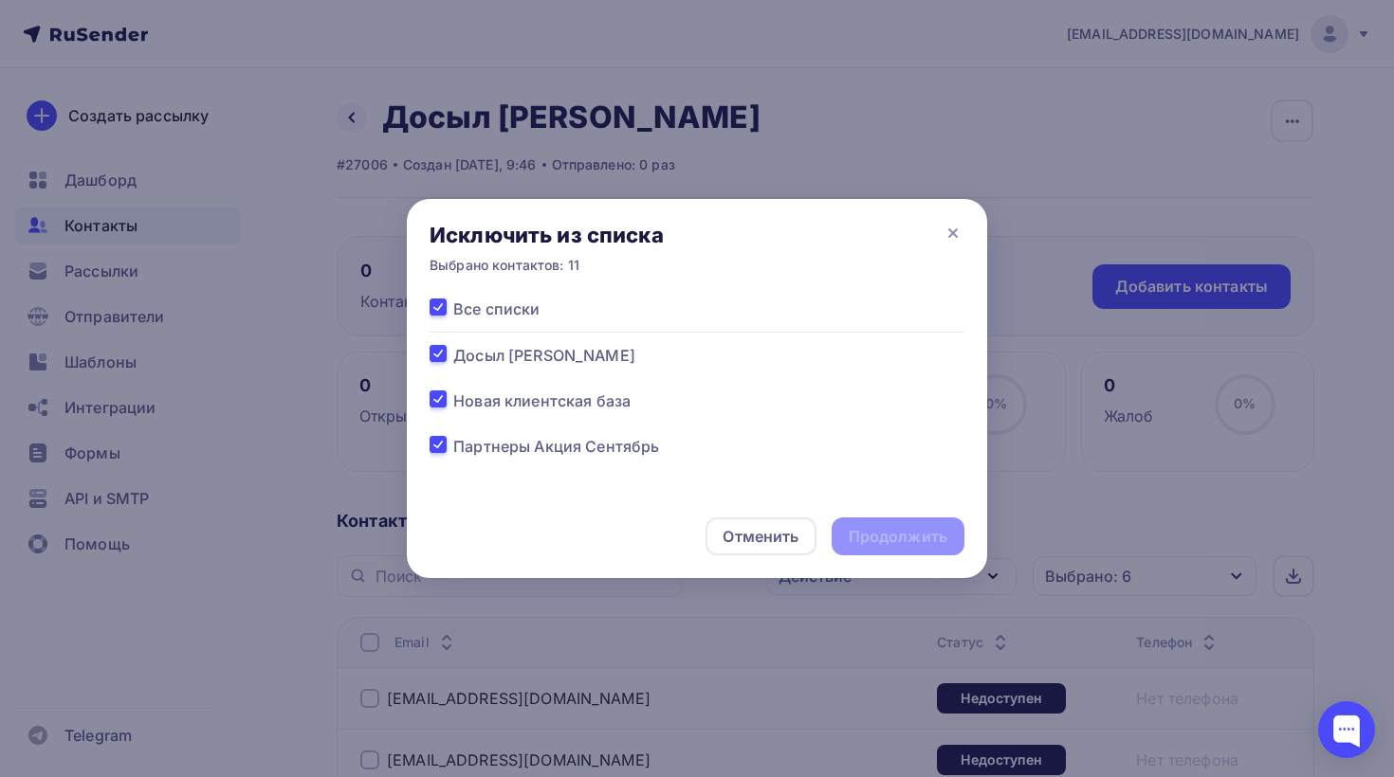
checkbox input "true"
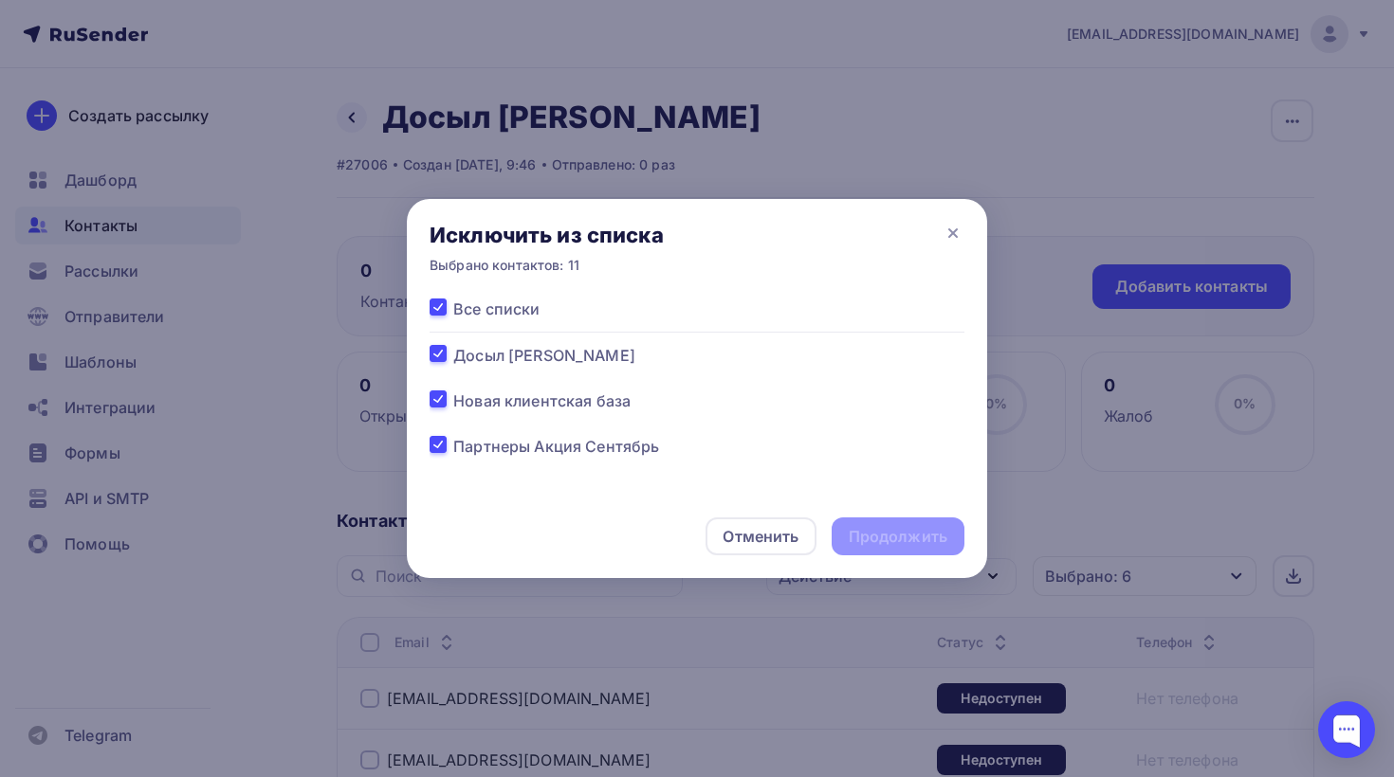
checkbox input "true"
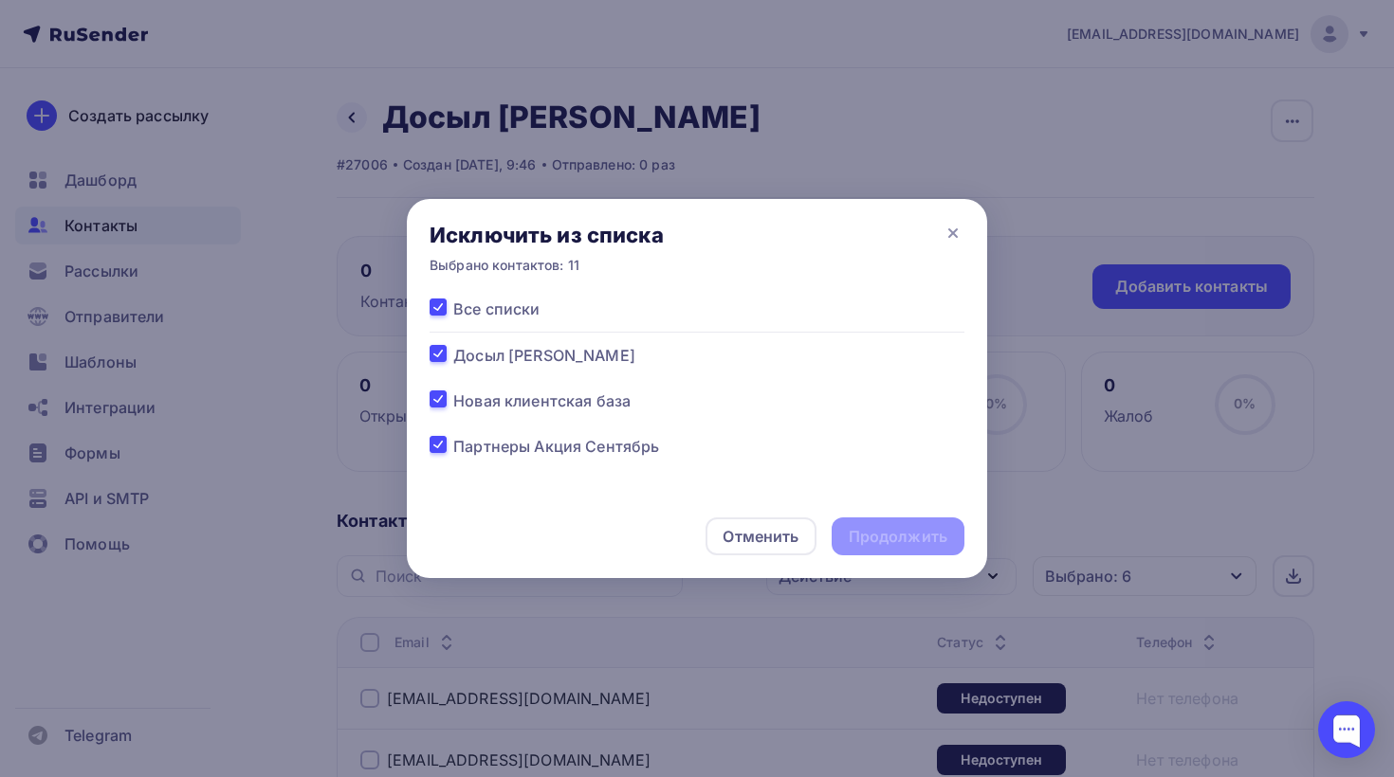
checkbox input "true"
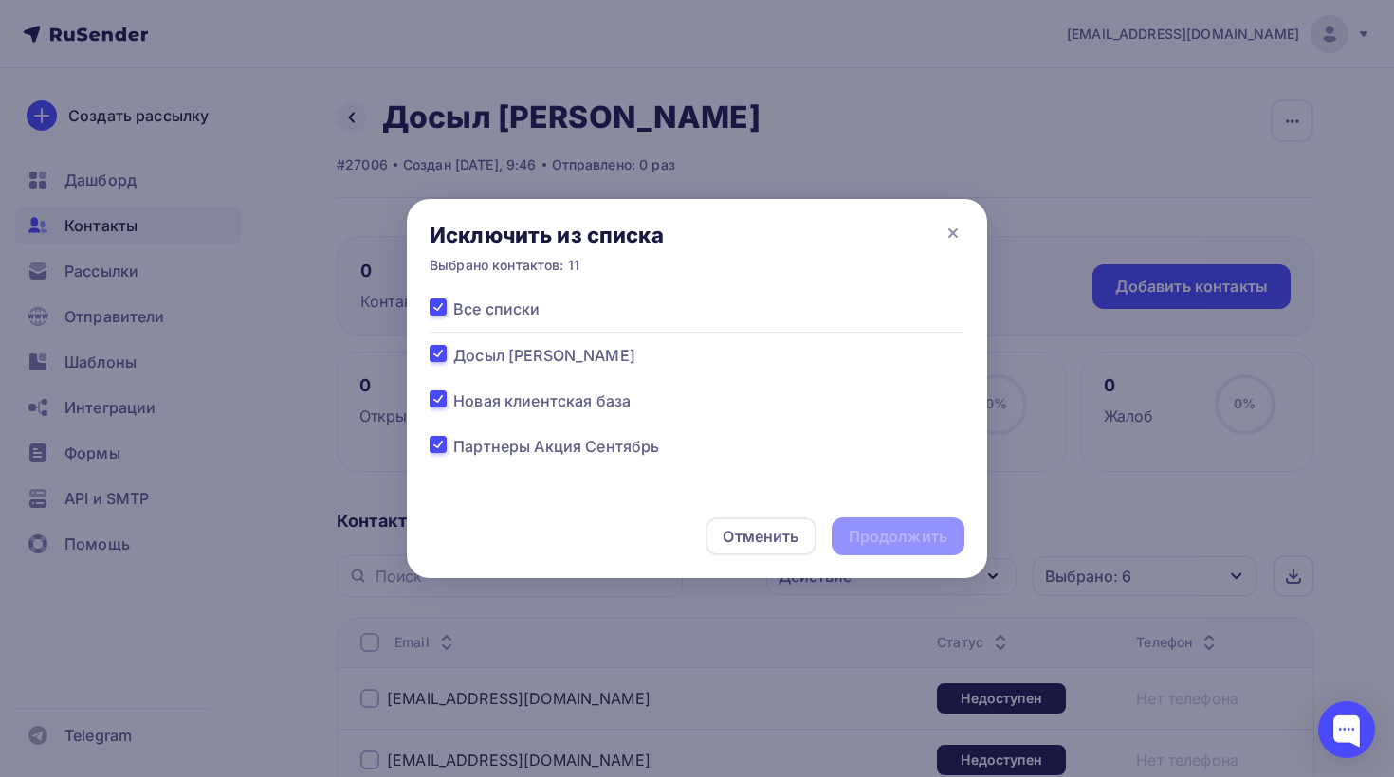
checkbox input "true"
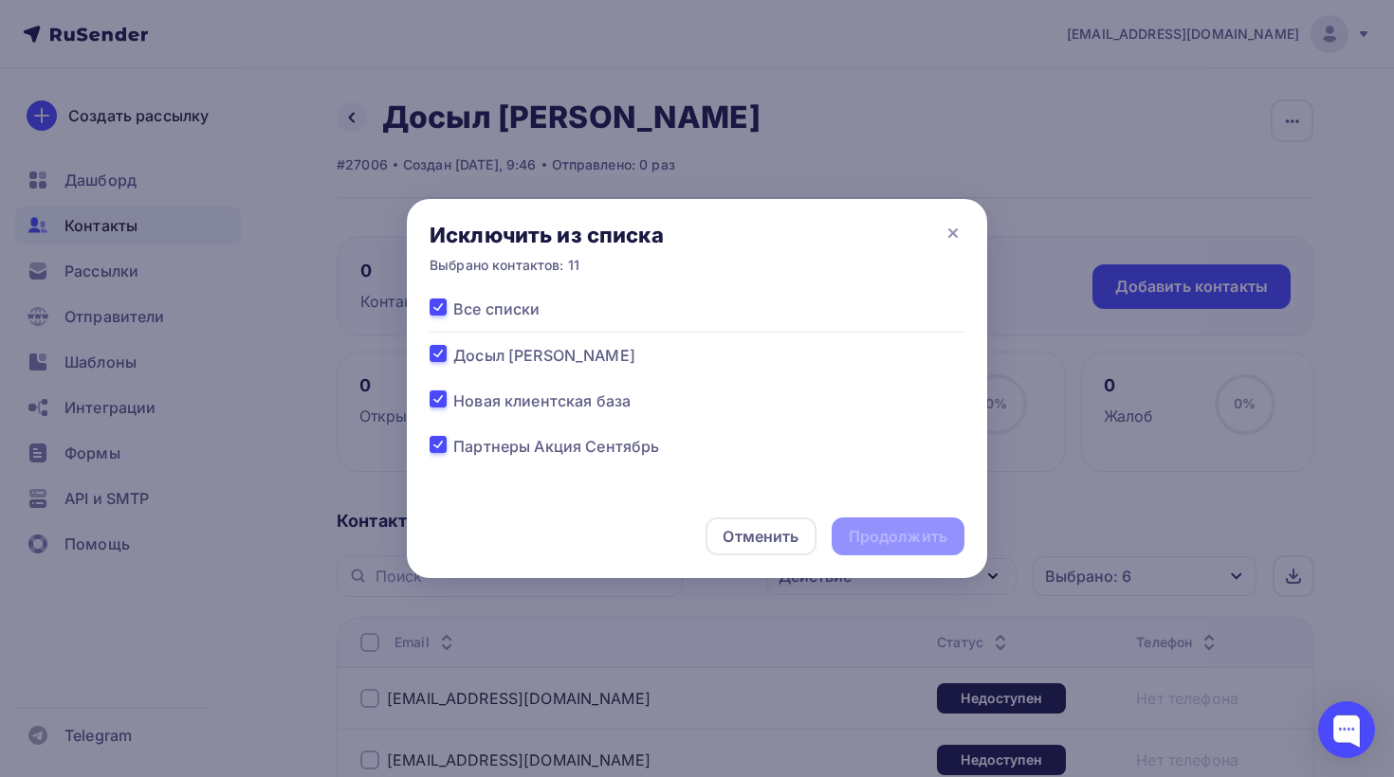
checkbox input "true"
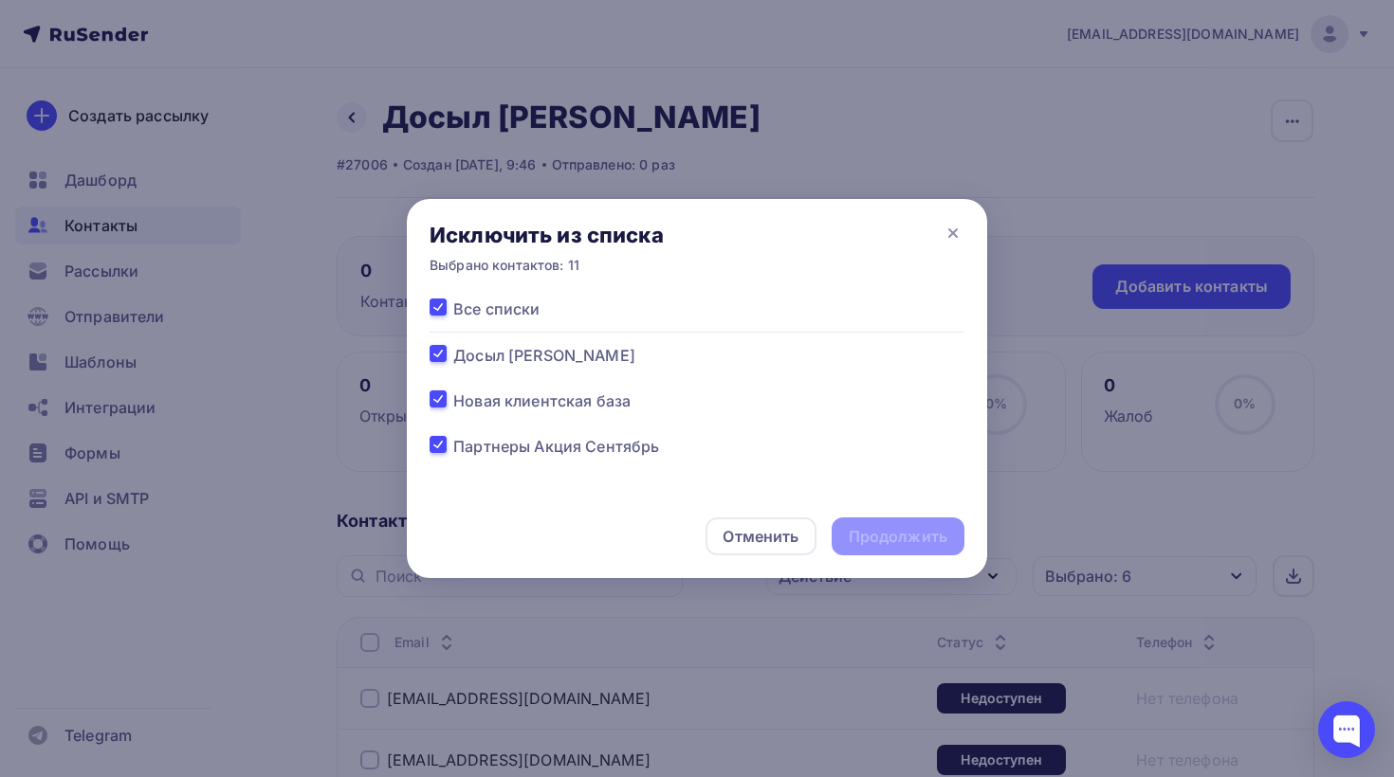
checkbox input "true"
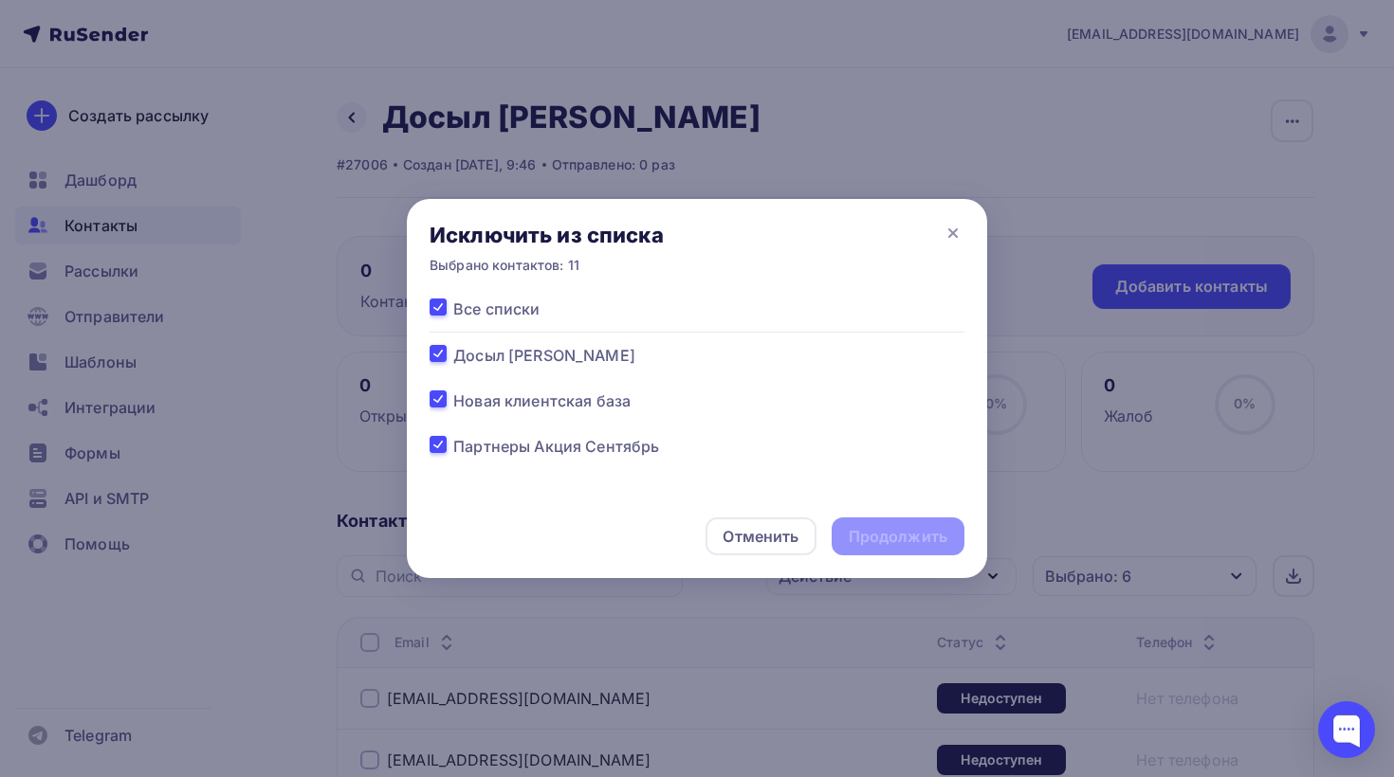
checkbox input "true"
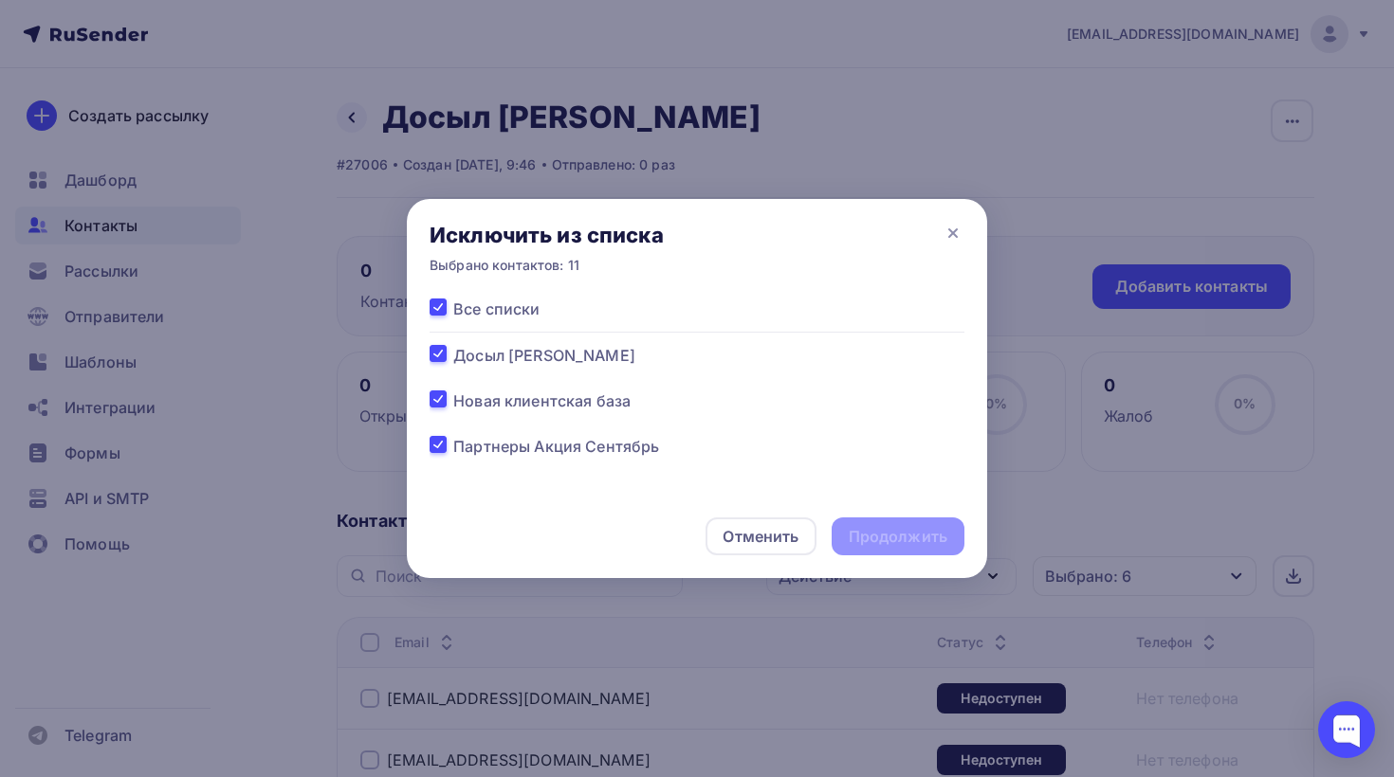
checkbox input "true"
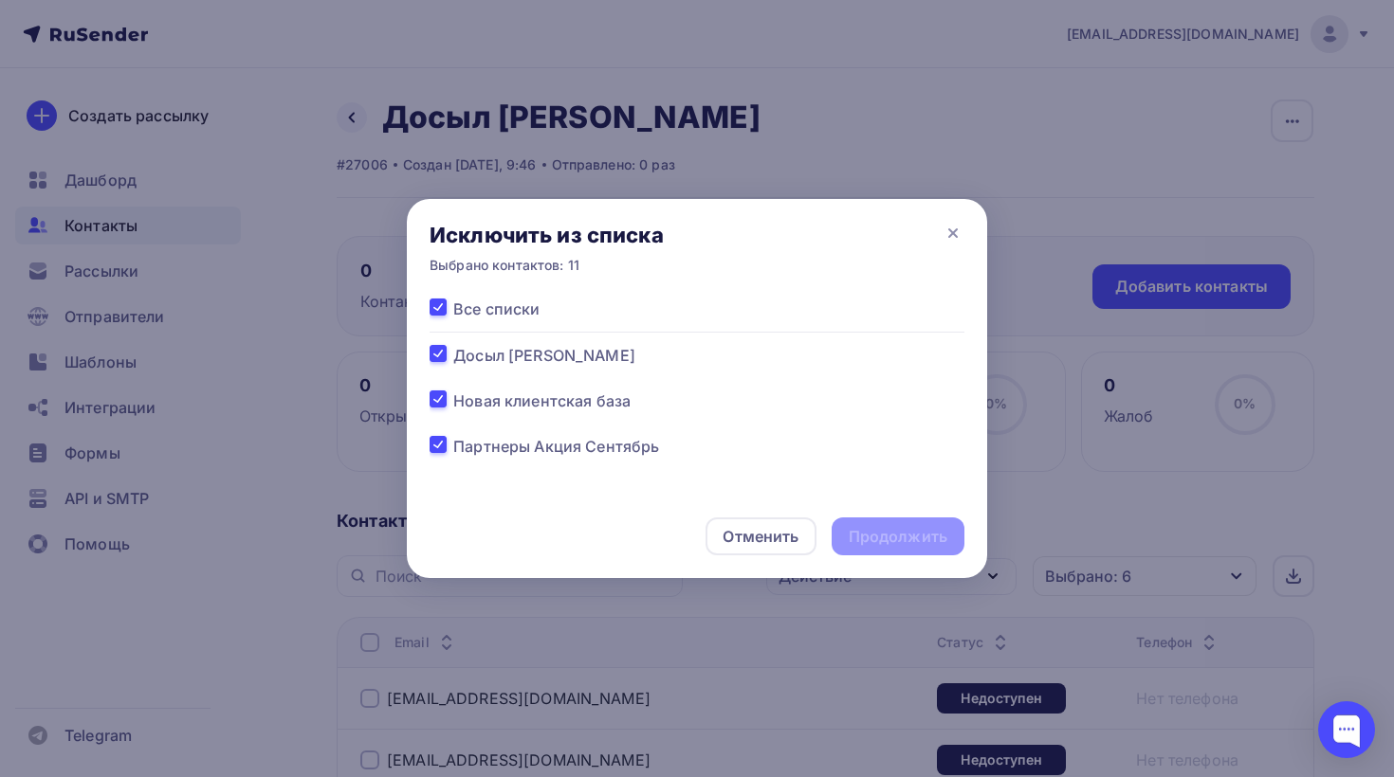
checkbox input "true"
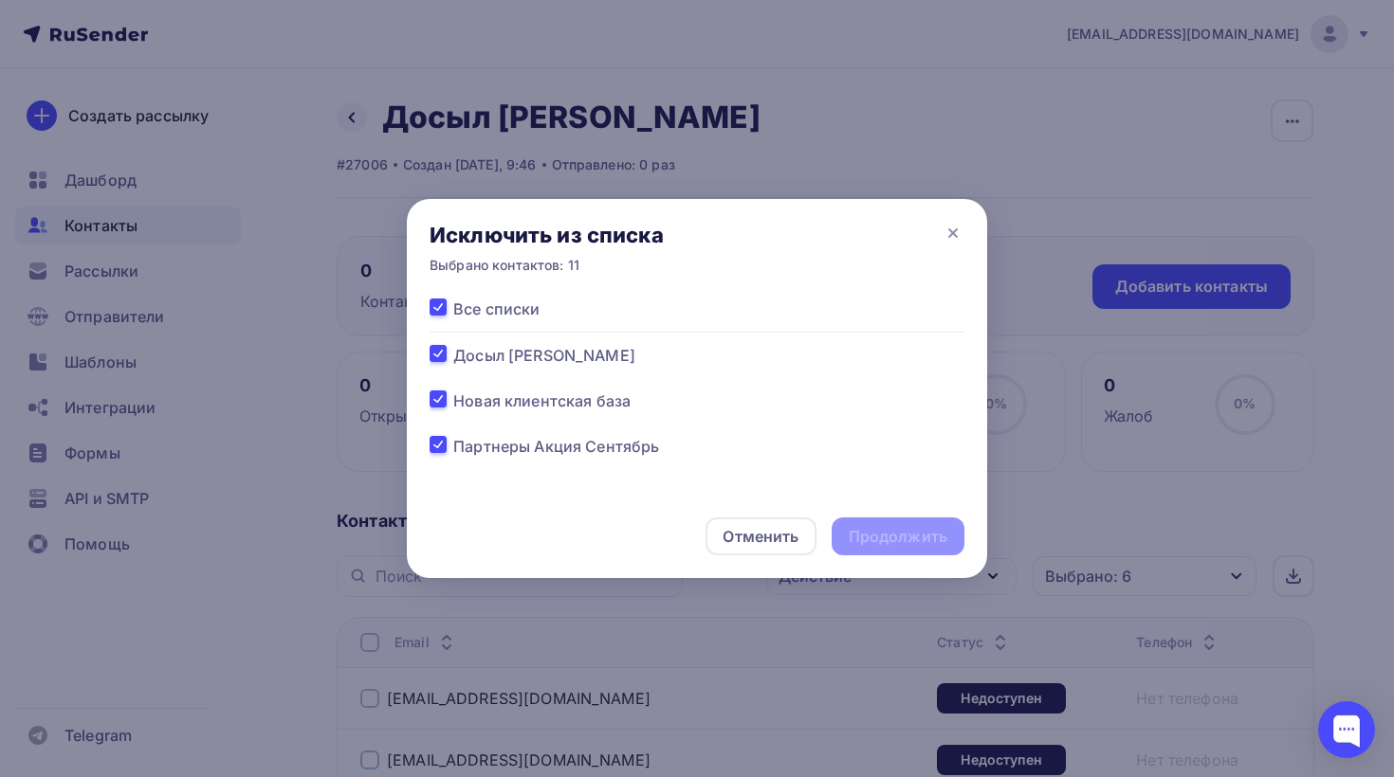
checkbox input "true"
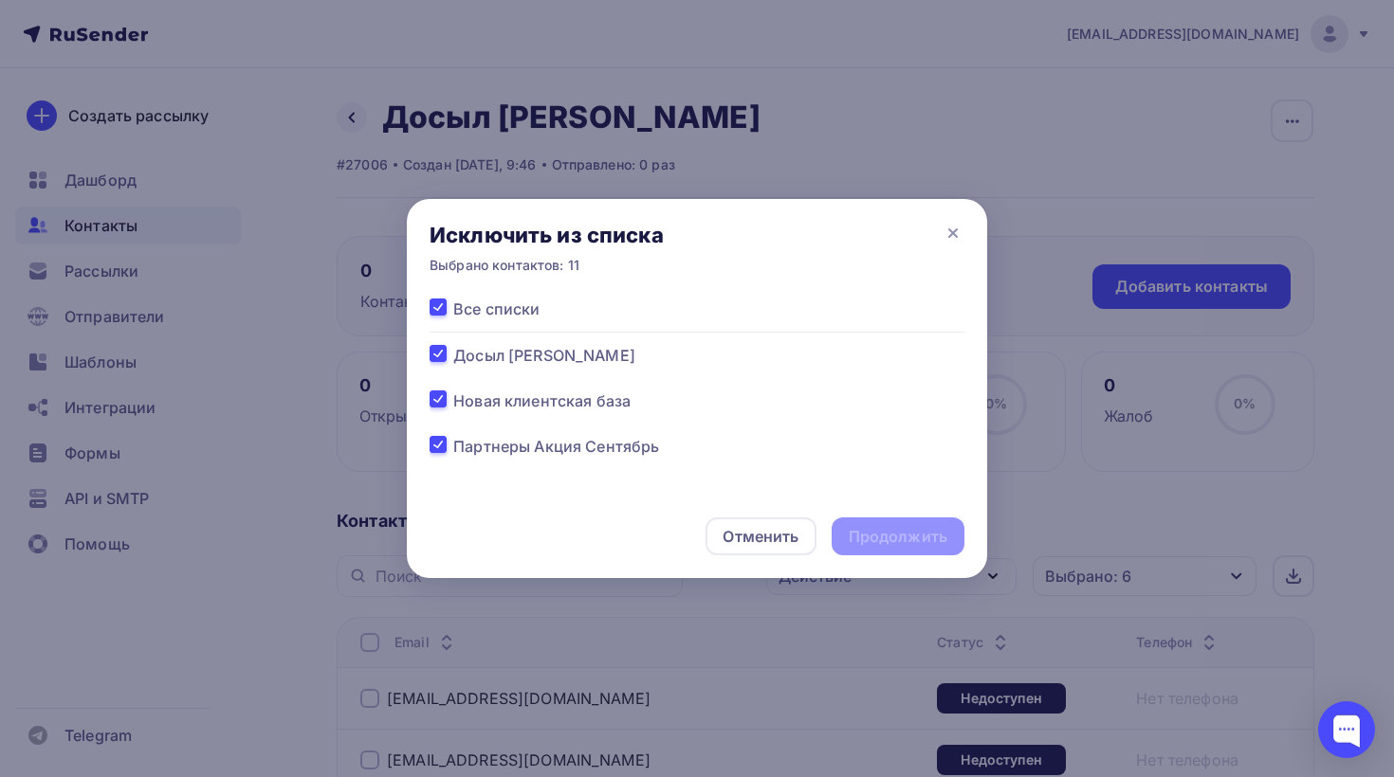
checkbox input "true"
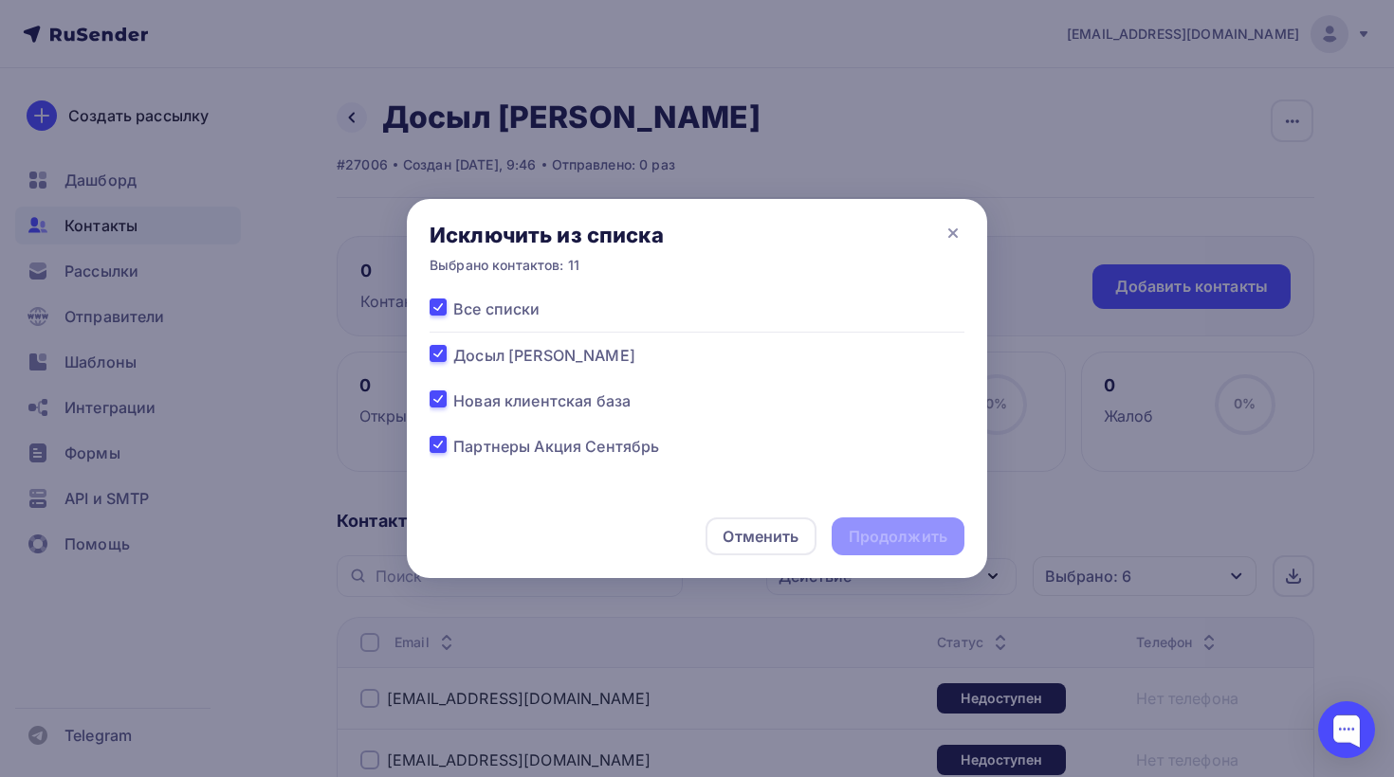
checkbox input "true"
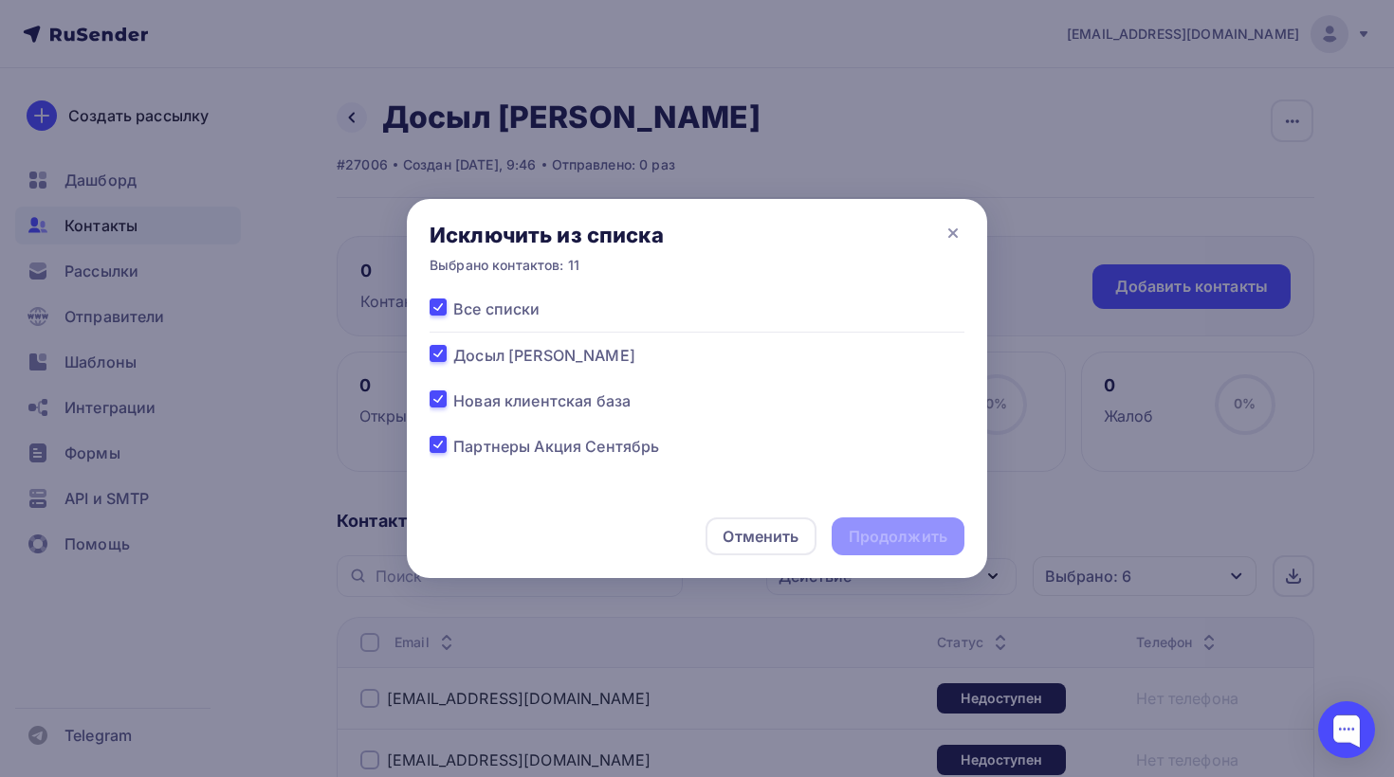
checkbox input "true"
click at [868, 541] on div "Продолжить" at bounding box center [898, 537] width 99 height 22
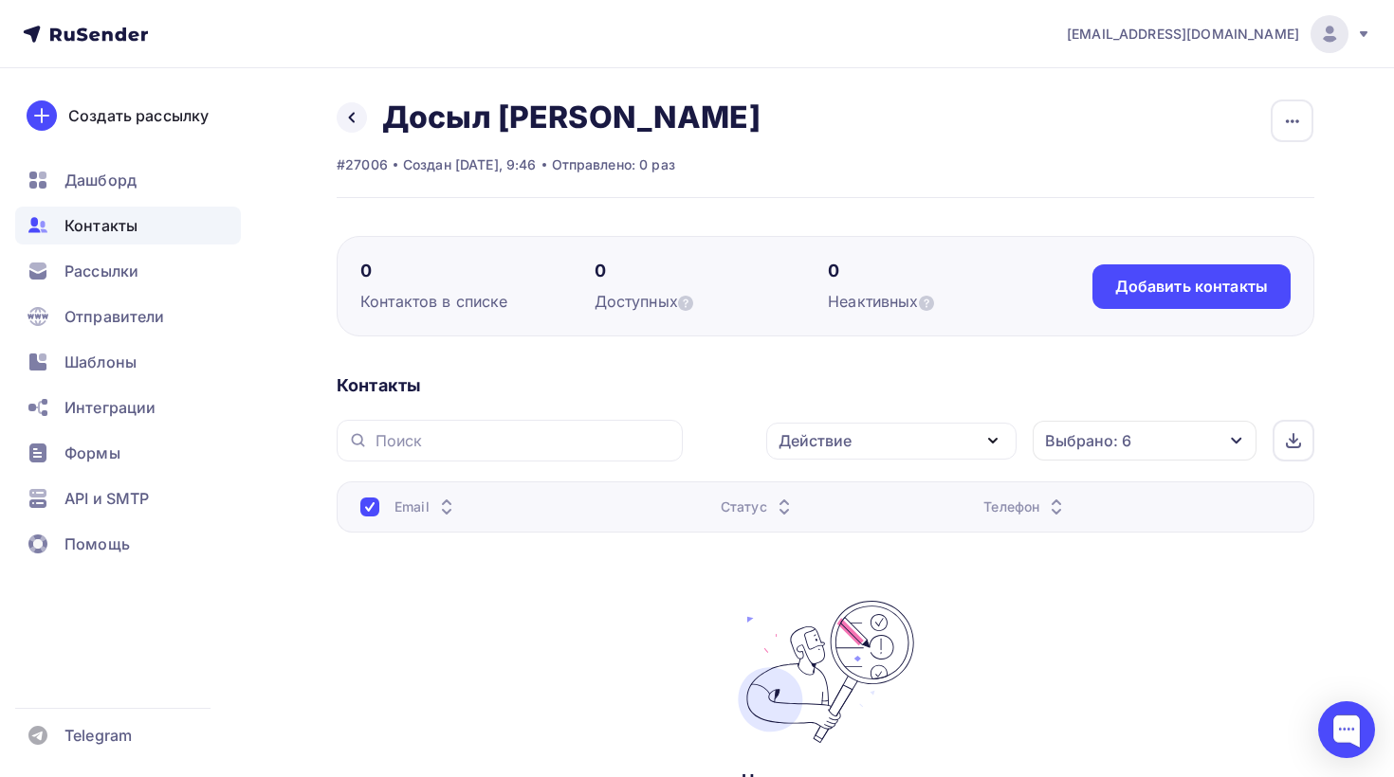
click at [1145, 438] on div "Выбрано: 6" at bounding box center [1145, 441] width 224 height 40
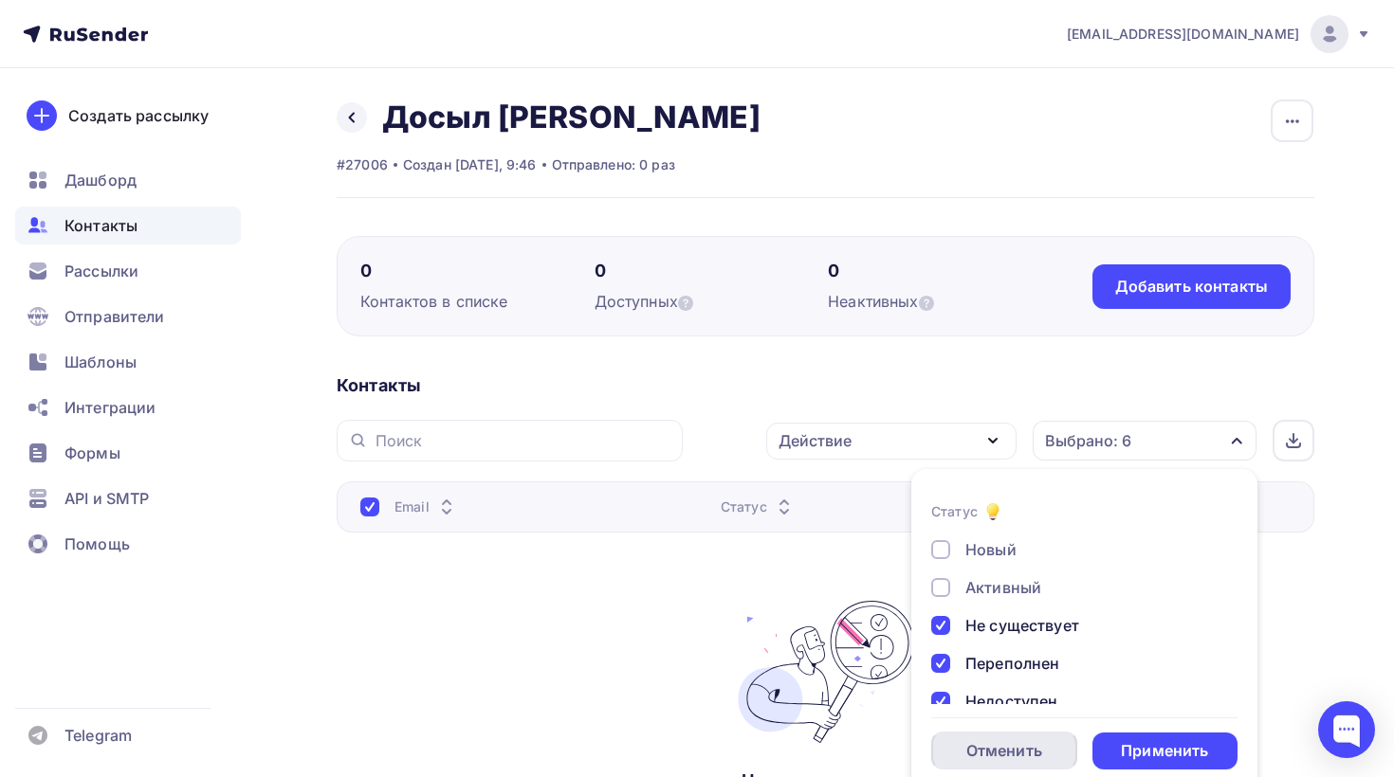
click at [1022, 741] on div "Отменить" at bounding box center [1004, 751] width 76 height 23
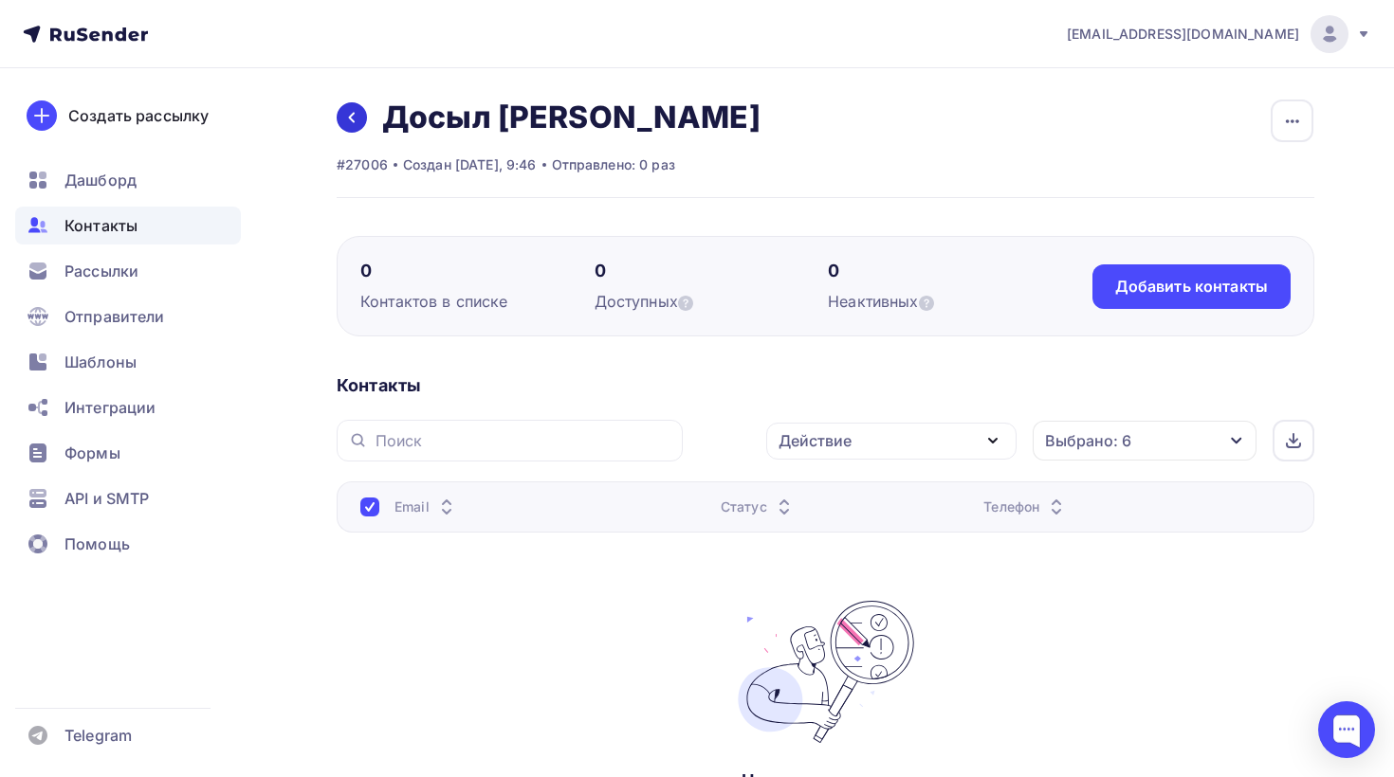
click at [344, 106] on link at bounding box center [352, 117] width 30 height 30
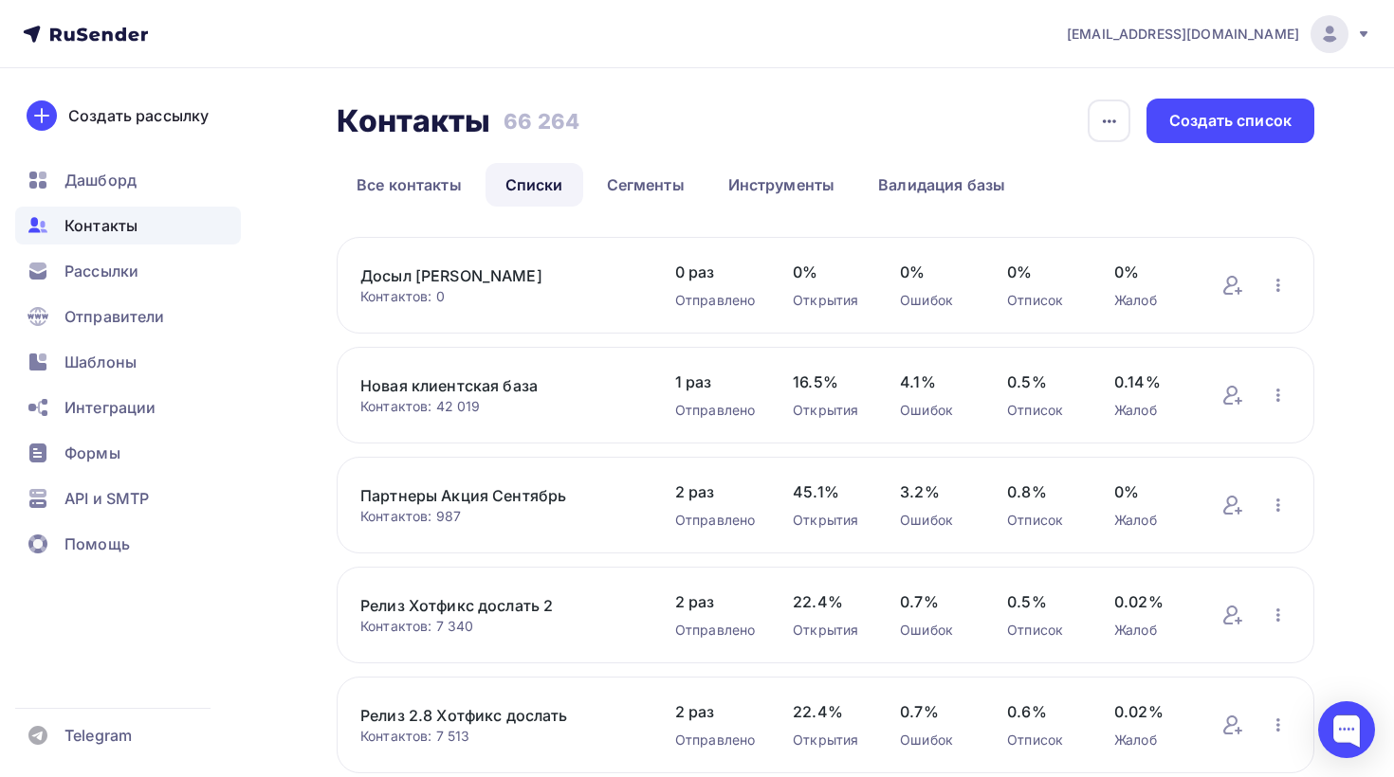
click at [481, 282] on link "Досыл [PERSON_NAME]" at bounding box center [498, 276] width 277 height 23
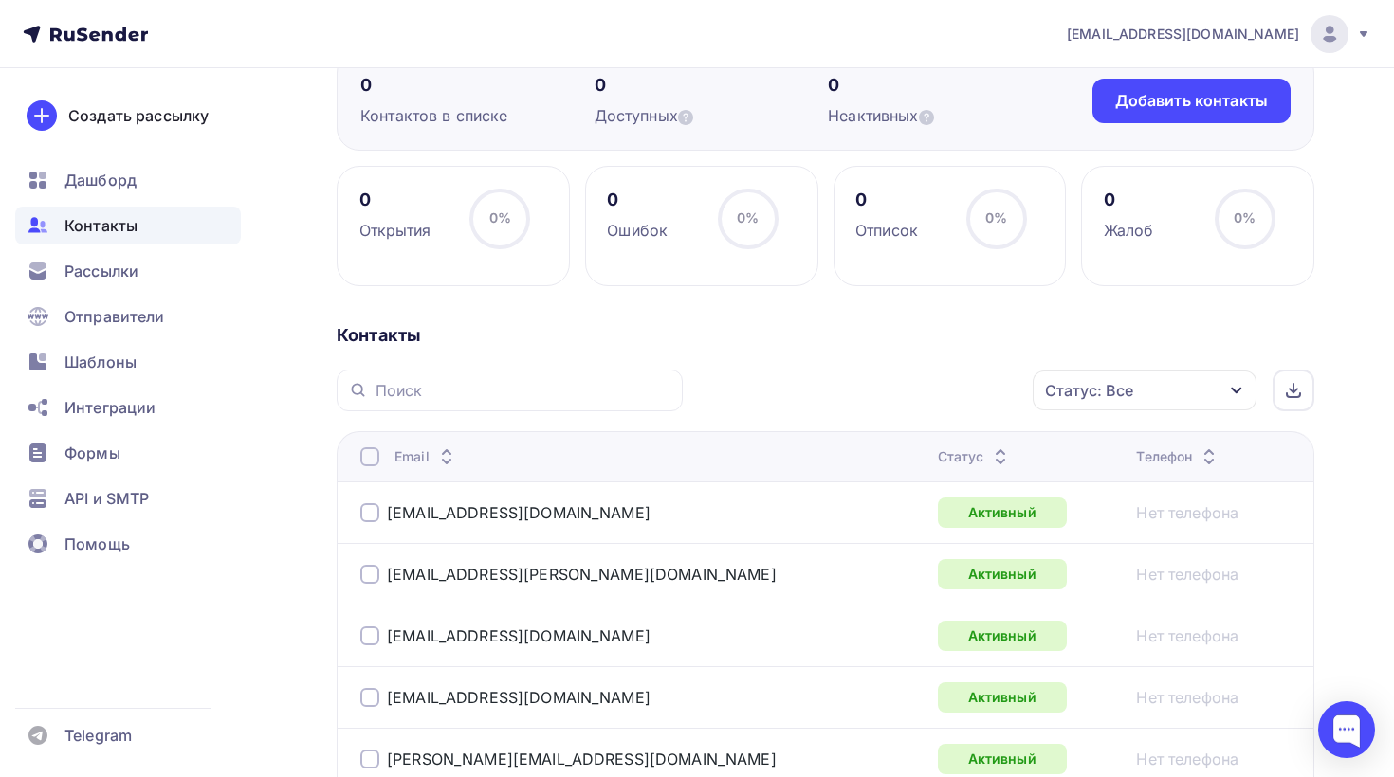
scroll to position [231, 0]
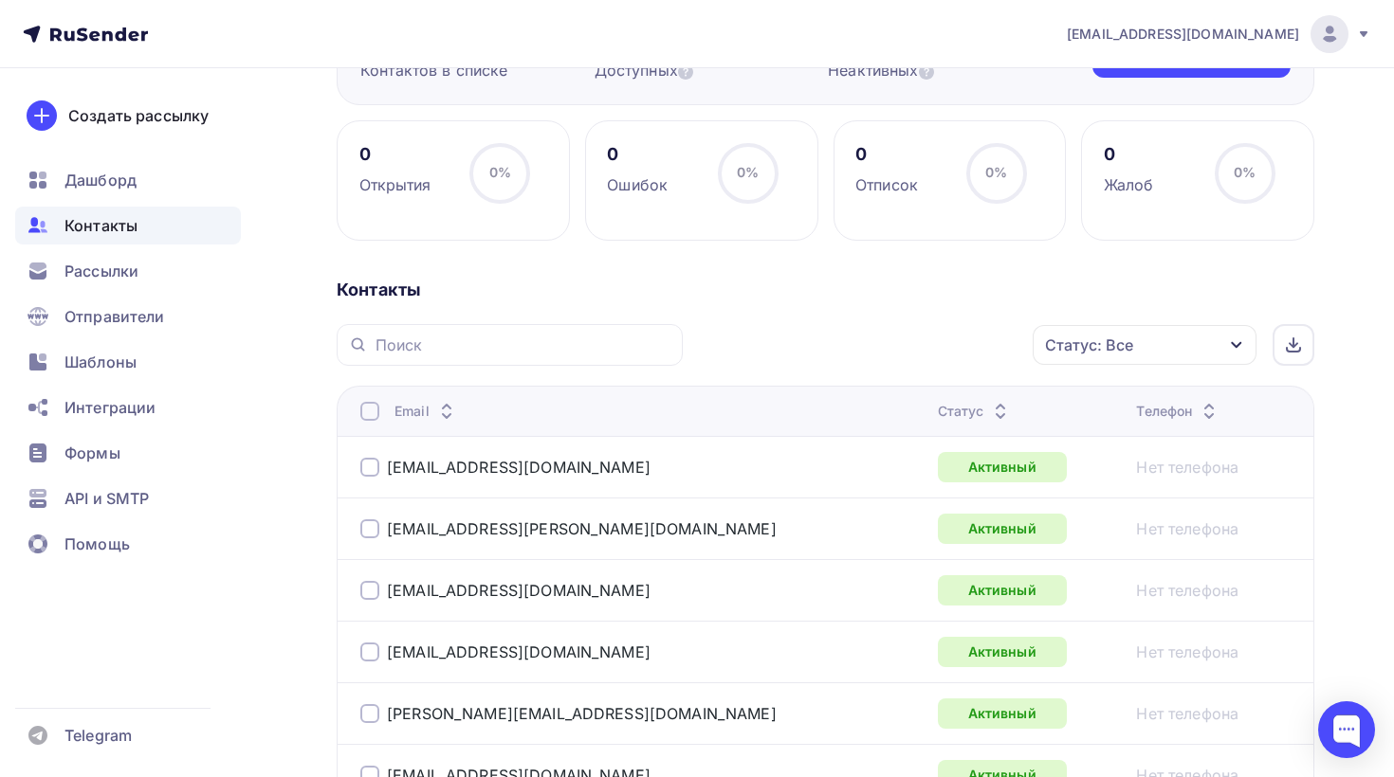
click at [1171, 346] on div "Статус: Все" at bounding box center [1145, 345] width 224 height 40
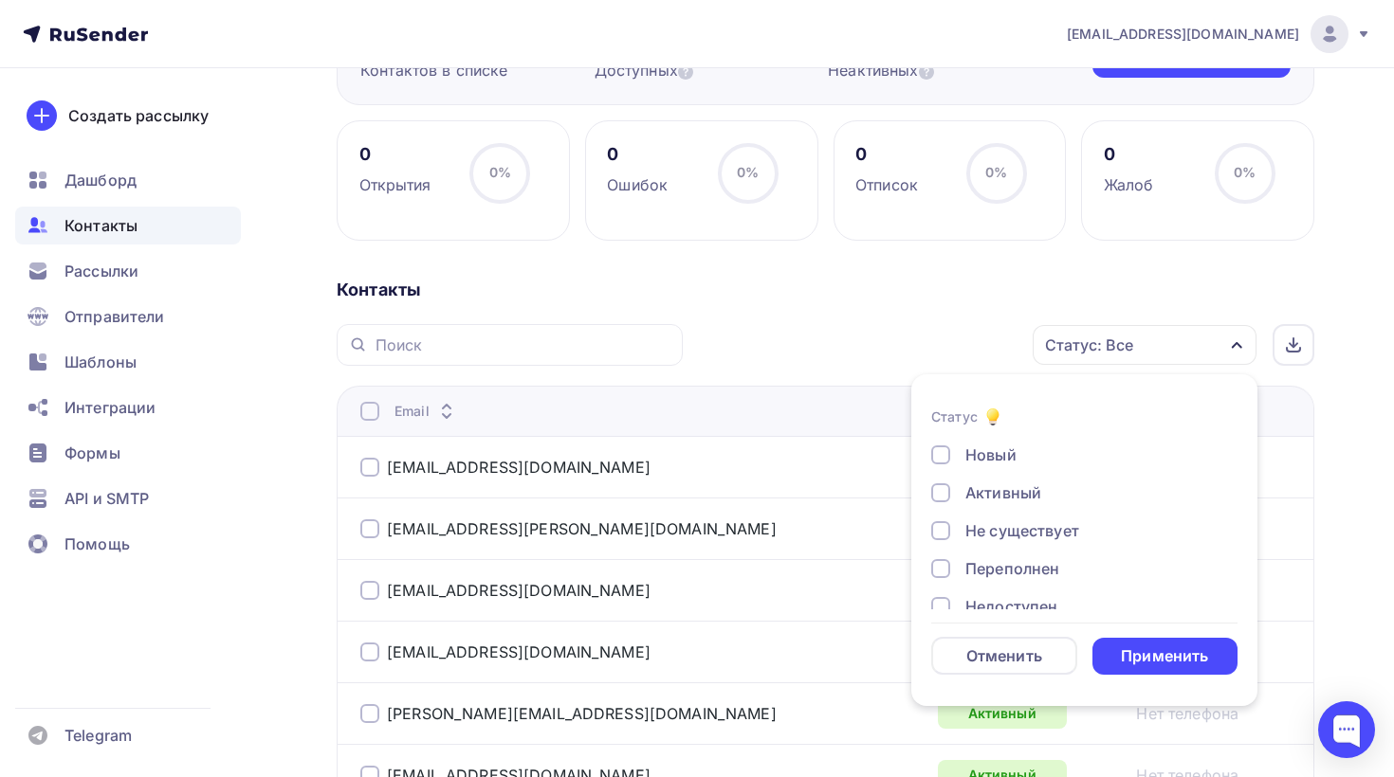
click at [953, 455] on div "Новый" at bounding box center [1073, 455] width 284 height 23
click at [951, 487] on div "Активный" at bounding box center [1073, 493] width 284 height 23
click at [1133, 653] on div "Применить" at bounding box center [1164, 657] width 87 height 22
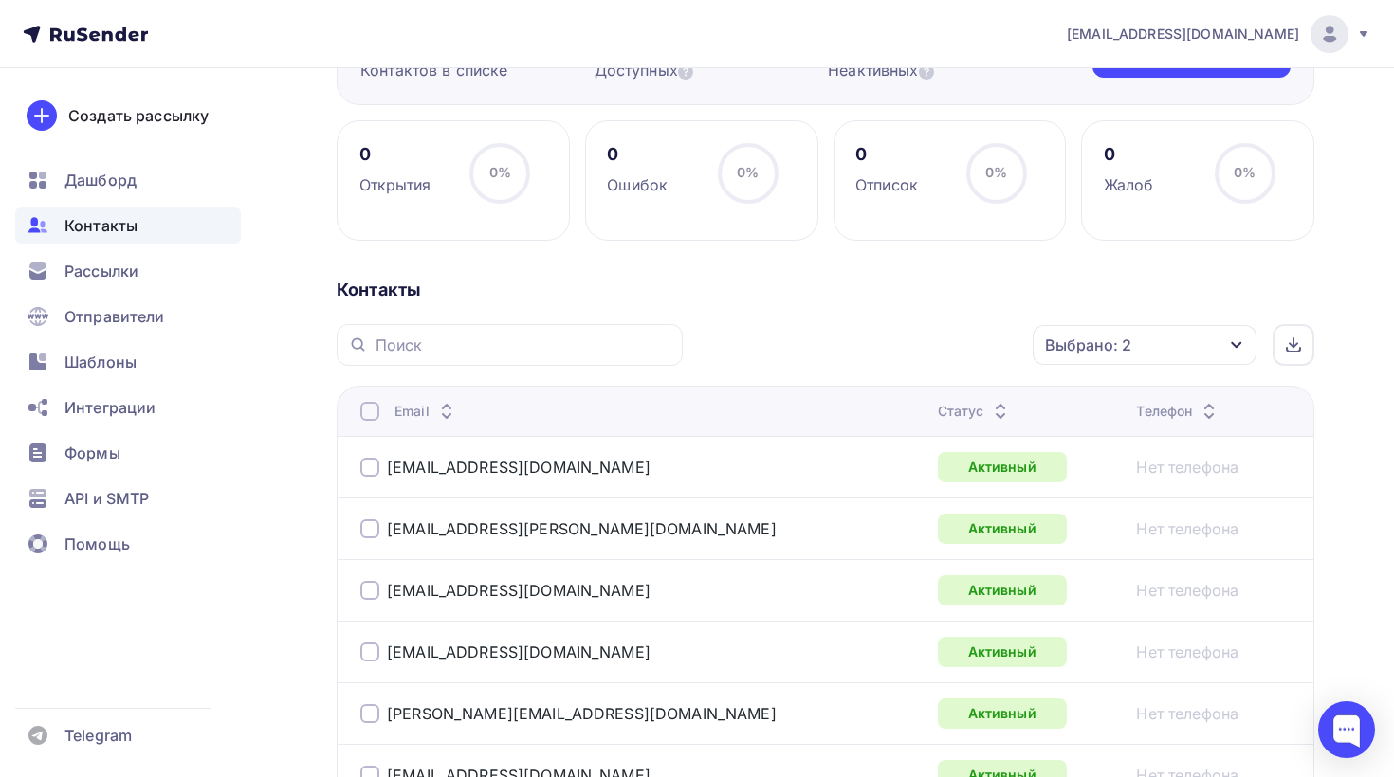
click at [1184, 326] on div "Выбрано: 2" at bounding box center [1145, 345] width 224 height 40
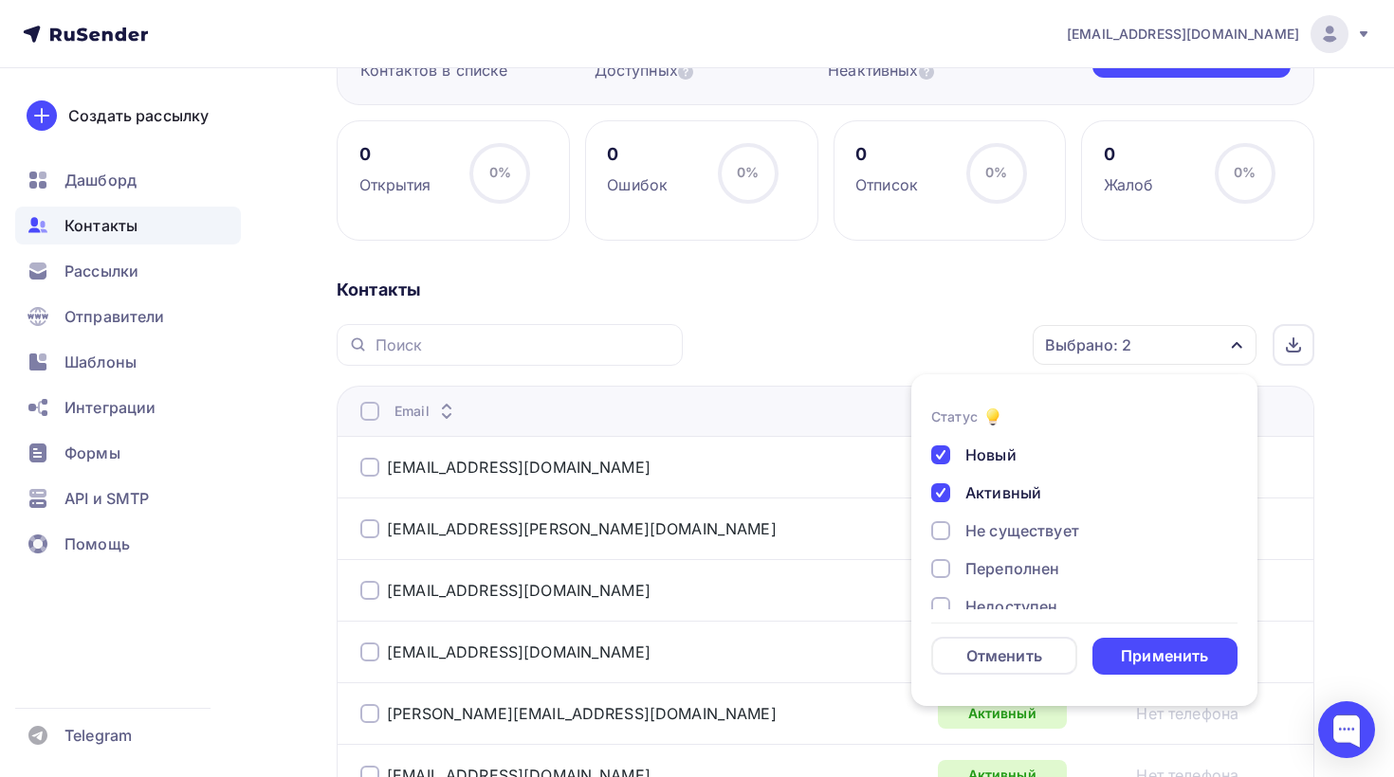
click at [932, 462] on div at bounding box center [940, 455] width 19 height 19
click at [951, 493] on div "Активный" at bounding box center [1073, 493] width 284 height 23
click at [940, 534] on div at bounding box center [940, 530] width 19 height 19
click at [940, 562] on div at bounding box center [940, 568] width 19 height 19
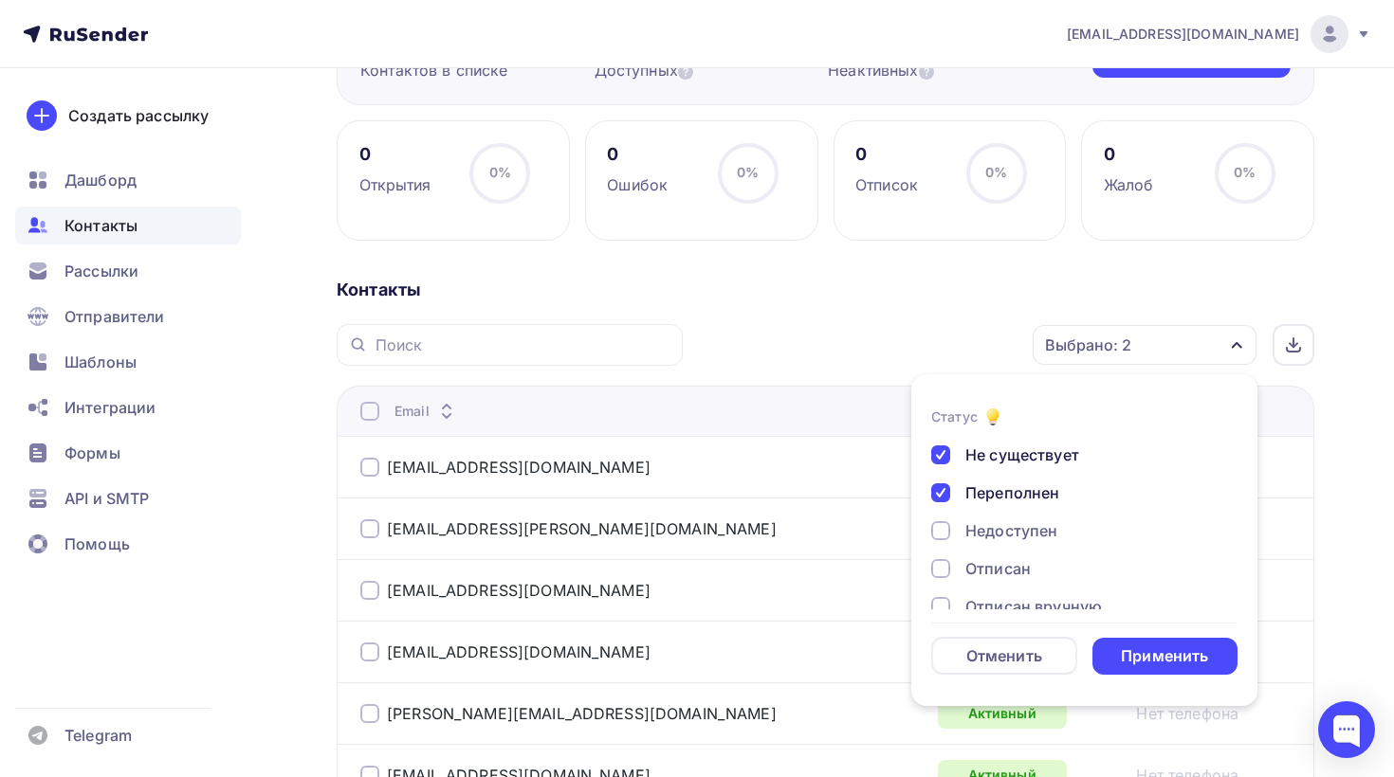
click at [941, 539] on div at bounding box center [940, 530] width 19 height 19
click at [942, 563] on div at bounding box center [940, 568] width 19 height 19
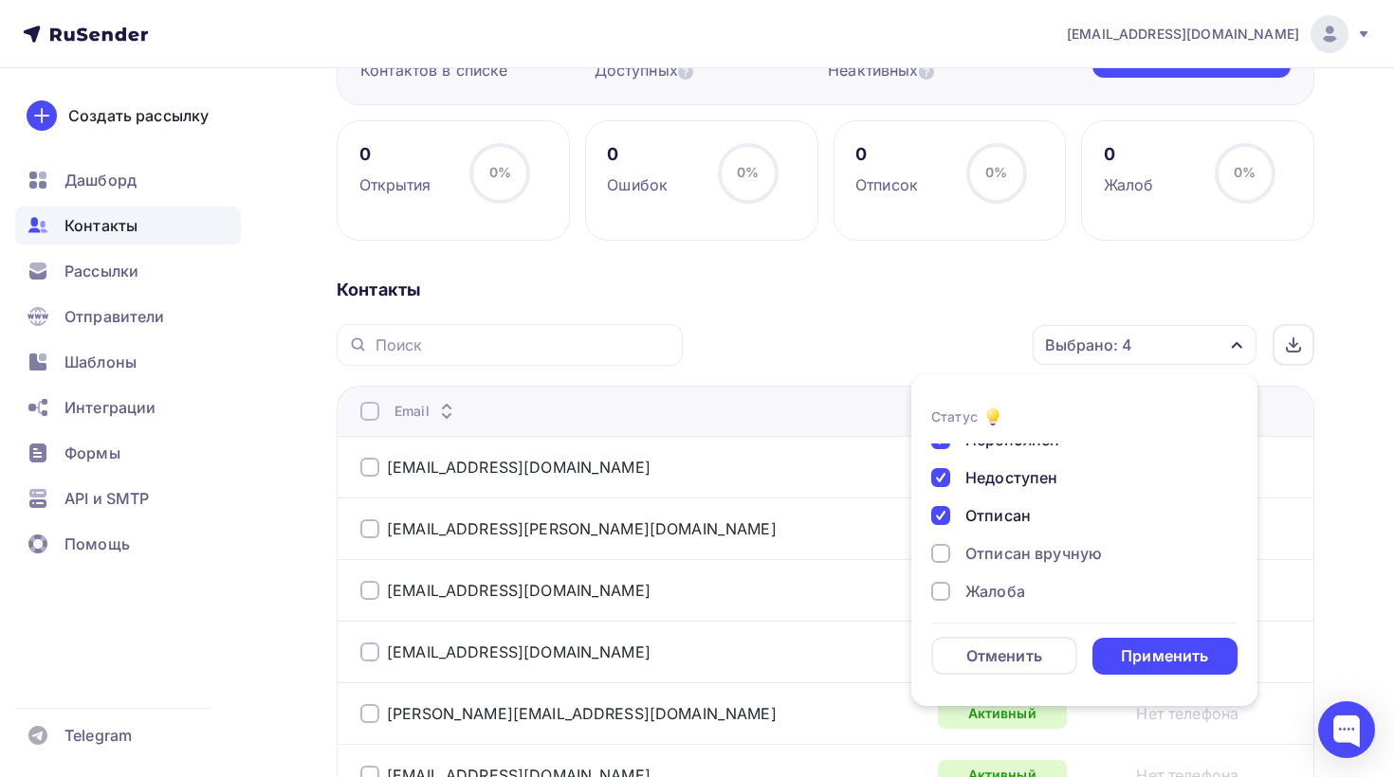
scroll to position [137, 0]
click at [941, 545] on div at bounding box center [940, 545] width 19 height 19
click at [939, 585] on div at bounding box center [940, 583] width 19 height 19
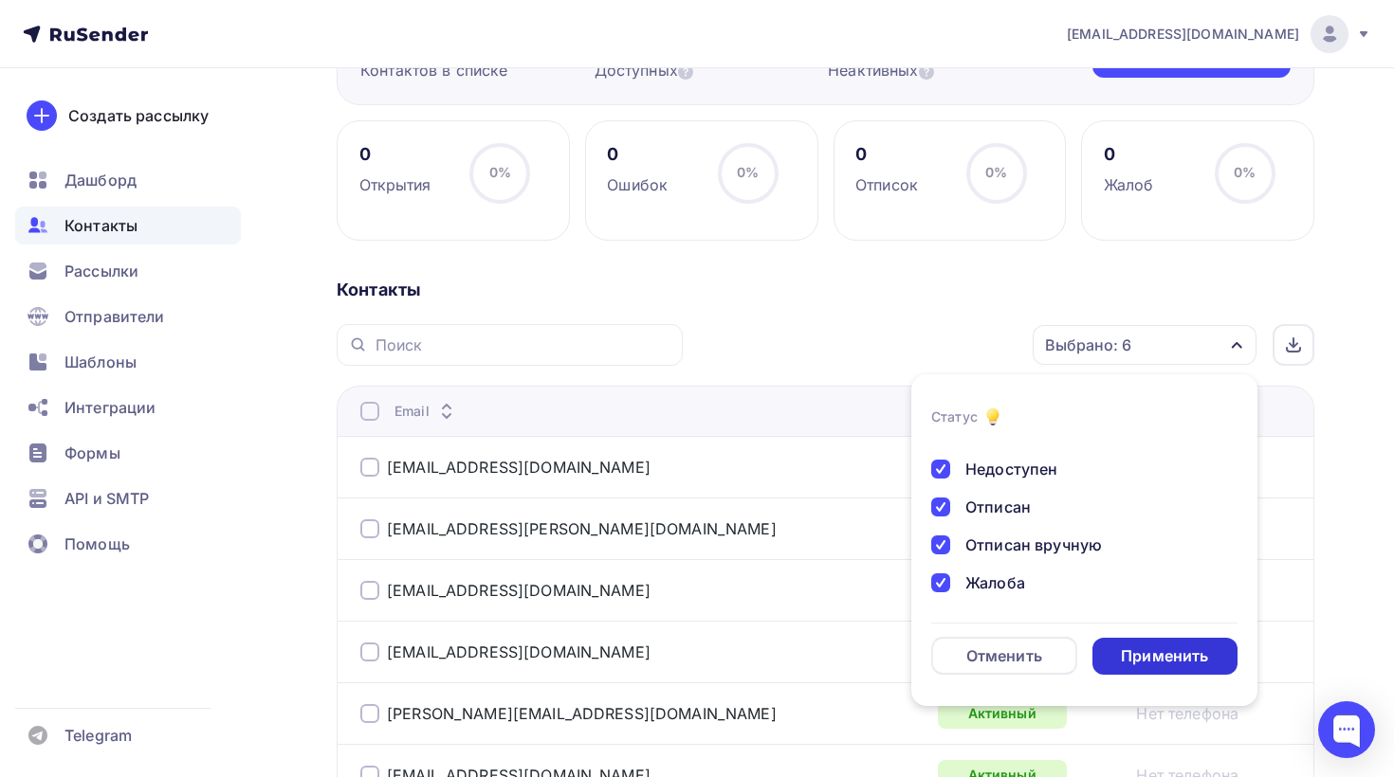
click at [1153, 671] on div "Применить" at bounding box center [1165, 656] width 146 height 37
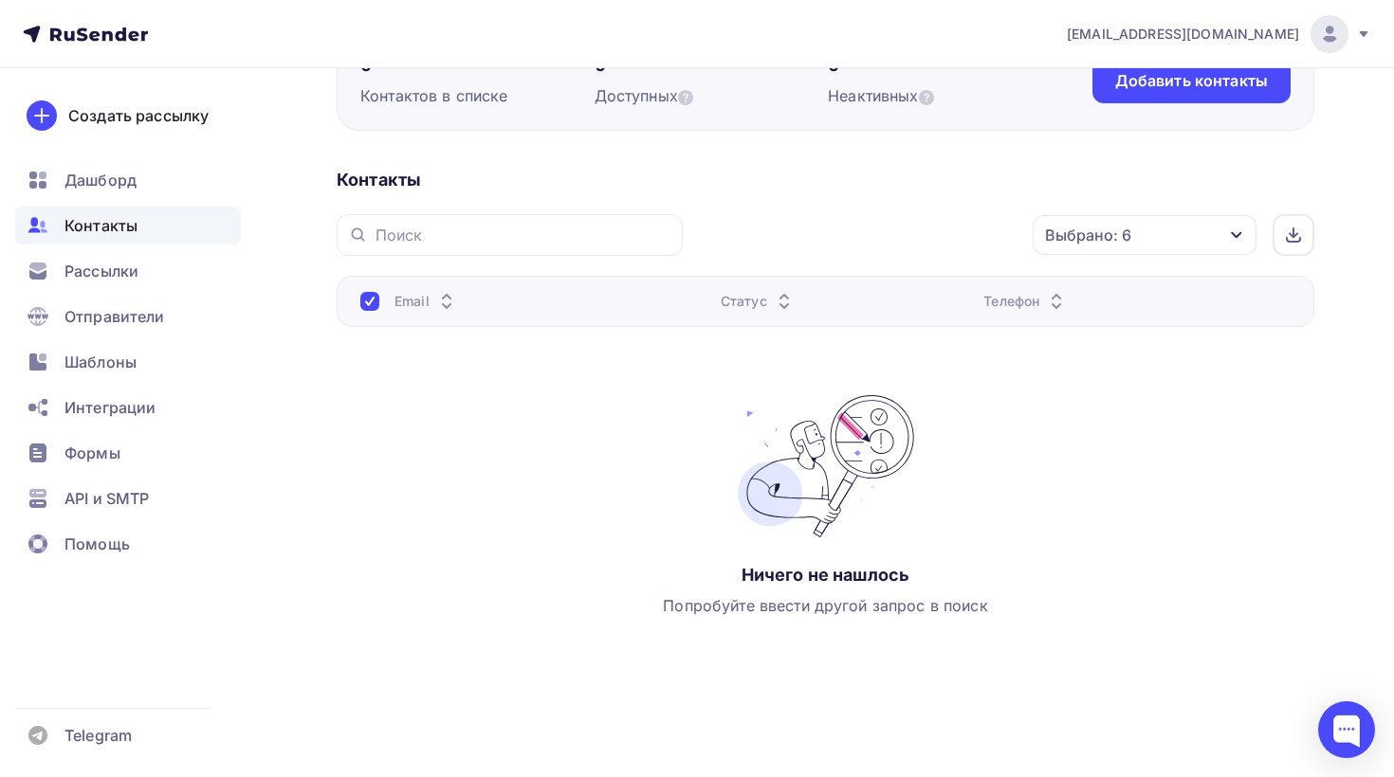
scroll to position [0, 0]
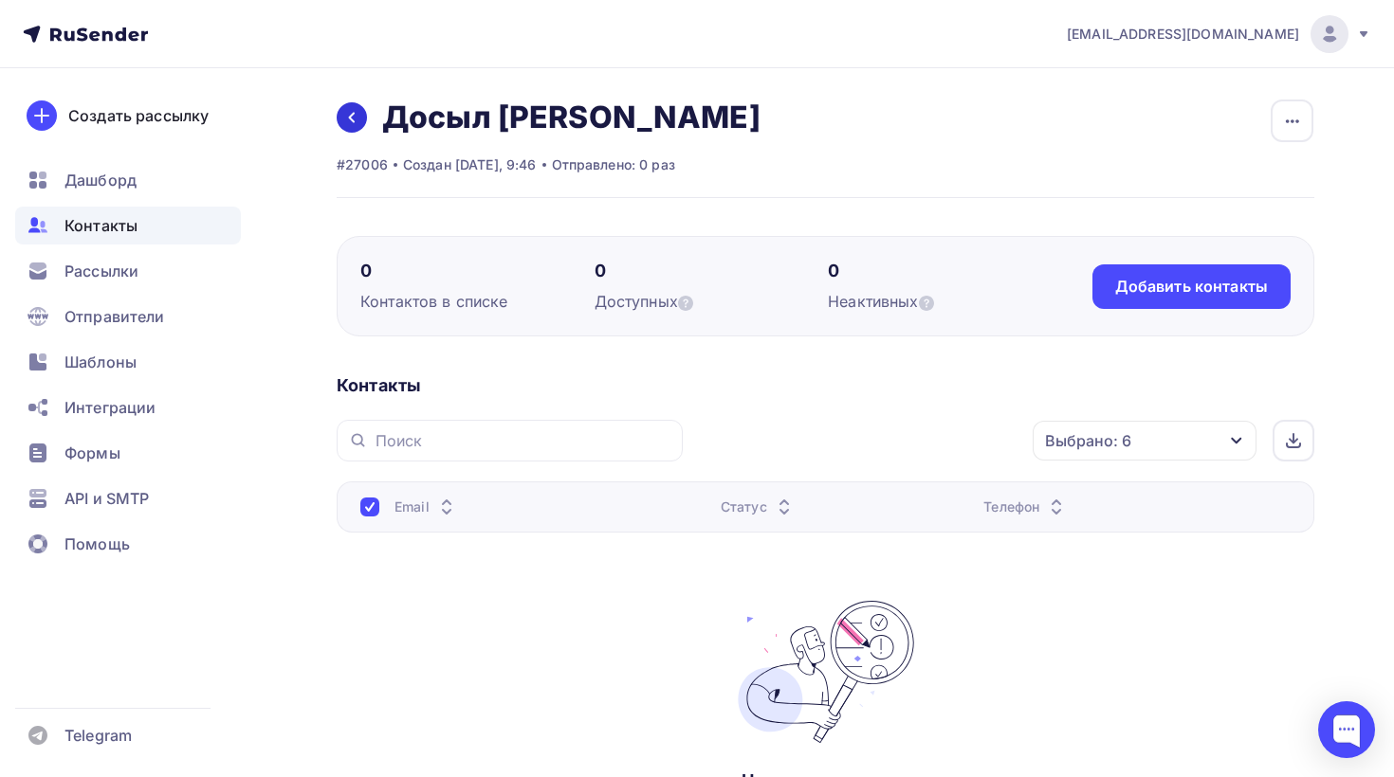
click at [346, 112] on icon at bounding box center [351, 117] width 15 height 15
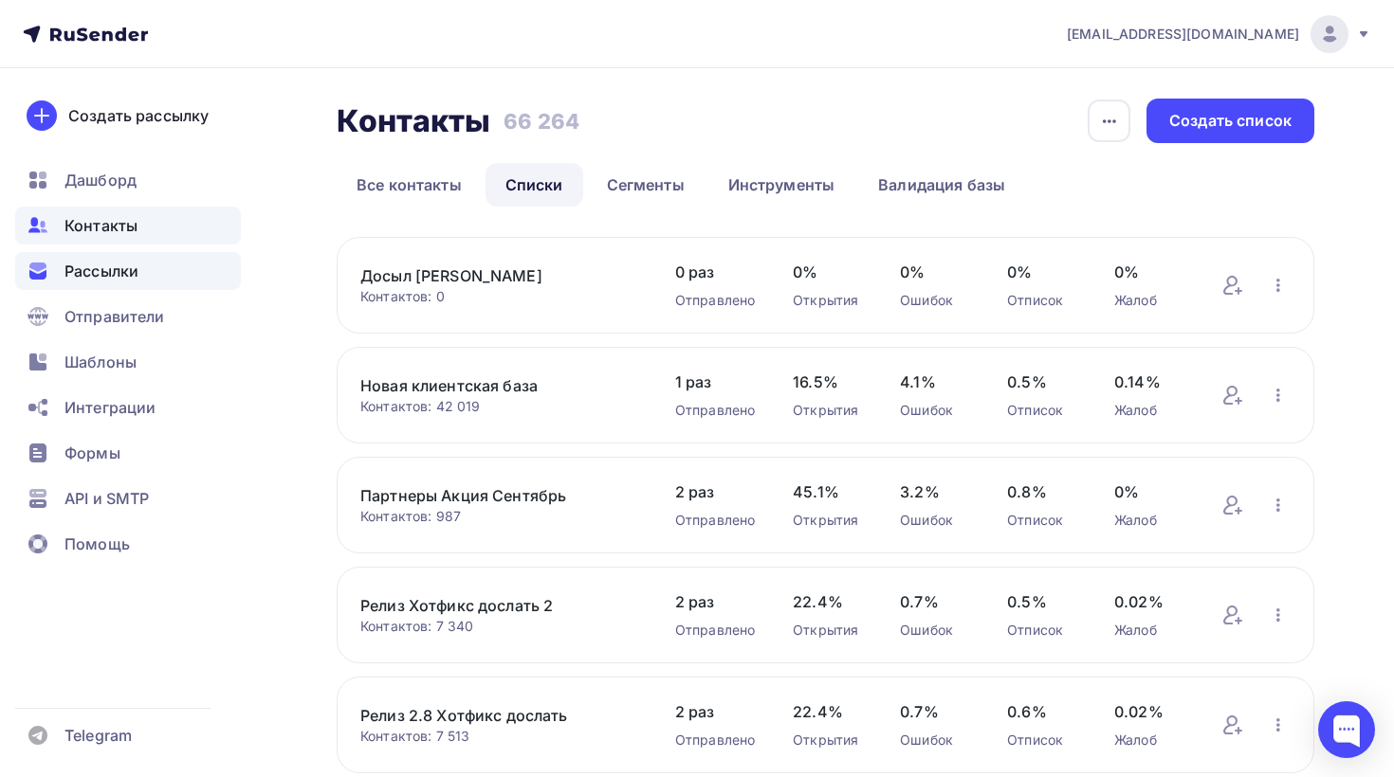
click at [82, 282] on span "Рассылки" at bounding box center [101, 271] width 74 height 23
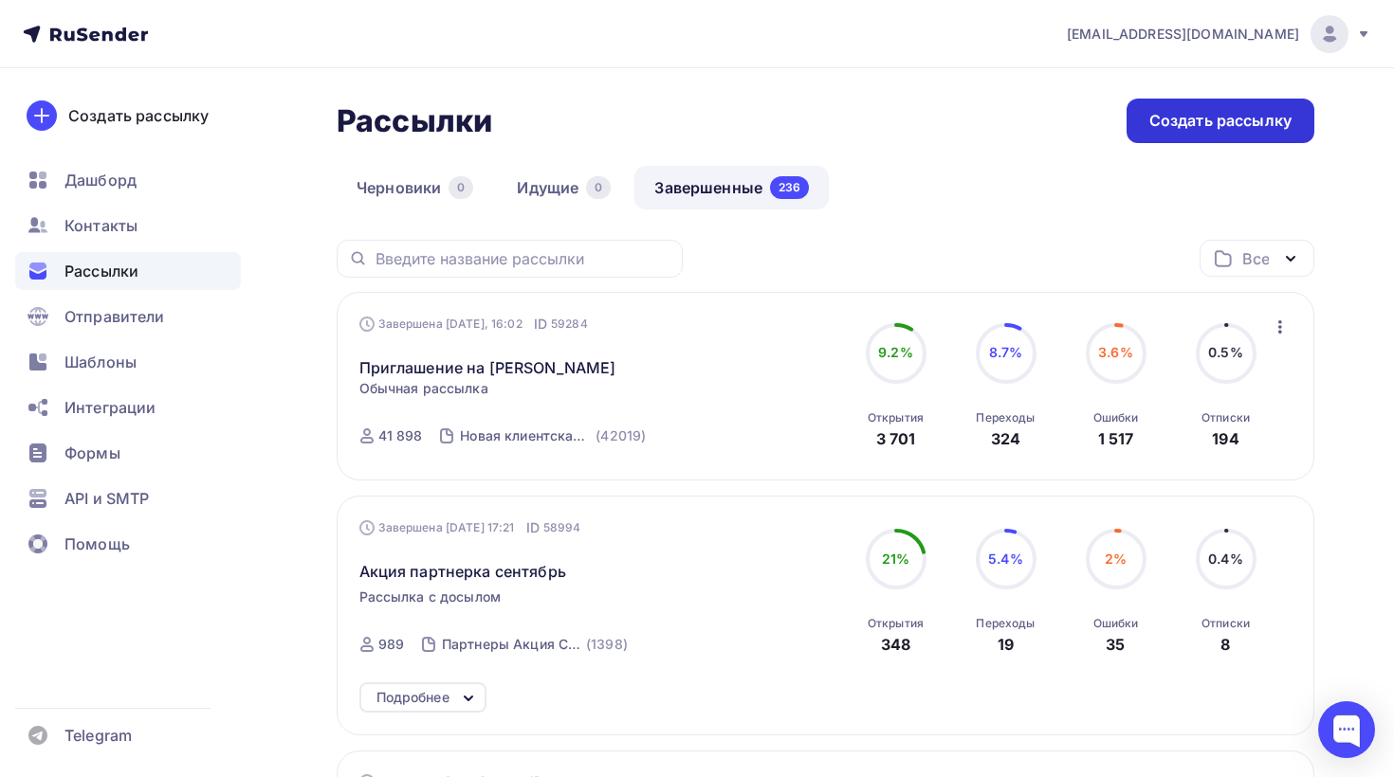
click at [1217, 123] on div "Создать рассылку" at bounding box center [1220, 121] width 142 height 22
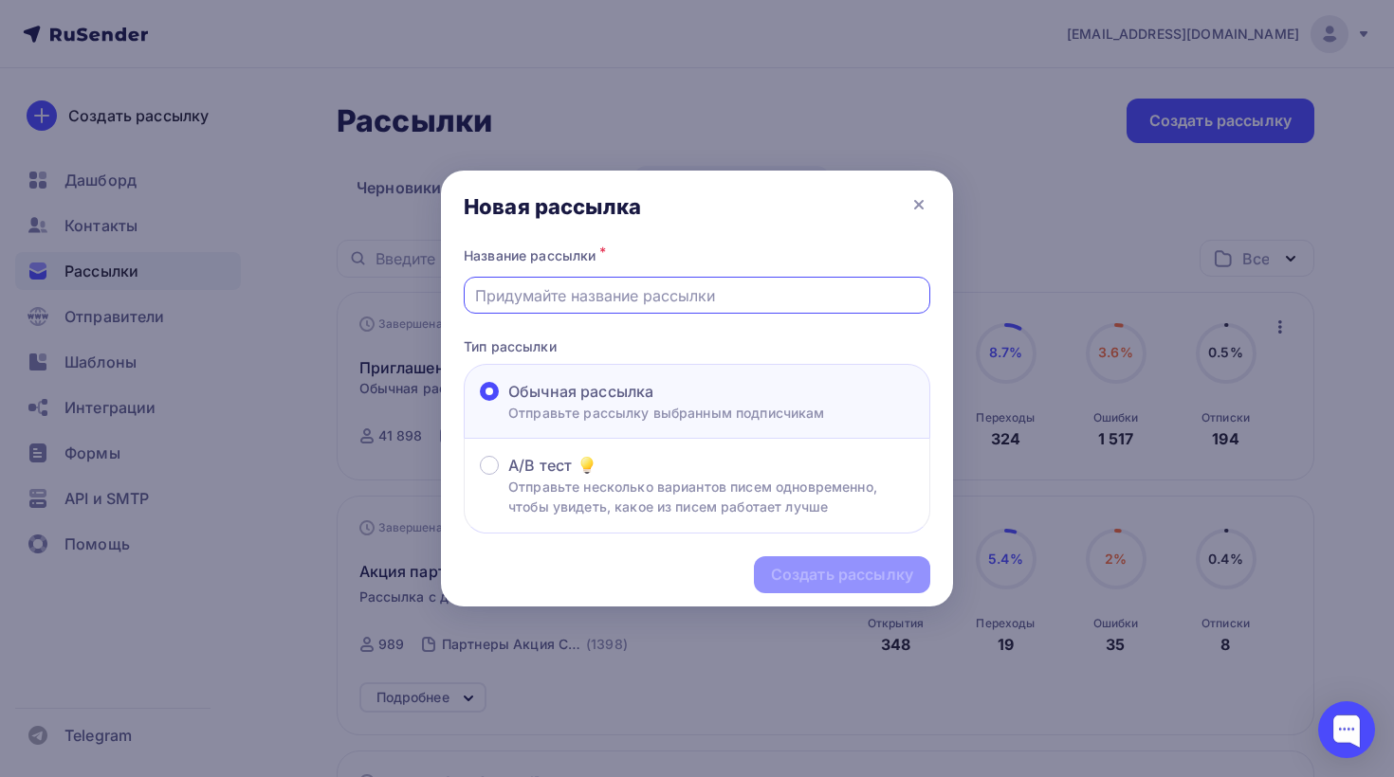
click at [642, 290] on input "text" at bounding box center [697, 295] width 445 height 23
type input "Досыл [PERSON_NAME]"
click at [820, 246] on div "Название рассылки *" at bounding box center [697, 256] width 466 height 27
click at [801, 577] on div "Создать рассылку" at bounding box center [842, 575] width 142 height 22
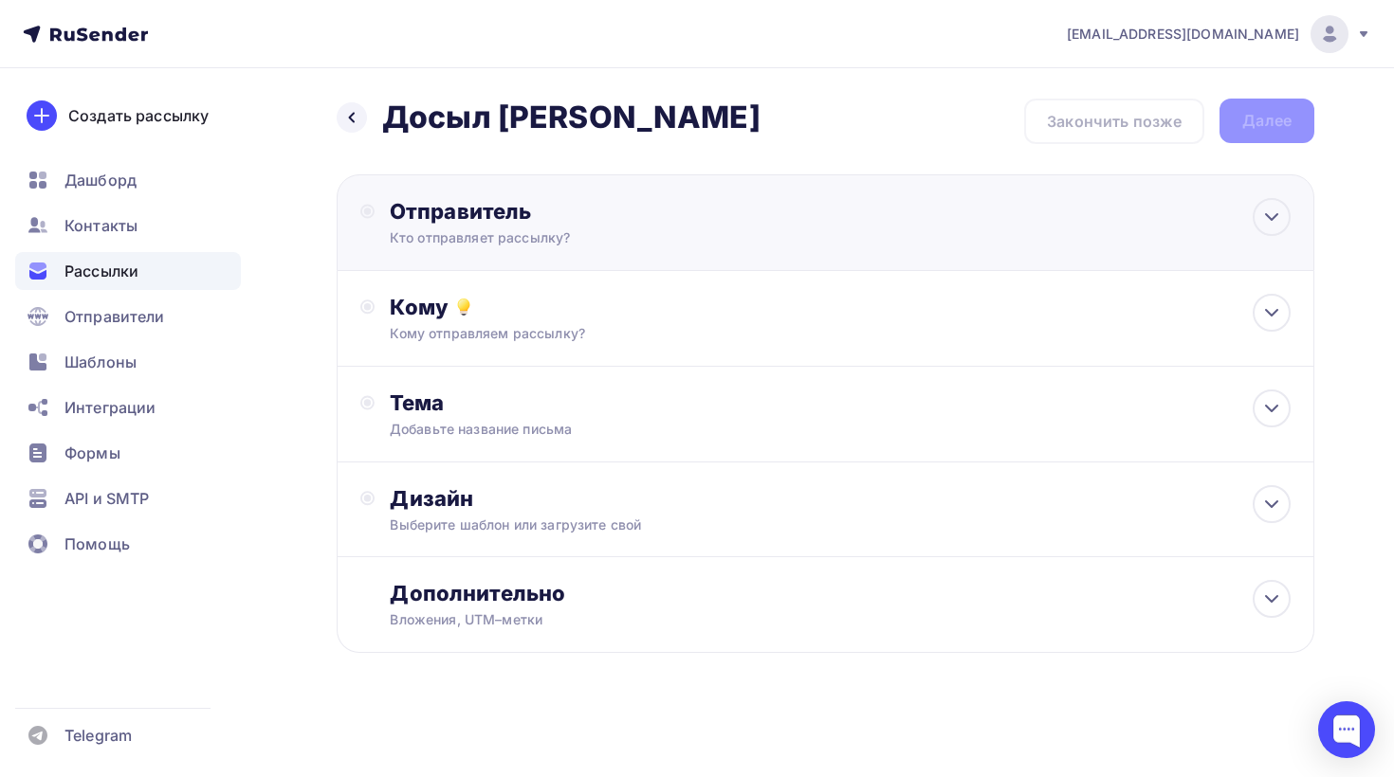
click at [521, 219] on div "Отправитель" at bounding box center [595, 211] width 411 height 27
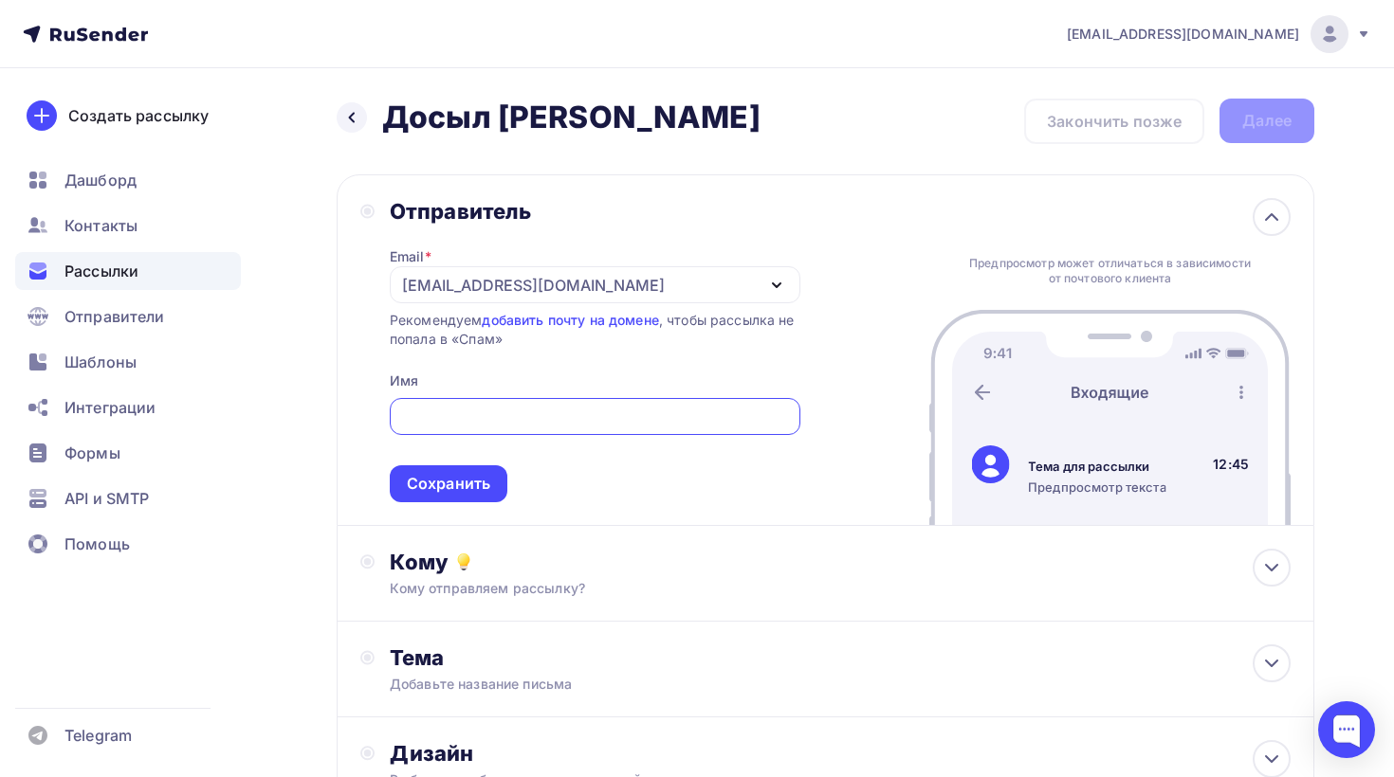
click at [769, 285] on icon "button" at bounding box center [776, 285] width 23 height 23
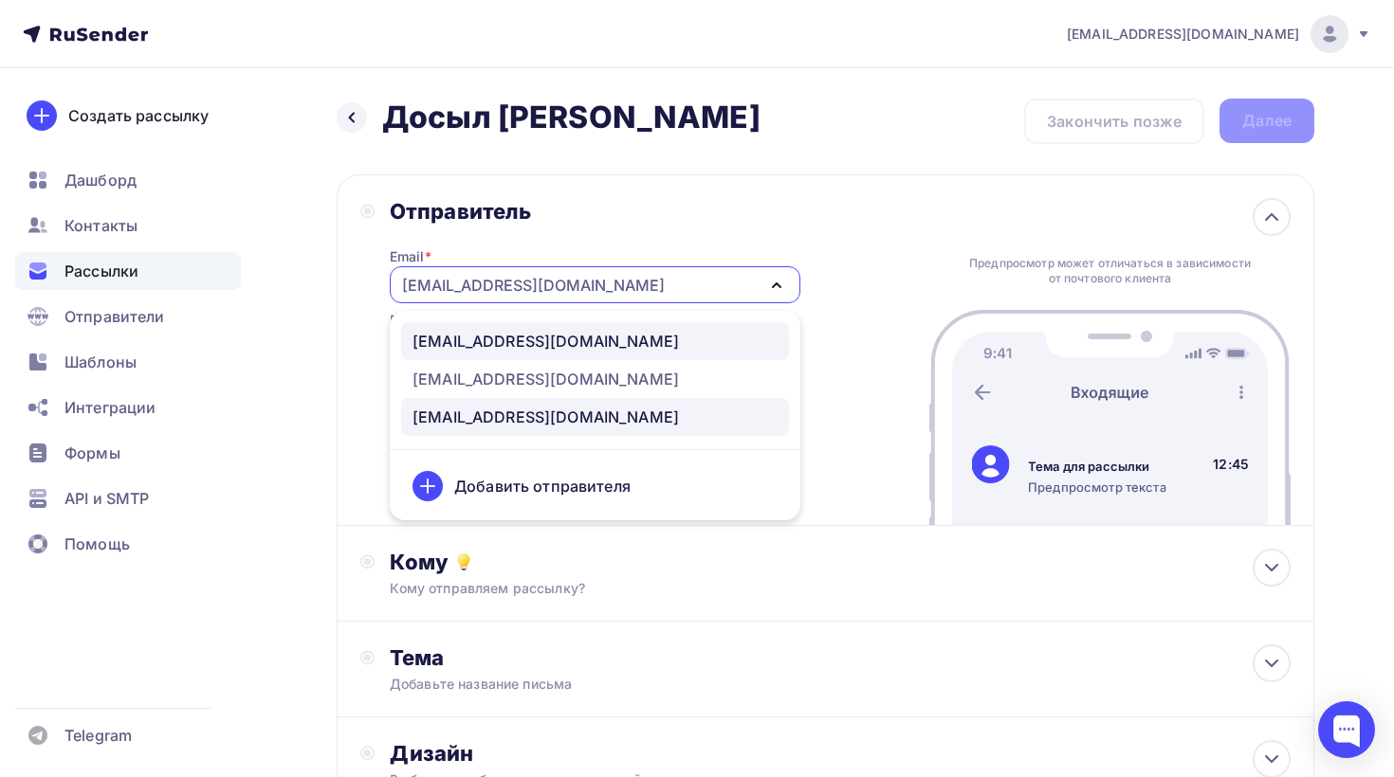
click at [515, 343] on div "[EMAIL_ADDRESS][DOMAIN_NAME]" at bounding box center [545, 341] width 266 height 23
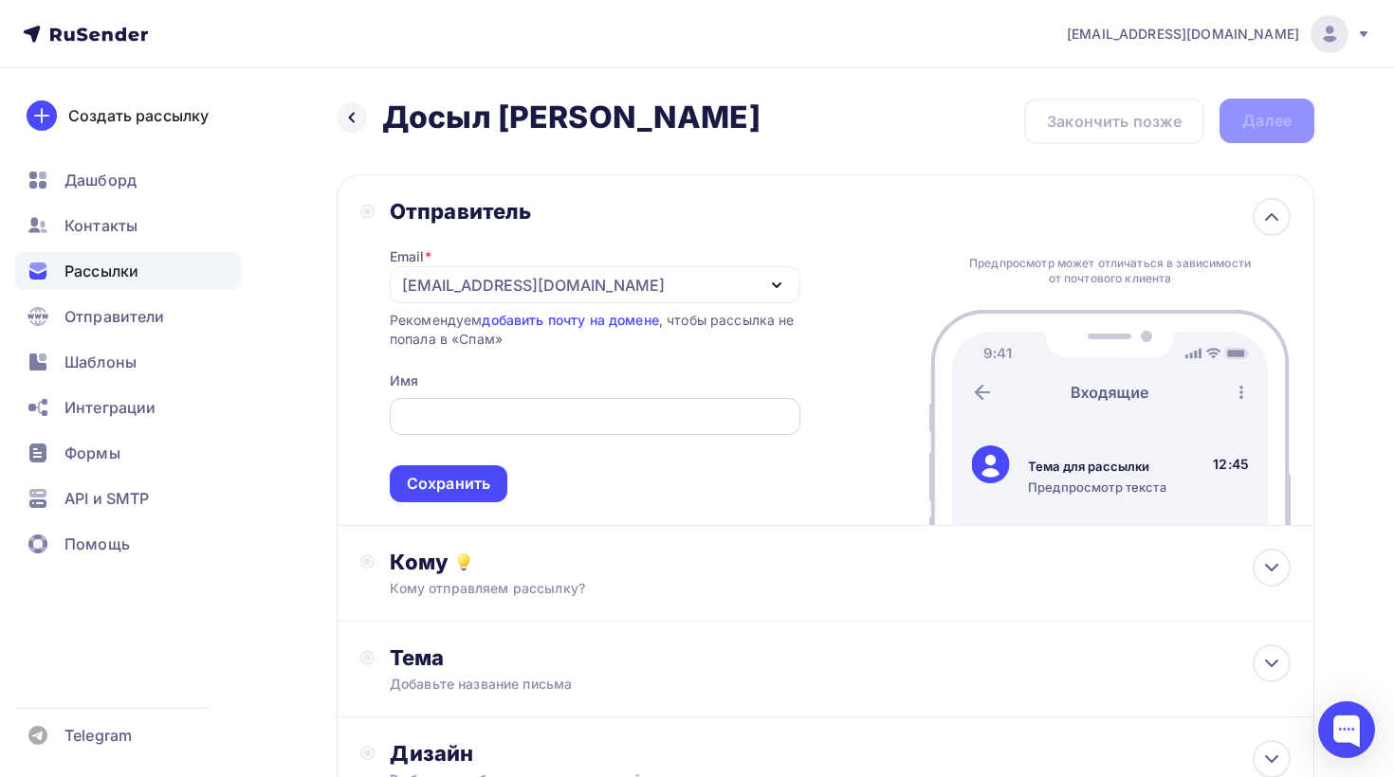
click at [525, 419] on input "text" at bounding box center [594, 417] width 389 height 23
type input "RuDesktop"
click at [419, 500] on div "Сохранить" at bounding box center [449, 484] width 118 height 37
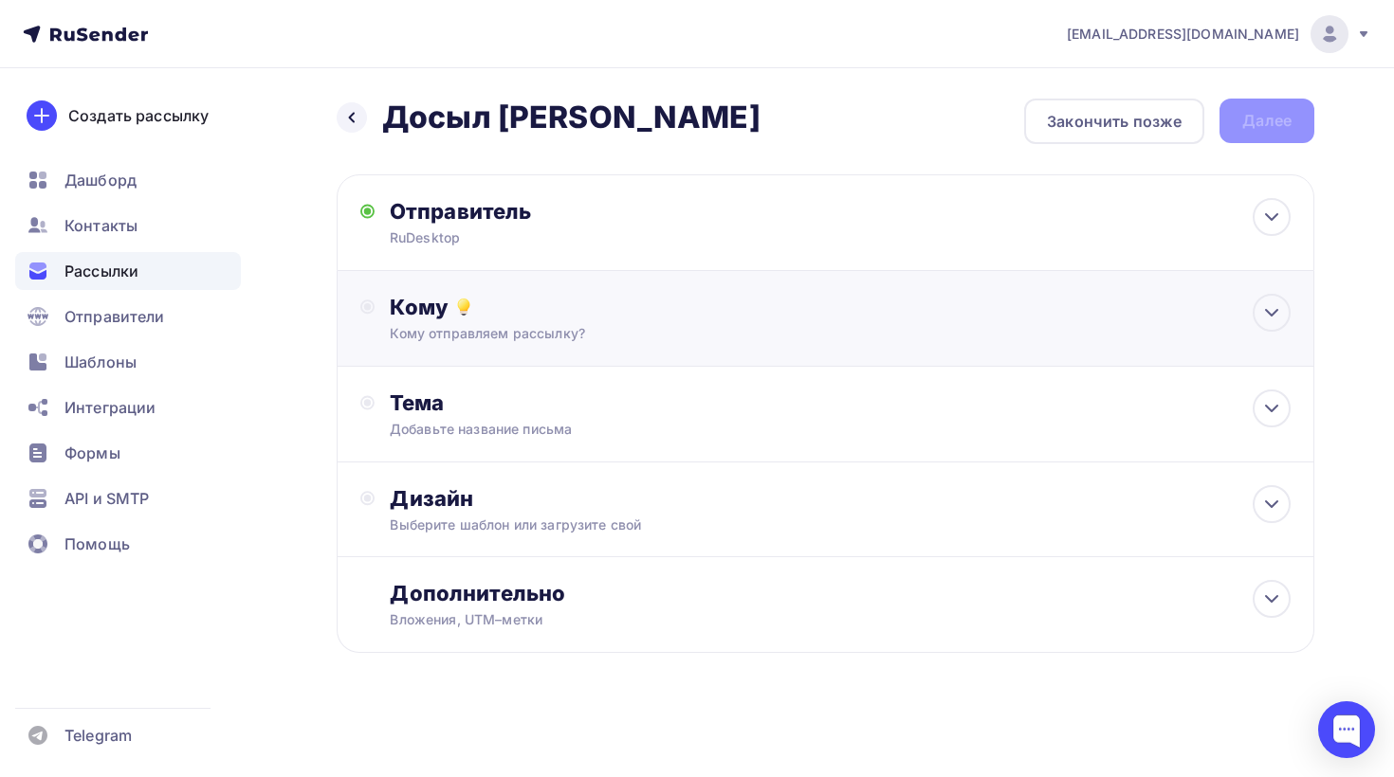
click at [521, 337] on div "Кому отправляем рассылку?" at bounding box center [795, 333] width 811 height 19
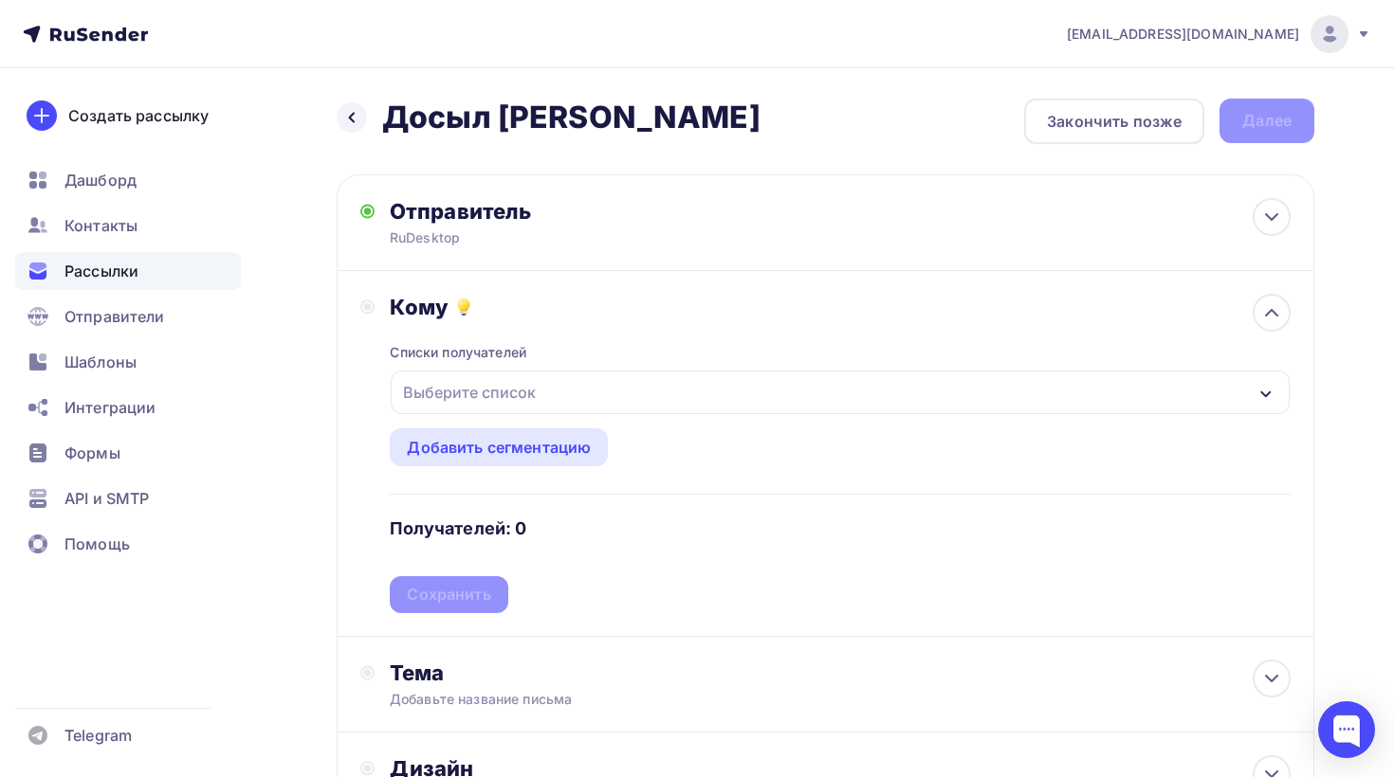
click at [518, 394] on div "Выберите список" at bounding box center [469, 392] width 148 height 34
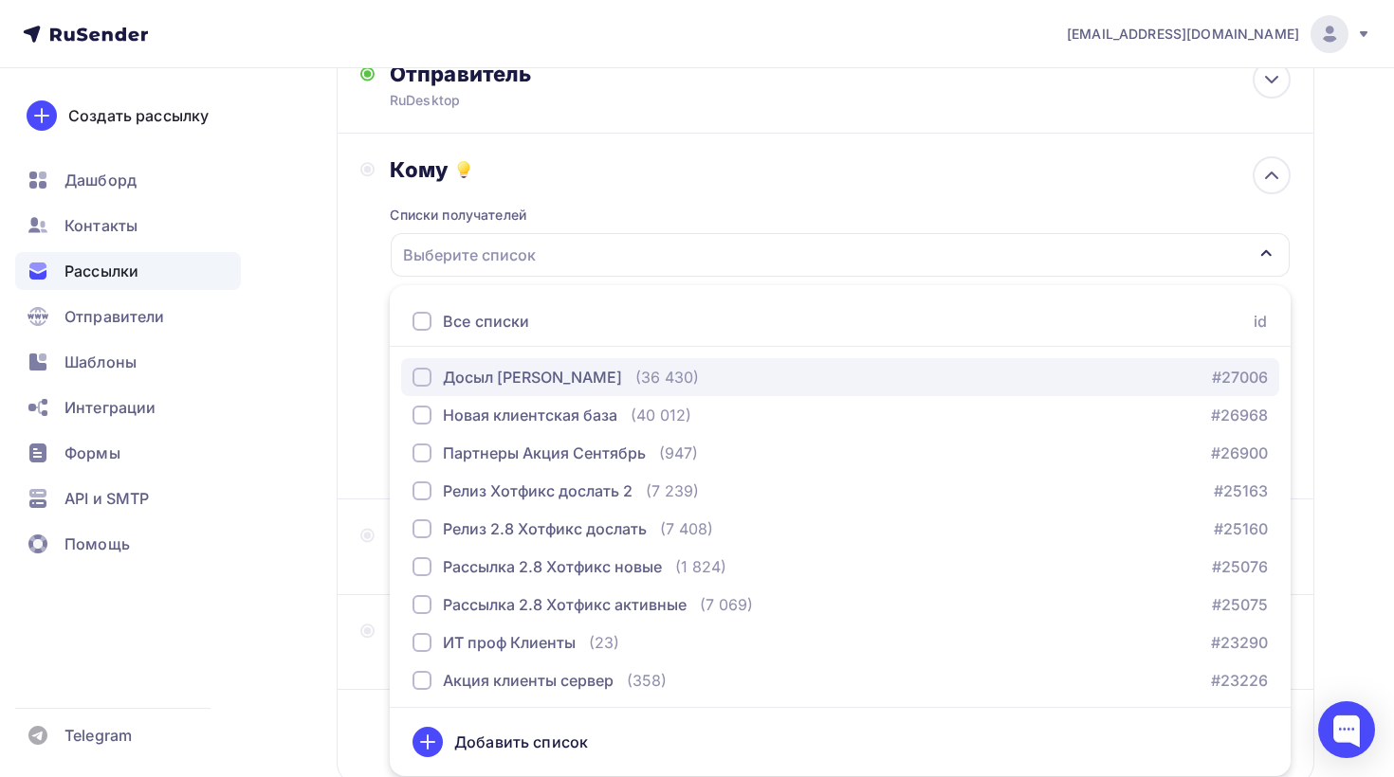
click at [537, 384] on div "Досыл [PERSON_NAME]" at bounding box center [532, 377] width 179 height 23
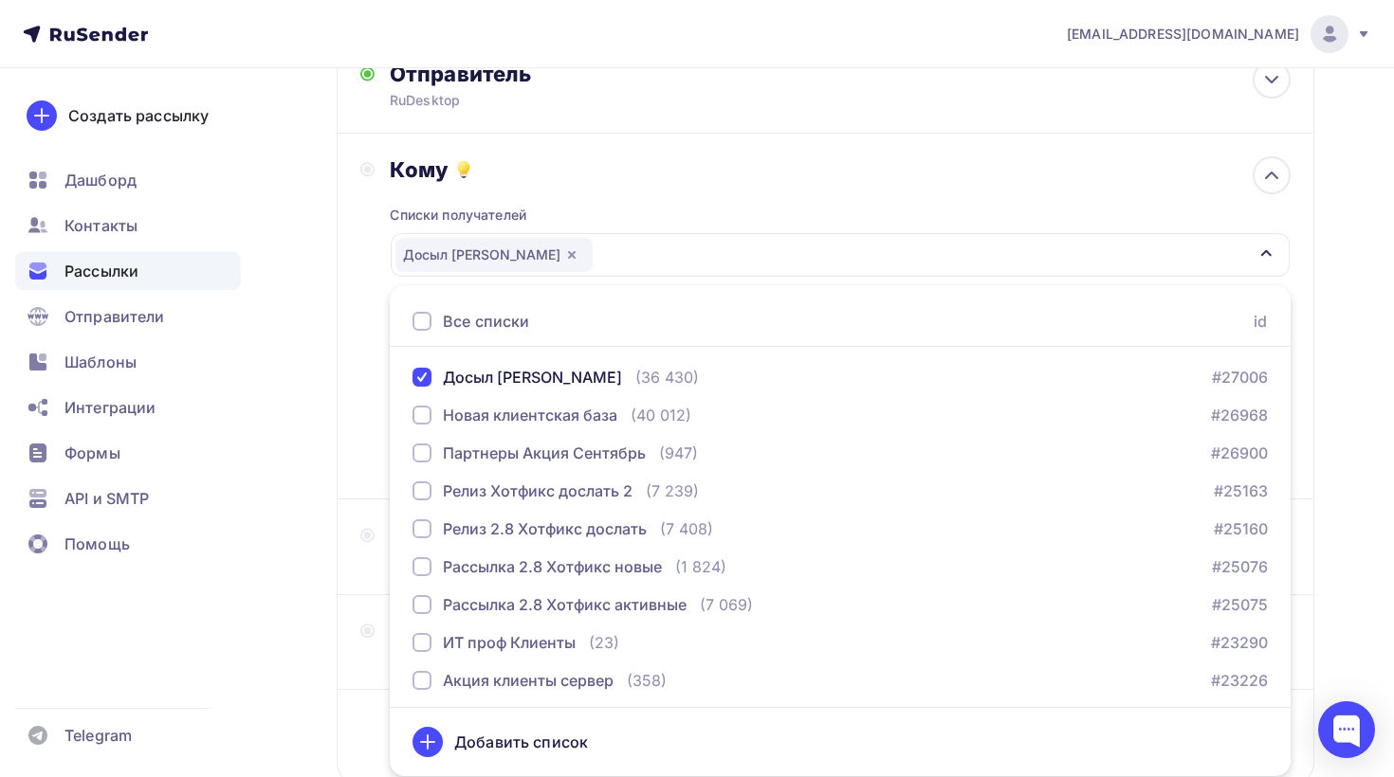
click at [376, 338] on div "Кому Списки получателей Досыл вебинар Эльма Все списки id Досыл вебинар [PERSON…" at bounding box center [825, 316] width 930 height 320
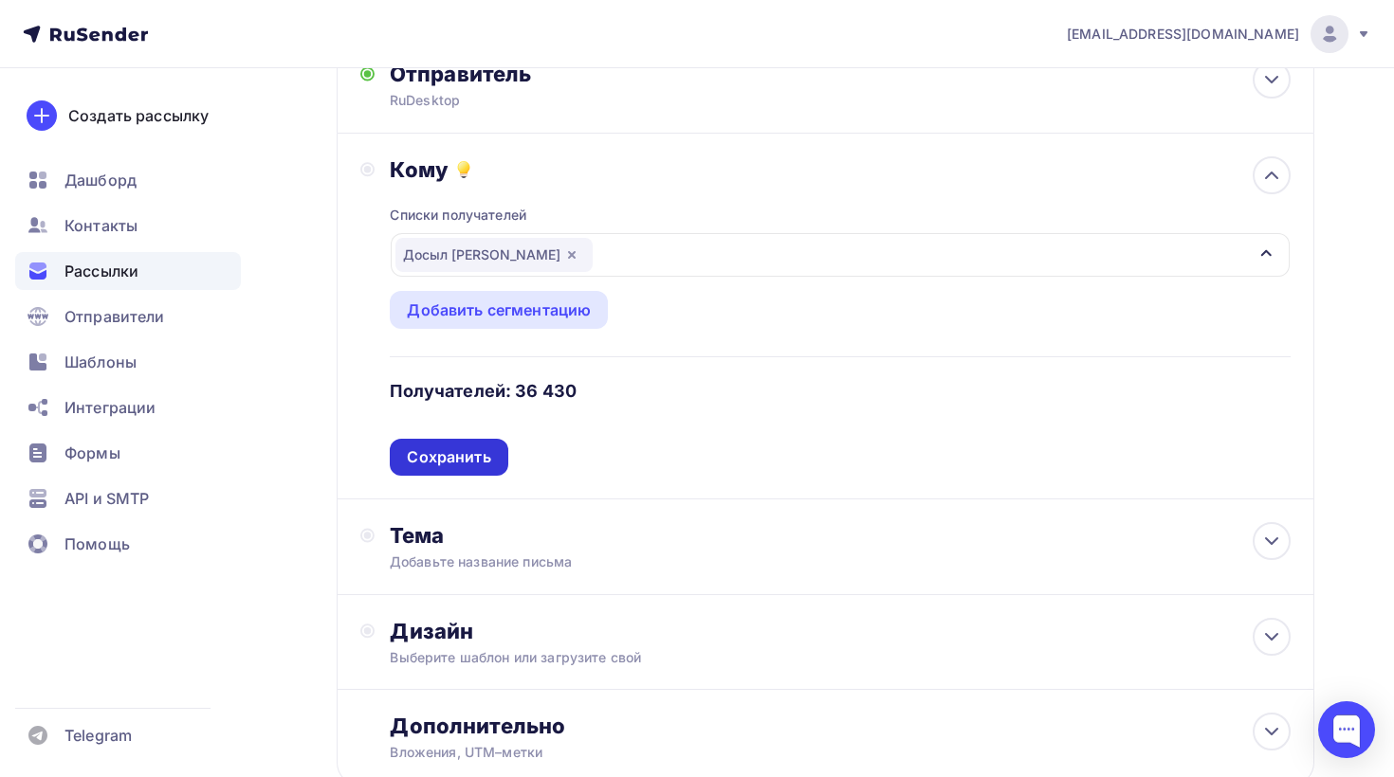
click at [466, 451] on div "Сохранить" at bounding box center [448, 458] width 83 height 22
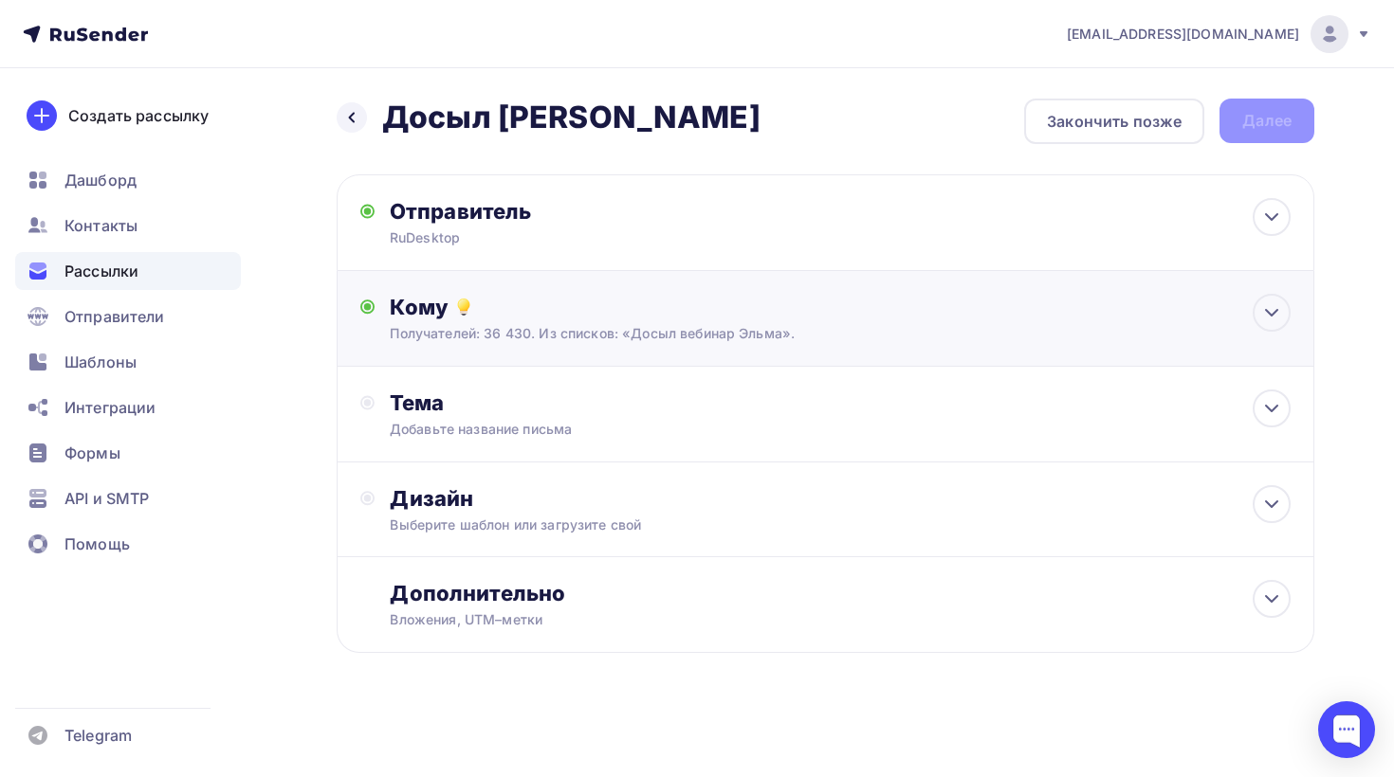
scroll to position [2, 0]
click at [603, 417] on div "Тема Добавьте название письма Тема * Рекомендуем использовать не более 150 симв…" at bounding box center [577, 414] width 375 height 49
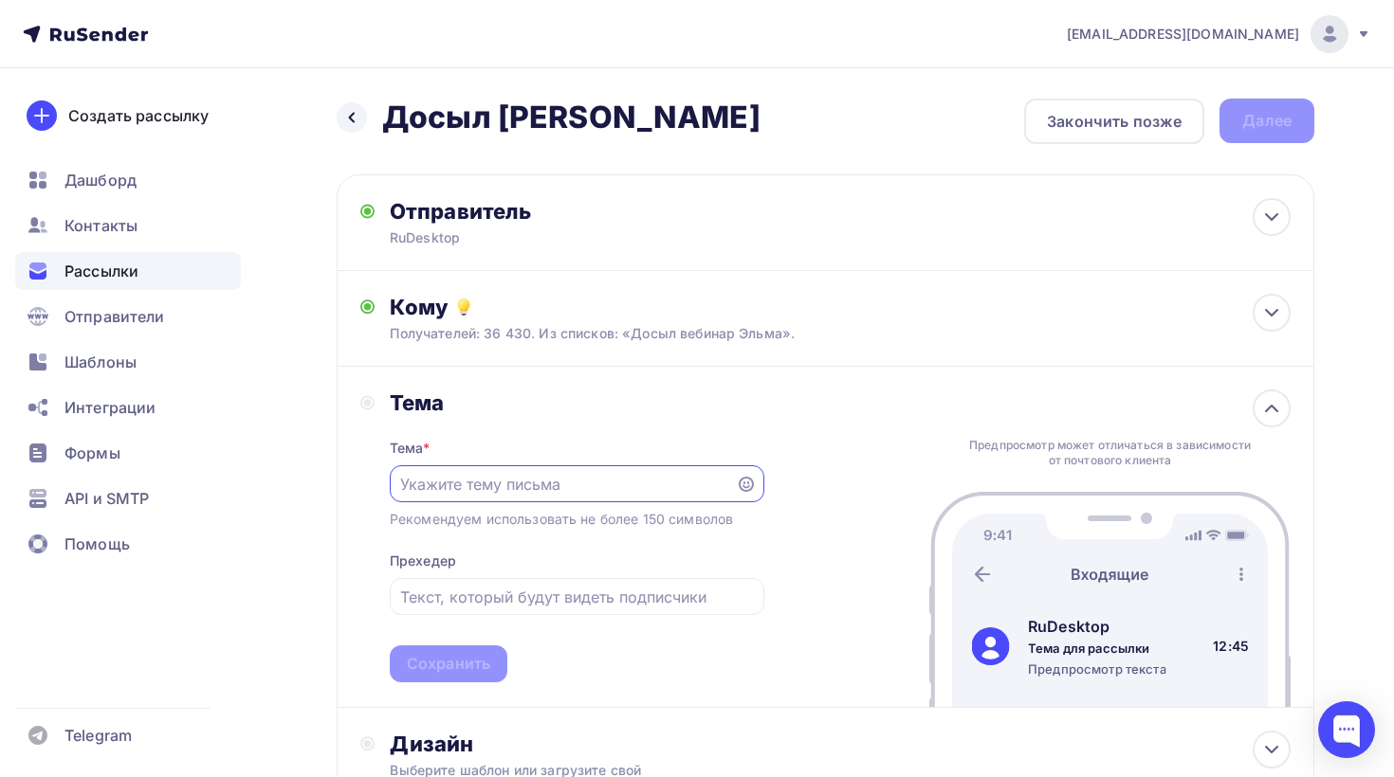
scroll to position [0, 0]
type input "J"
type input "2"
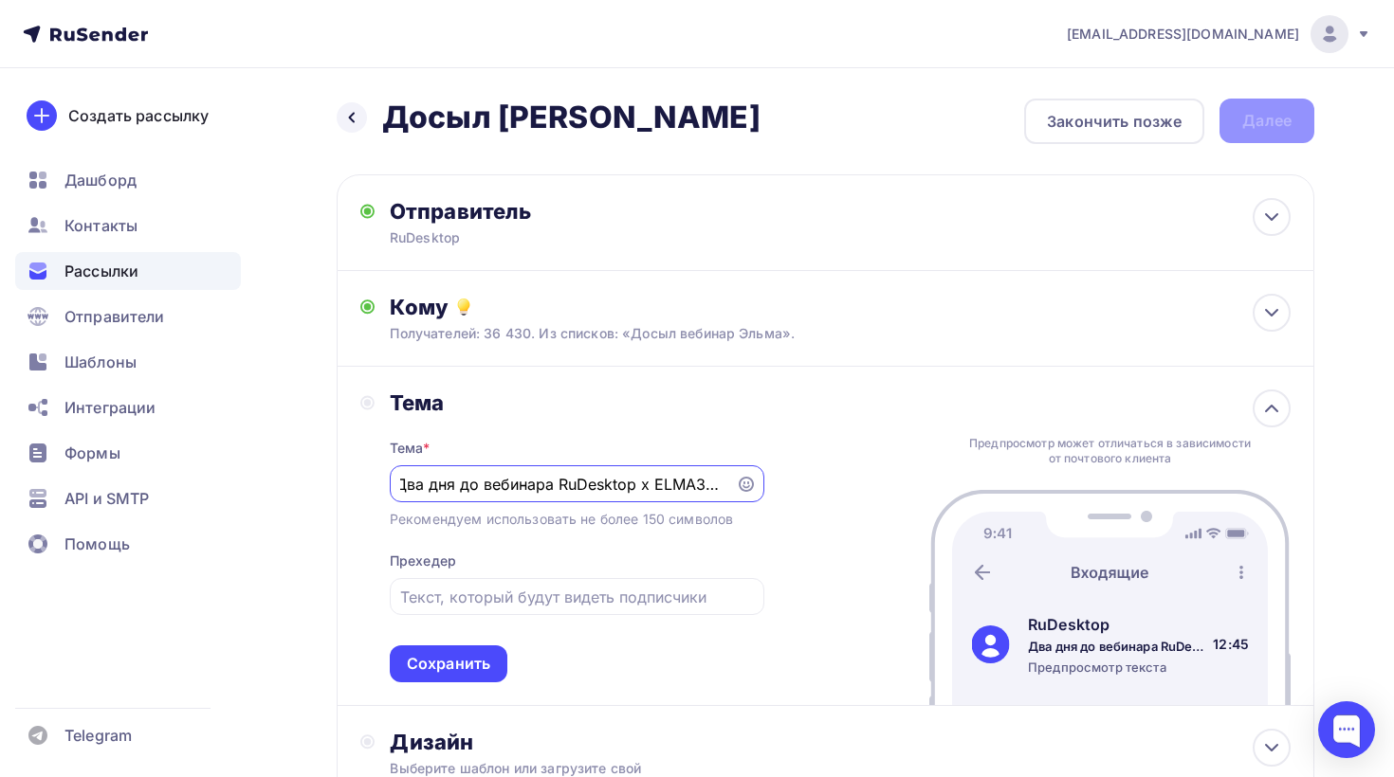
scroll to position [0, 3]
type input "Два дня до вебинара RuDesktop x ELMA365"
click at [833, 484] on div "Тема Тема * Два дня до вебинара RuDesktop x ELMA365 Рекомендуем использовать не…" at bounding box center [826, 536] width 978 height 339
click at [527, 611] on div at bounding box center [577, 596] width 375 height 37
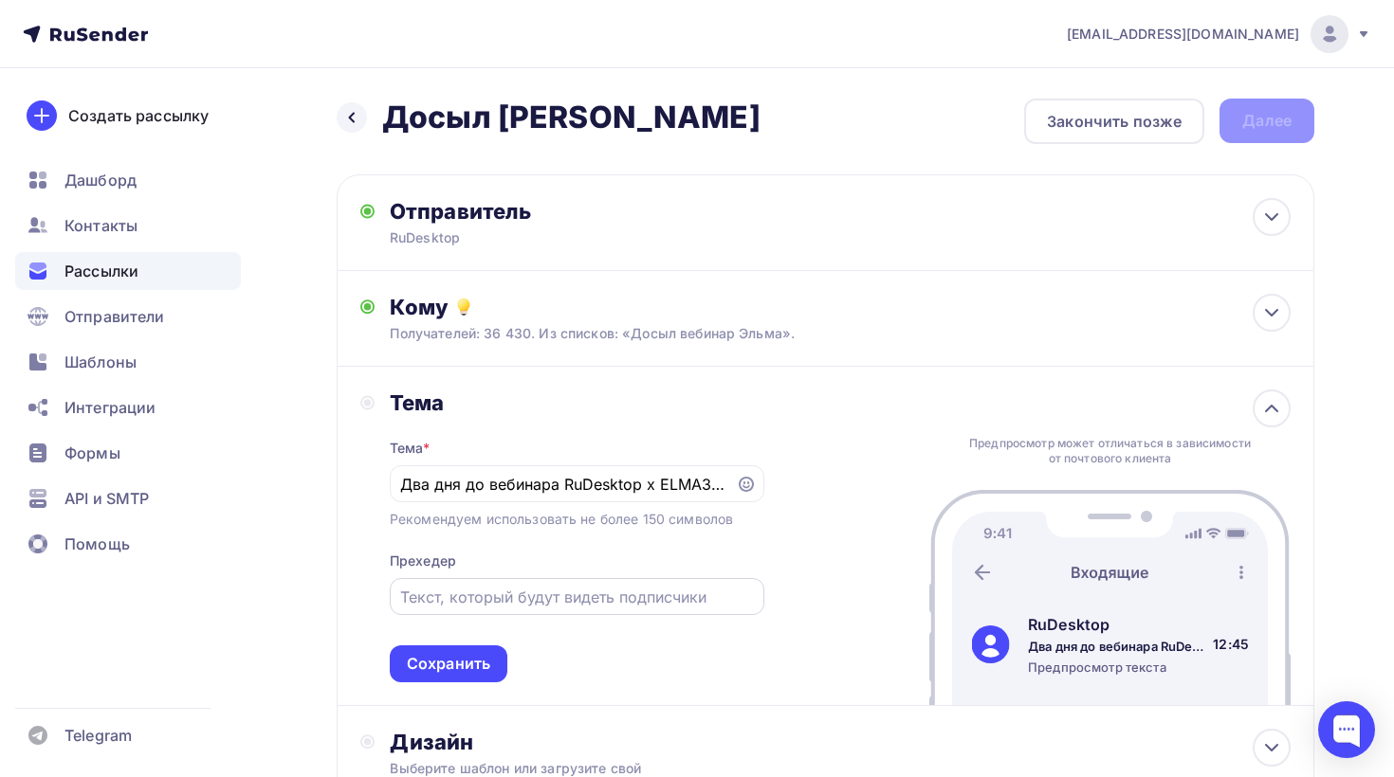
click at [520, 603] on input "text" at bounding box center [576, 597] width 353 height 23
type input "Приглашаем на совместный вебинар"
click at [621, 648] on div "Тема * Два дня до вебинара RuDesktop x ELMA365 Рекомендуем использовать не боле…" at bounding box center [577, 549] width 375 height 266
click at [462, 664] on div "Сохранить" at bounding box center [448, 664] width 83 height 22
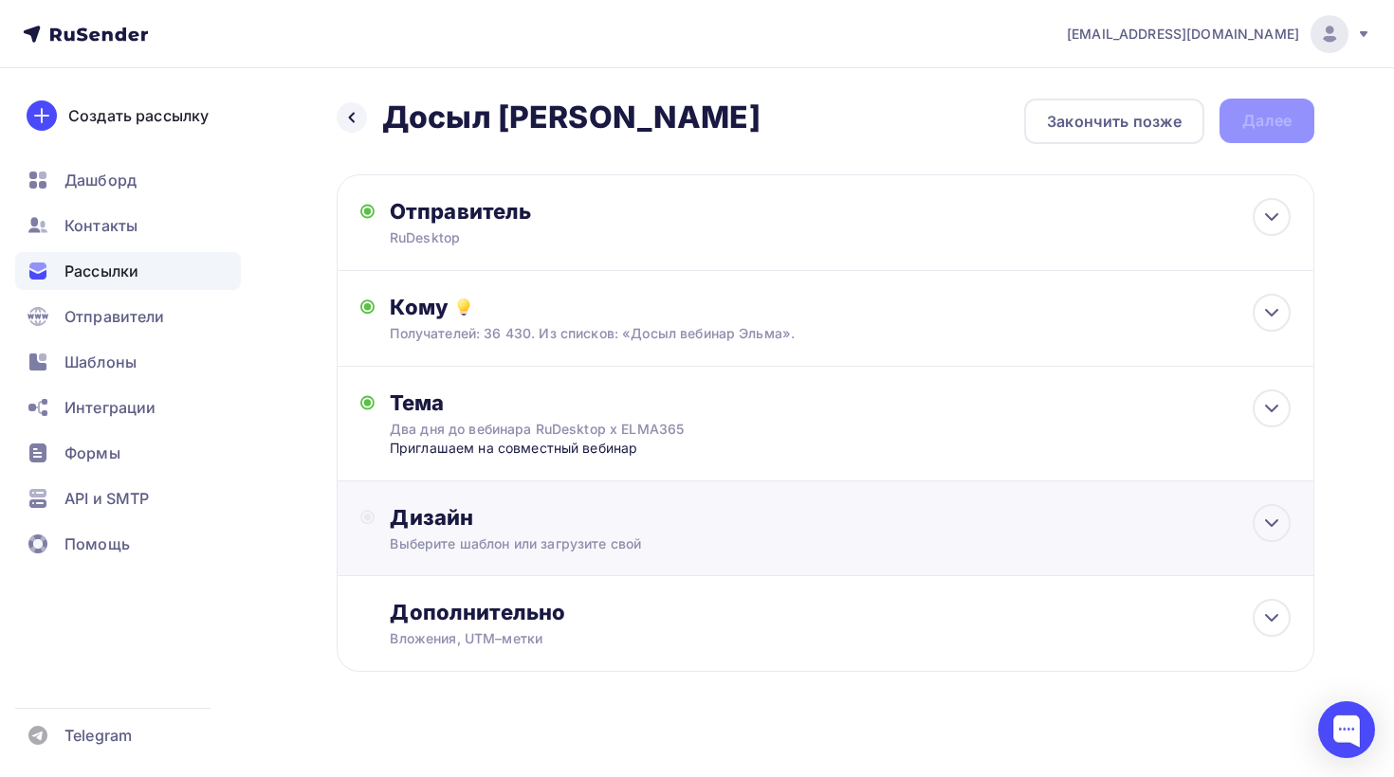
scroll to position [20, 0]
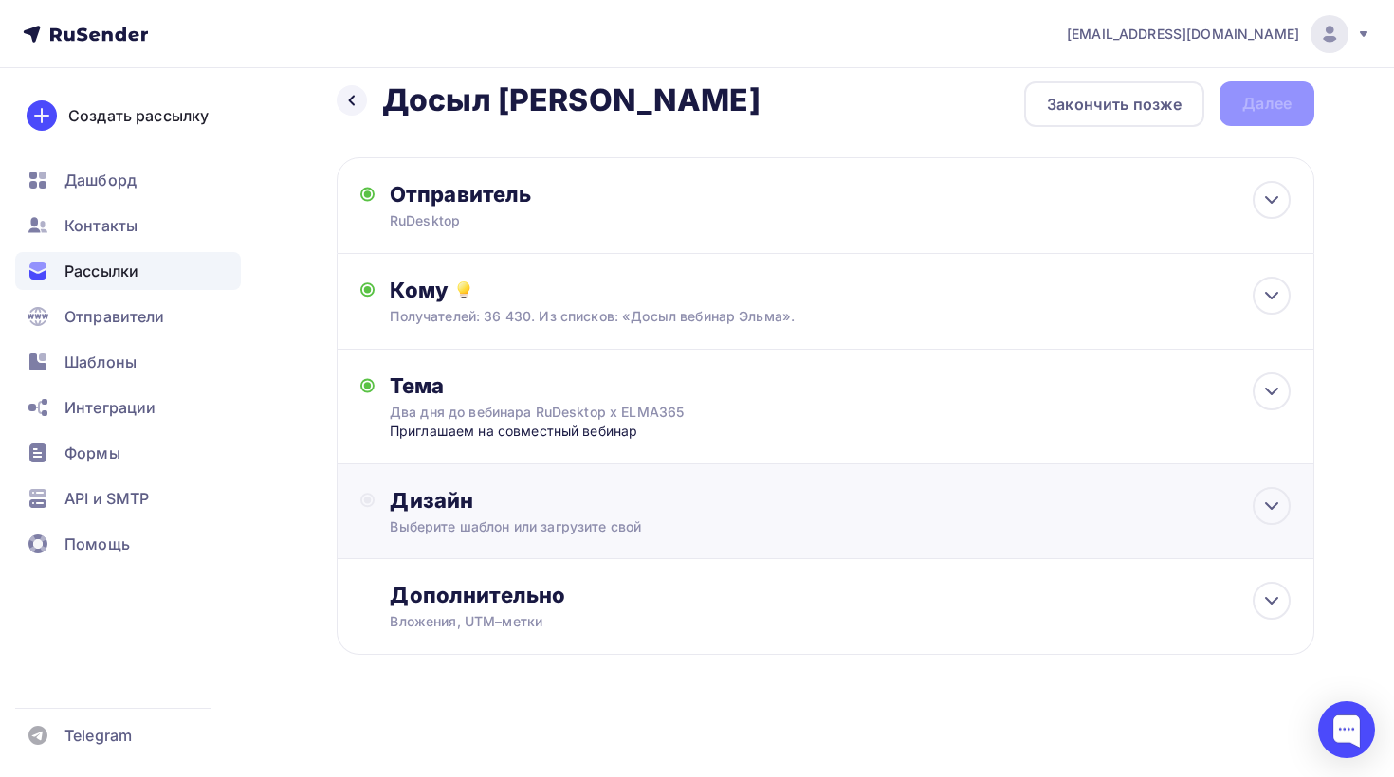
click at [582, 501] on div "Дизайн" at bounding box center [840, 500] width 901 height 27
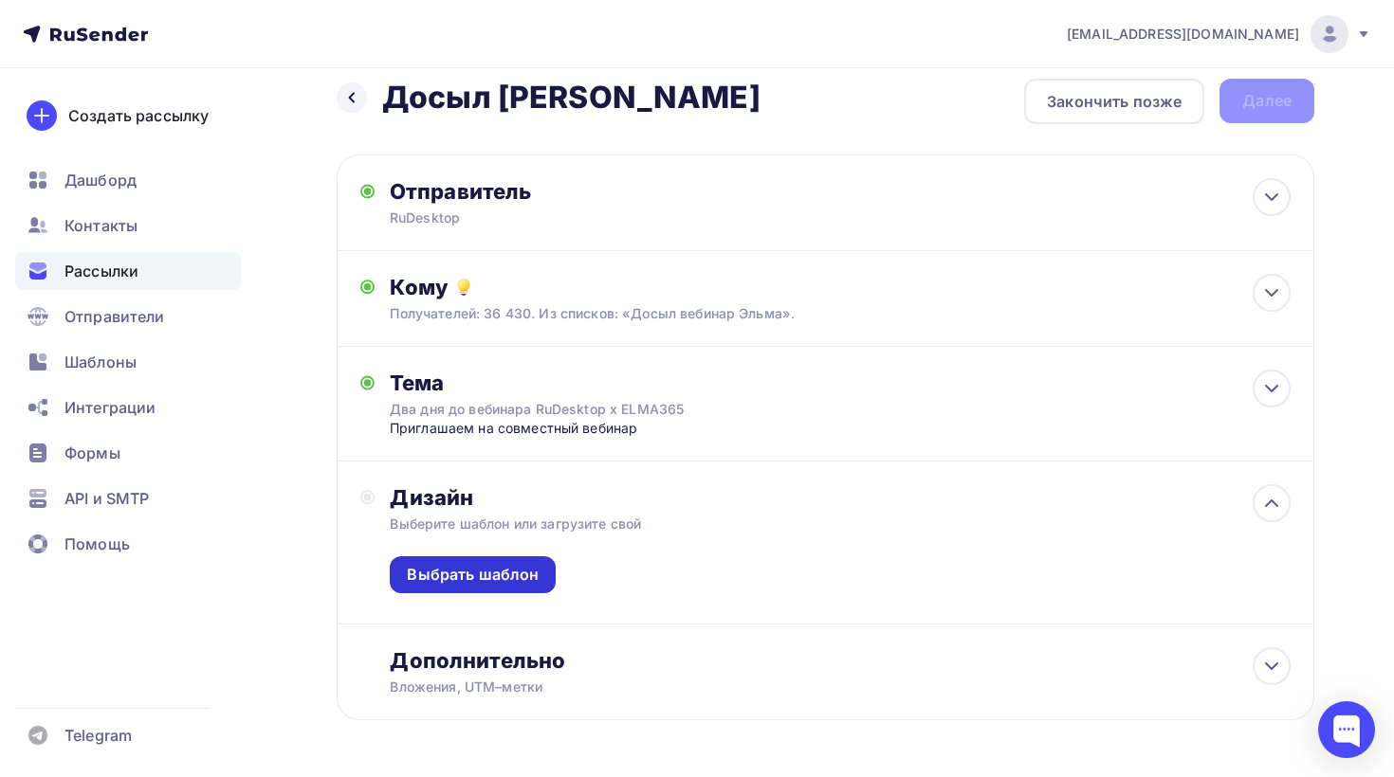
click at [513, 583] on div "Выбрать шаблон" at bounding box center [473, 575] width 132 height 22
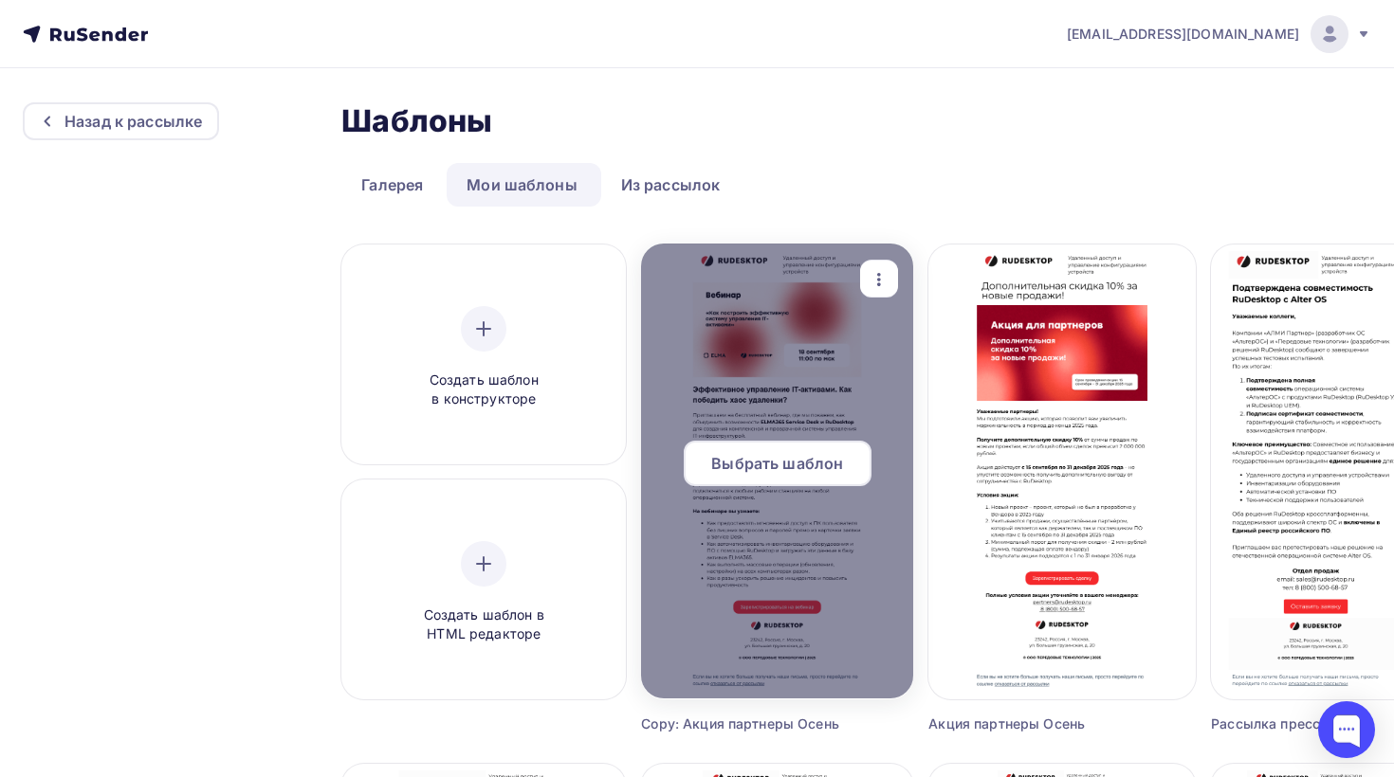
click at [807, 466] on span "Выбрать шаблон" at bounding box center [777, 463] width 132 height 23
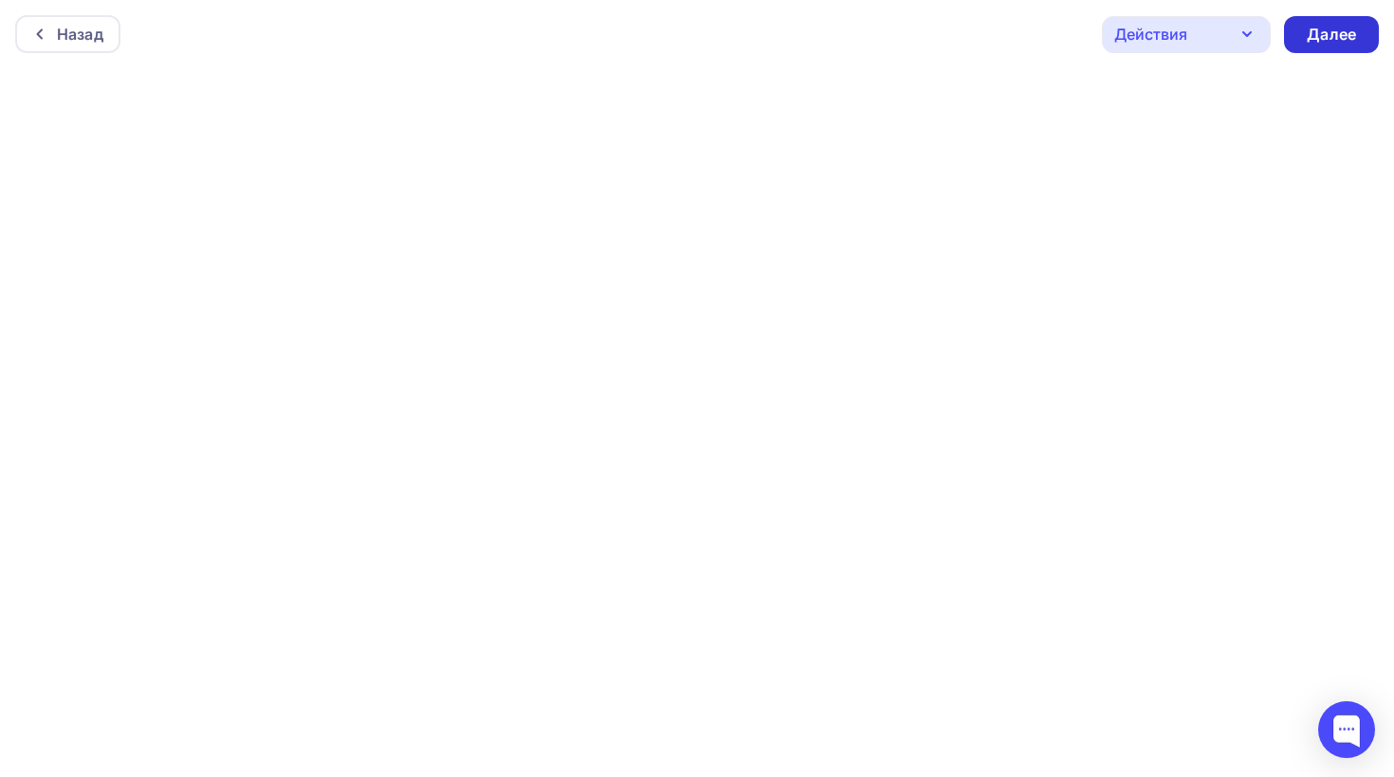
click at [1344, 35] on div "Далее" at bounding box center [1331, 35] width 49 height 22
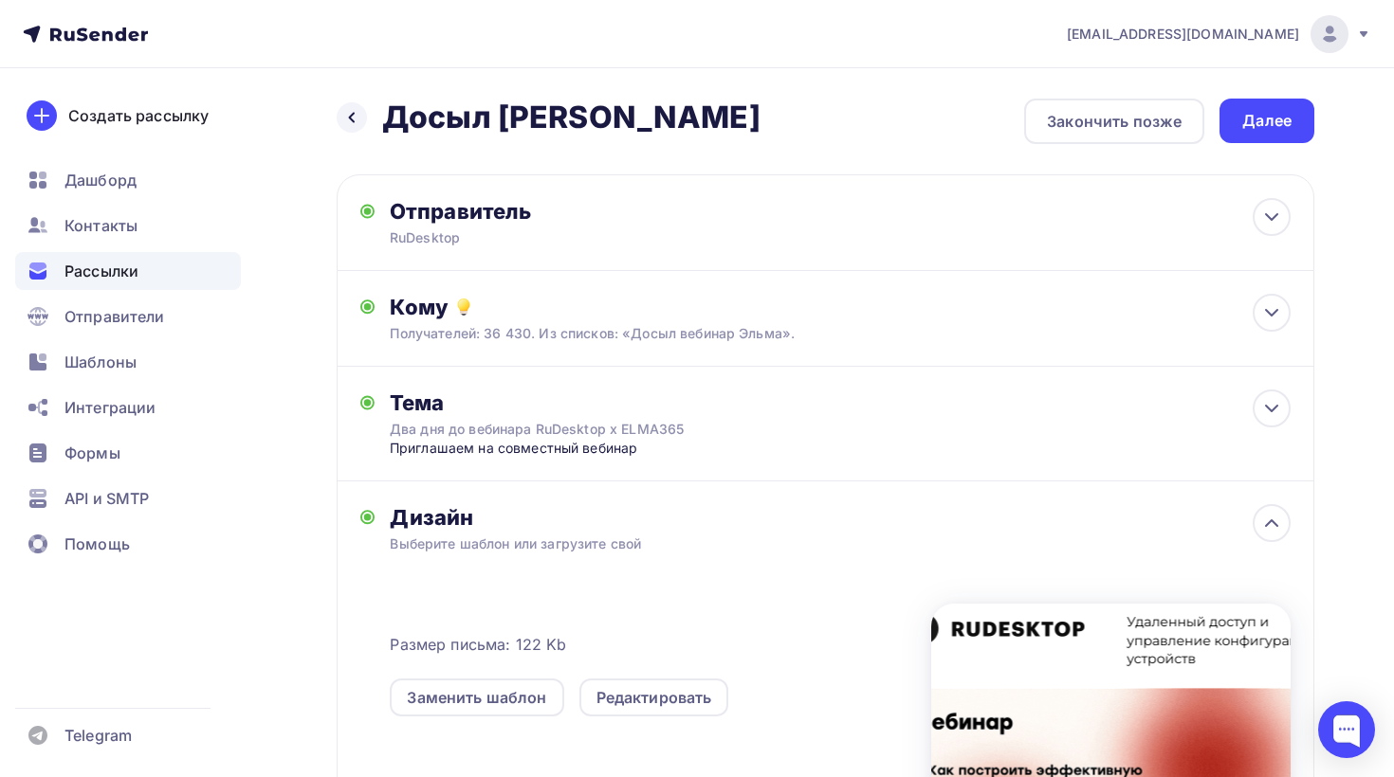
click at [1247, 96] on div "Назад Досыл [PERSON_NAME] Досыл вебинар [PERSON_NAME] Закончить позже Далее Отп…" at bounding box center [697, 593] width 1394 height 1051
click at [1238, 125] on div "Далее" at bounding box center [1266, 121] width 95 height 45
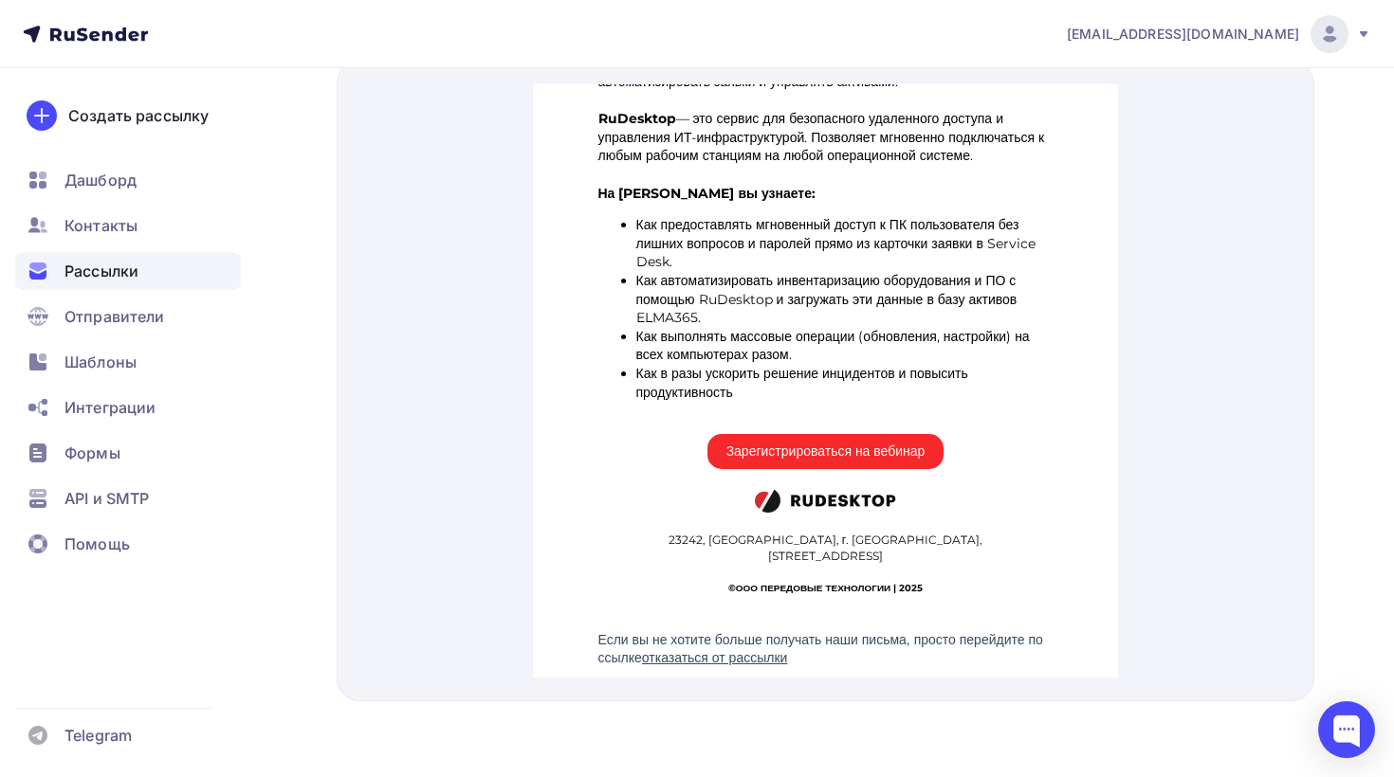
scroll to position [594, 0]
click at [832, 481] on img at bounding box center [824, 479] width 141 height 26
click at [826, 433] on span "Зарегистрироваться на вебинар" at bounding box center [824, 428] width 199 height 15
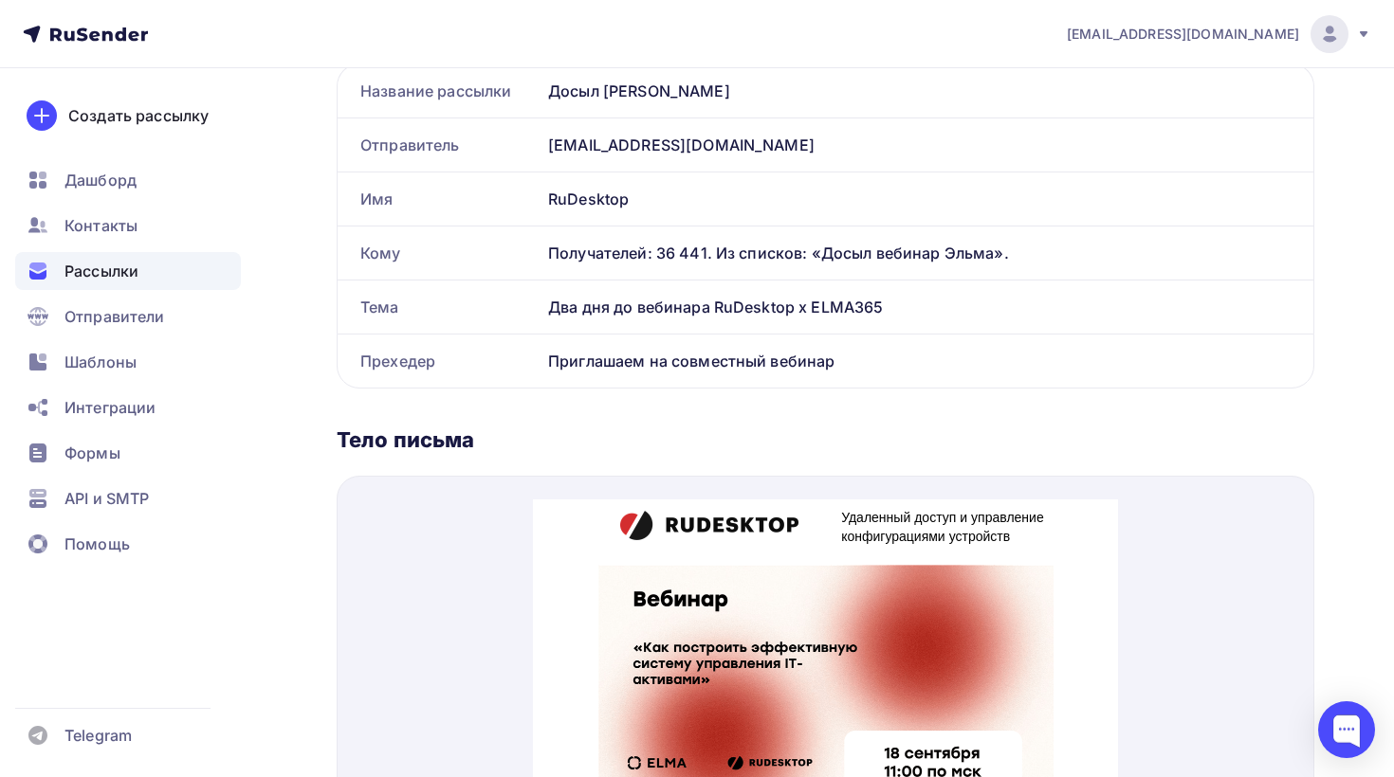
scroll to position [0, 0]
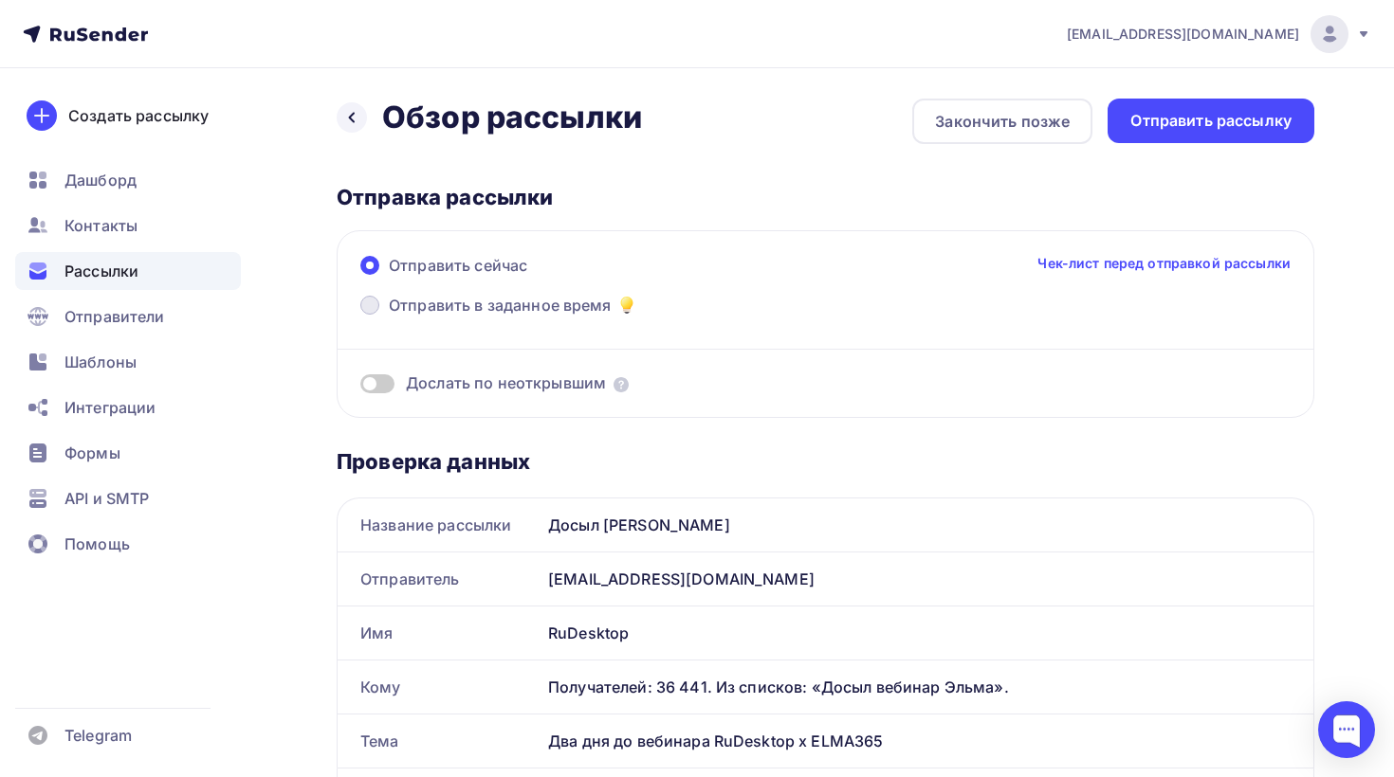
click at [556, 312] on span "Отправить в заданное время" at bounding box center [500, 305] width 223 height 23
click at [389, 317] on input "Отправить в заданное время" at bounding box center [389, 317] width 0 height 0
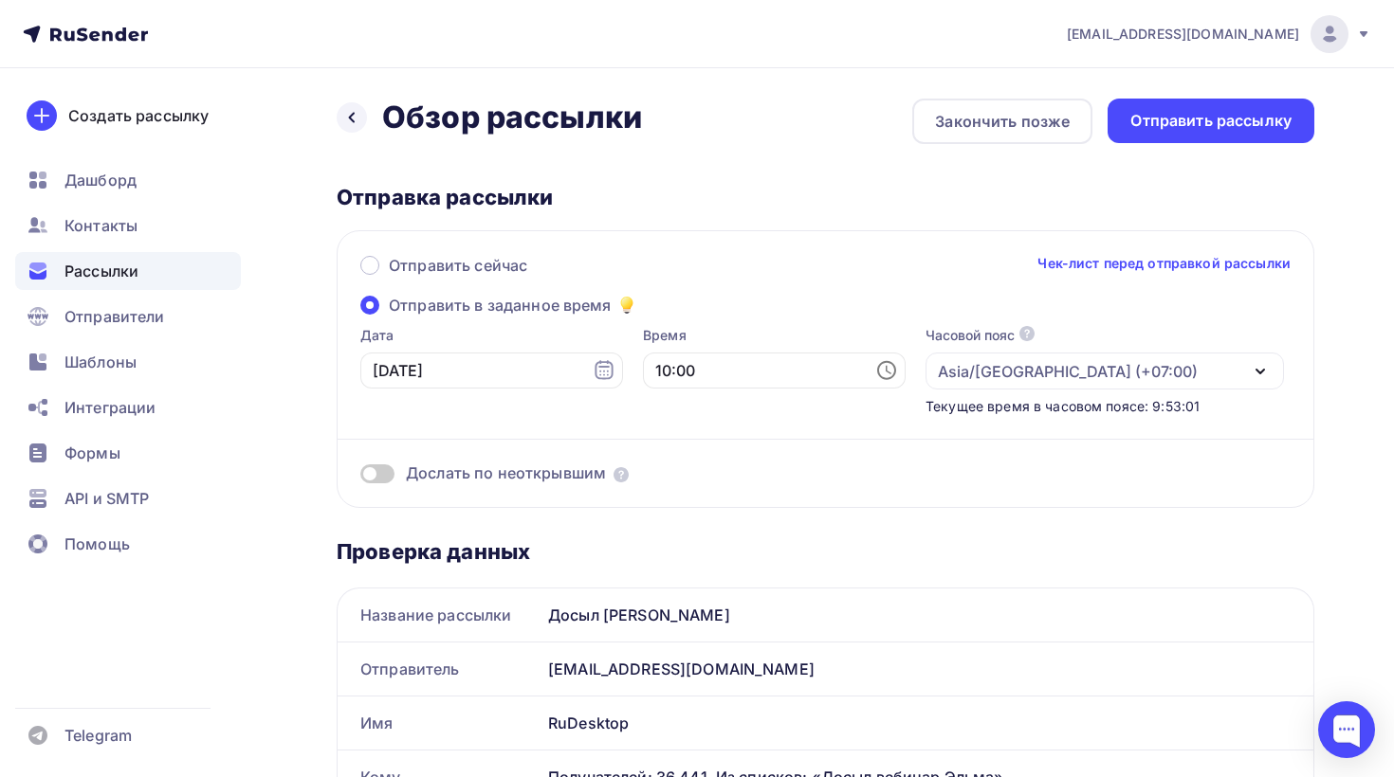
click at [1009, 374] on div "Asia/[GEOGRAPHIC_DATA] (+07:00)" at bounding box center [1104, 371] width 358 height 37
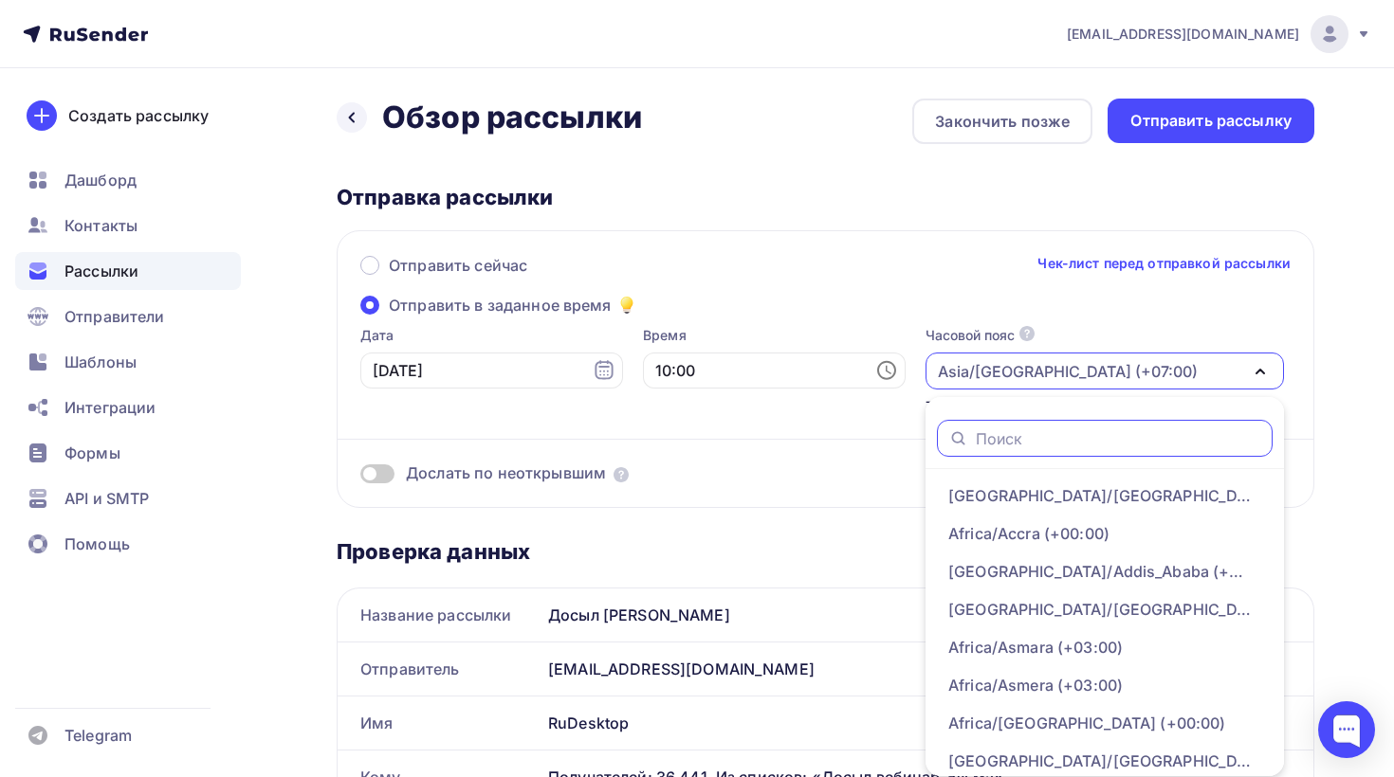
click at [976, 441] on input "text" at bounding box center [1118, 439] width 285 height 21
type input "ь"
type input "[GEOGRAPHIC_DATA]"
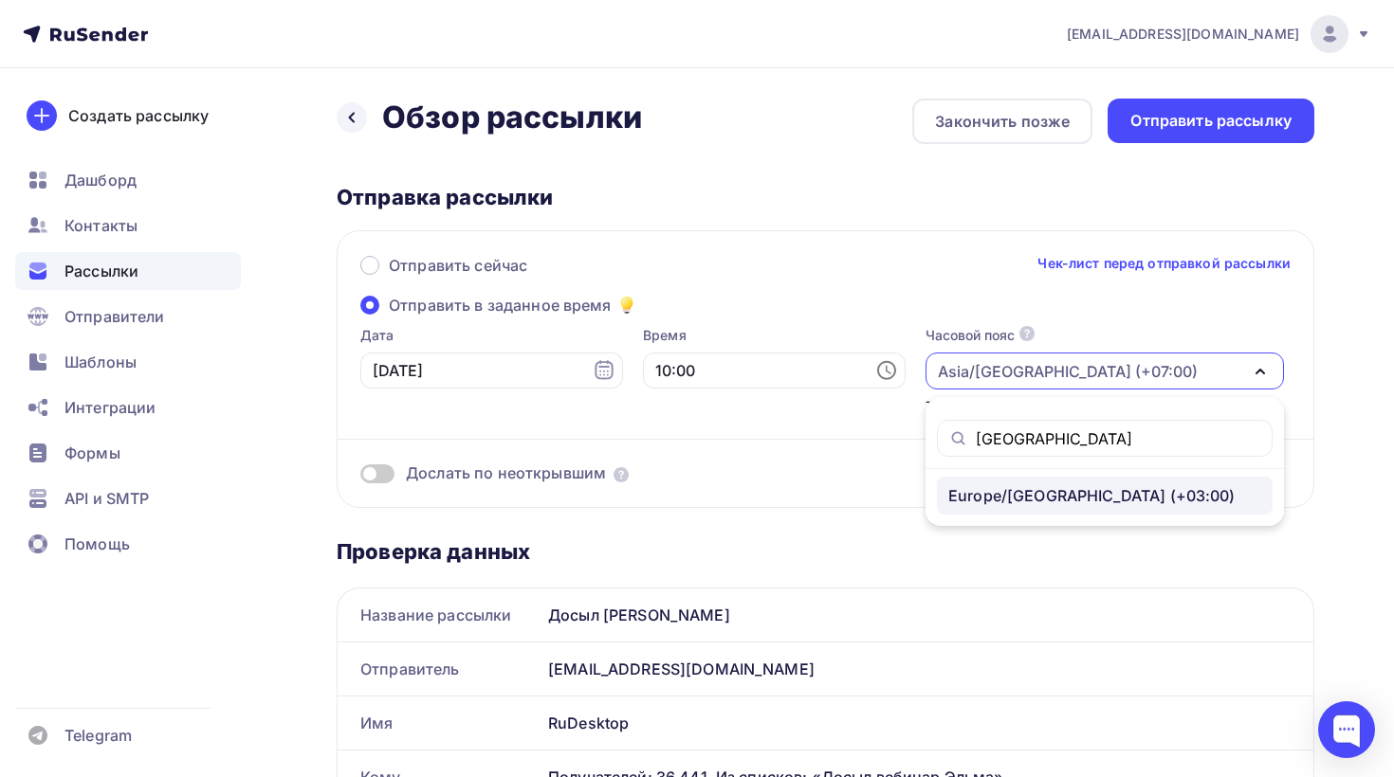
click at [967, 492] on div "Europe/[GEOGRAPHIC_DATA] (+03:00)" at bounding box center [1091, 496] width 287 height 23
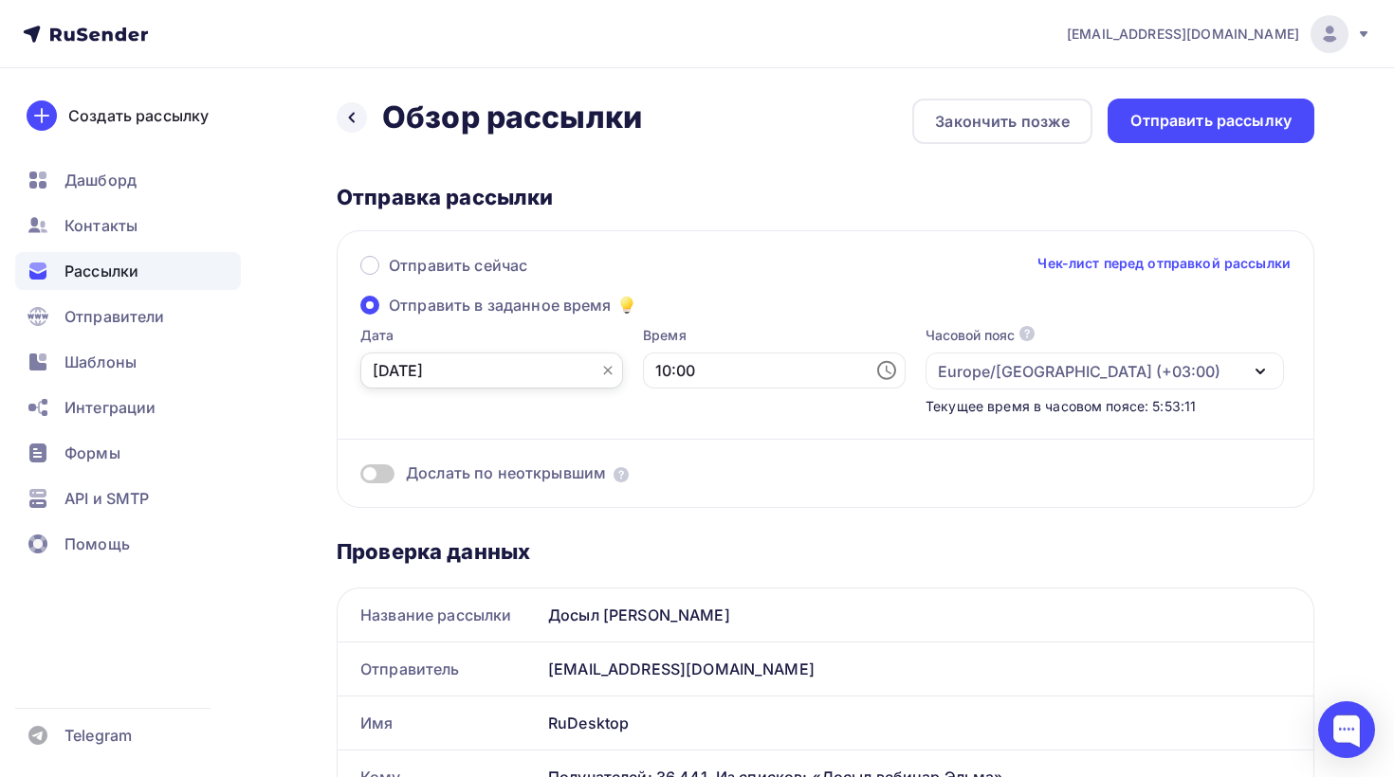
click at [492, 369] on input "[DATE]" at bounding box center [491, 371] width 263 height 36
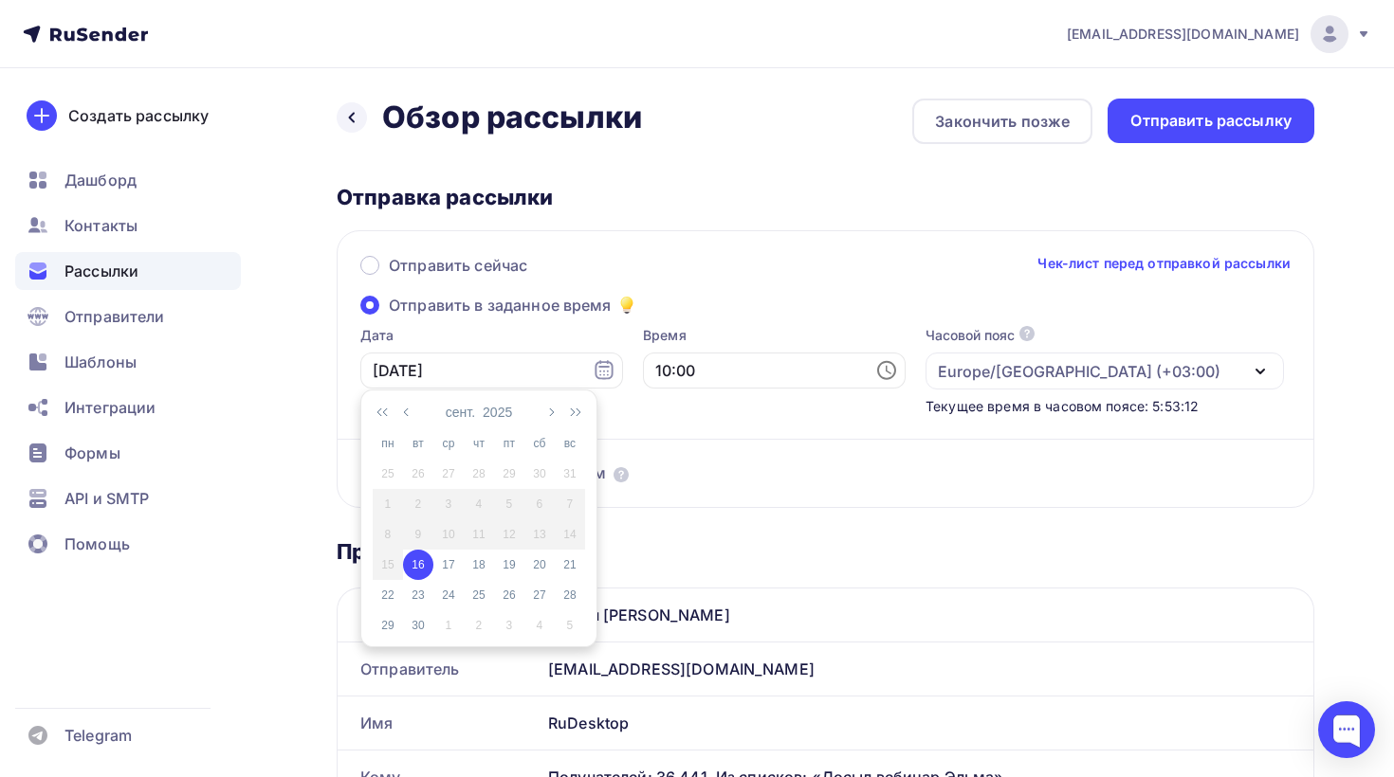
click at [421, 565] on div "16" at bounding box center [418, 565] width 30 height 17
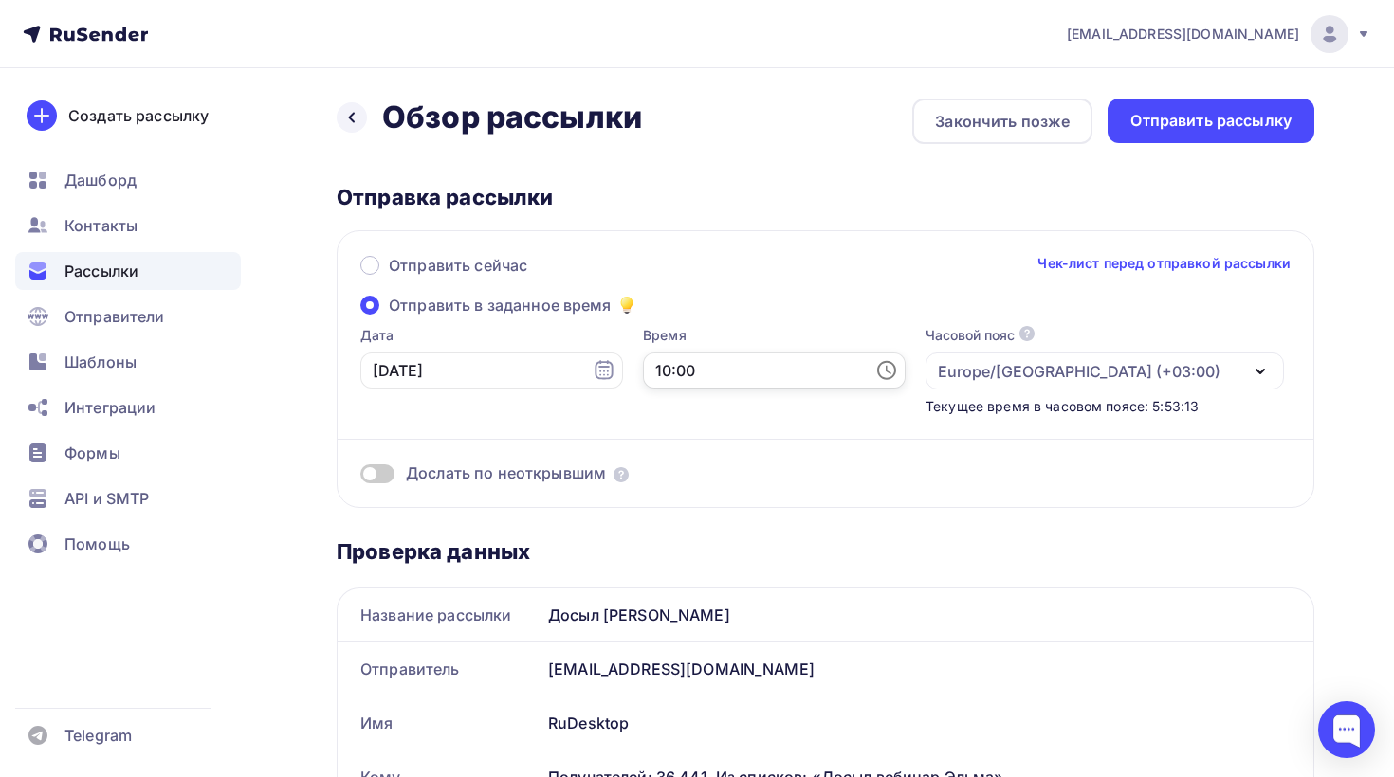
click at [676, 373] on input "10:00" at bounding box center [774, 371] width 263 height 36
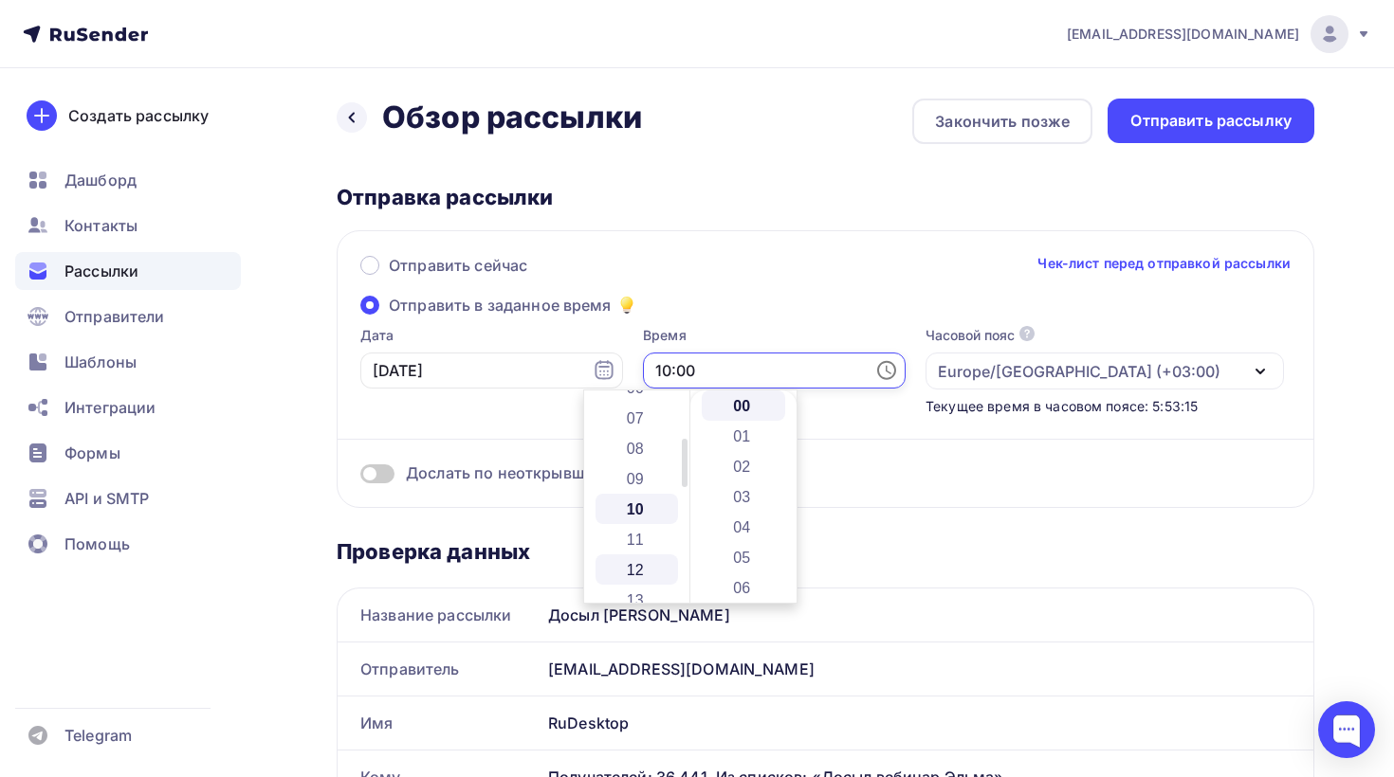
scroll to position [193, 0]
click at [646, 459] on li "08" at bounding box center [636, 455] width 83 height 30
click at [738, 518] on li "45" at bounding box center [743, 527] width 83 height 30
type input "08:45"
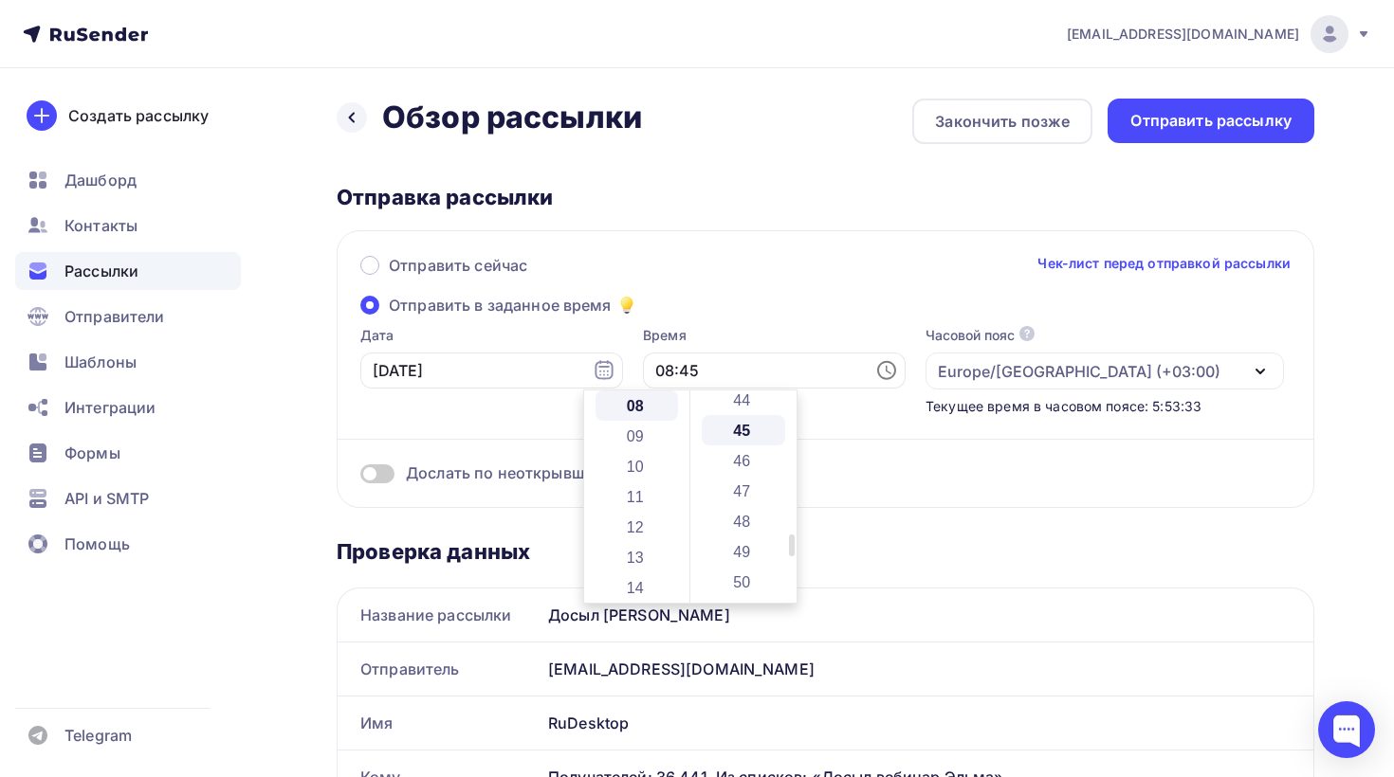
scroll to position [1365, 0]
click at [717, 273] on div "Отправить сейчас Чек-лист перед отправкой рассылки" at bounding box center [825, 274] width 930 height 40
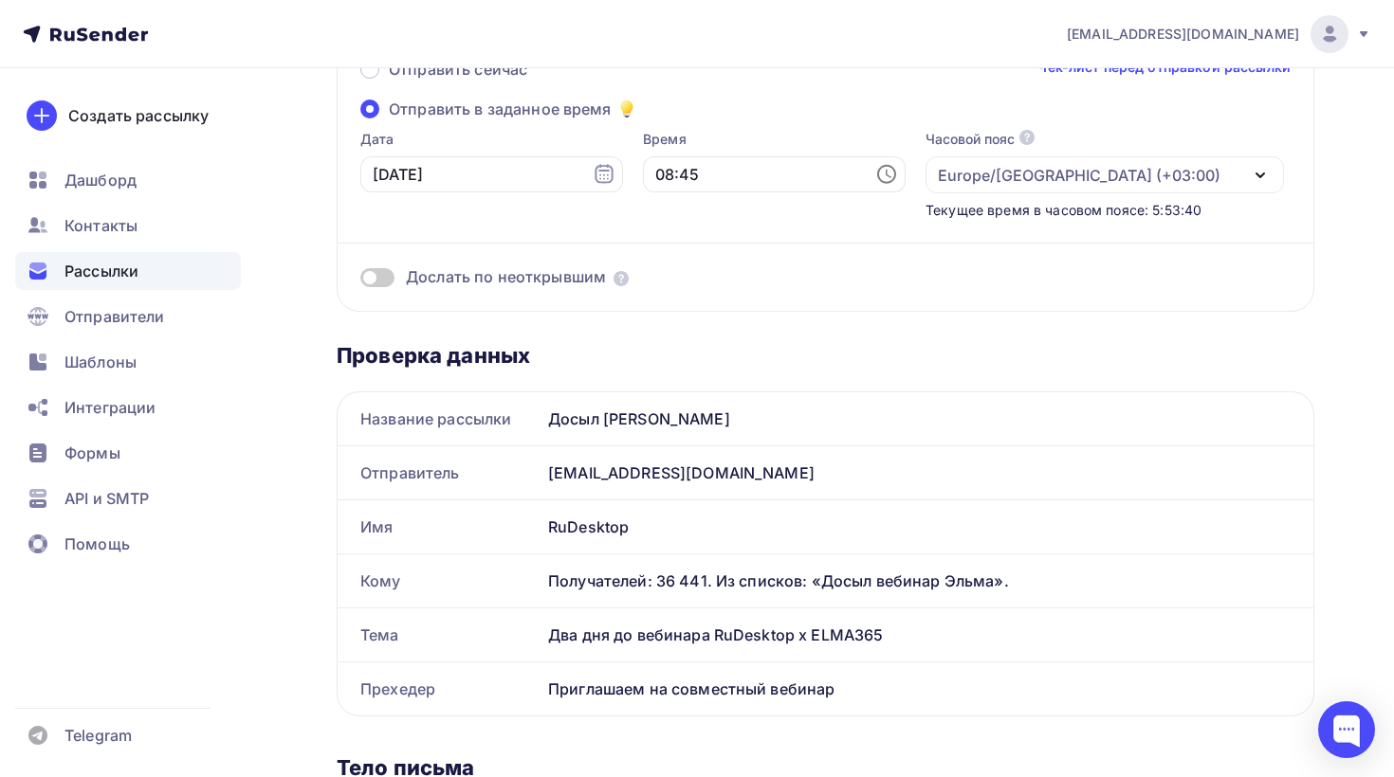
scroll to position [0, 0]
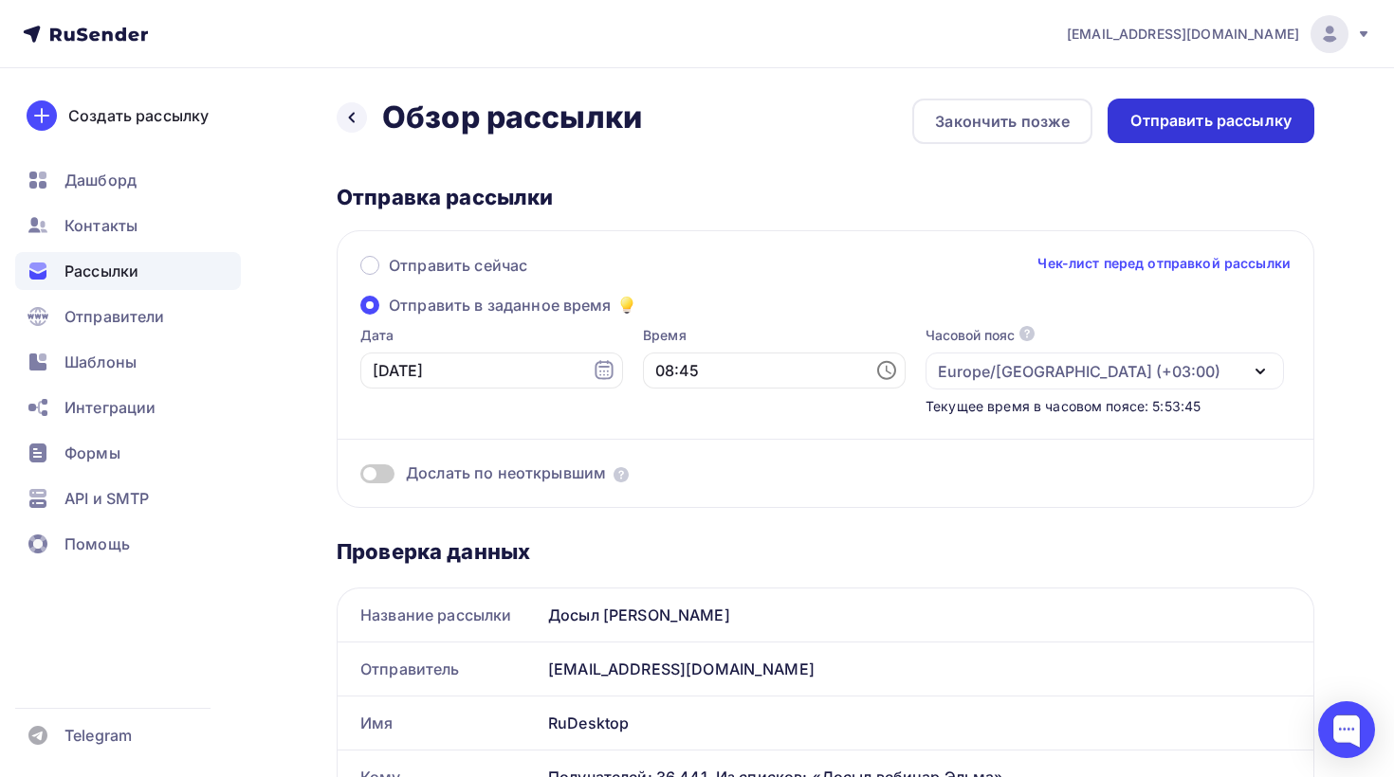
click at [1175, 117] on div "Отправить рассылку" at bounding box center [1210, 121] width 161 height 22
